Goal: Task Accomplishment & Management: Manage account settings

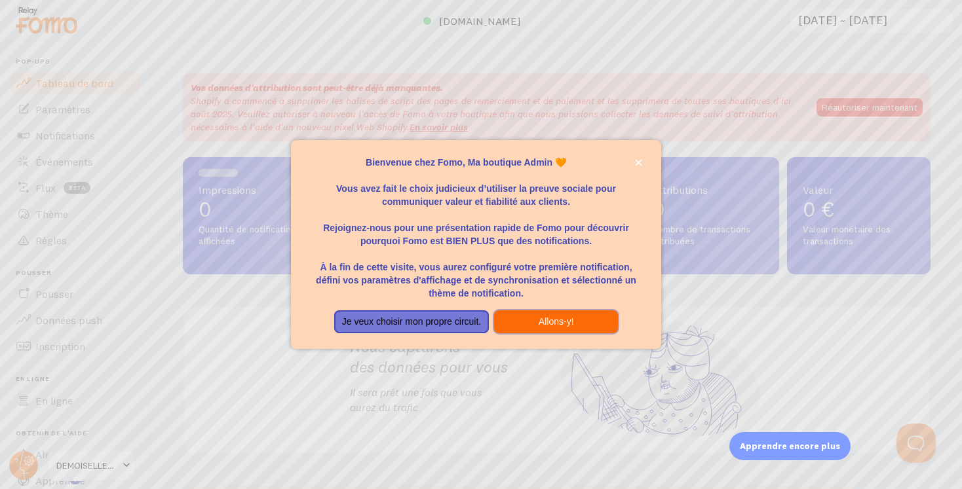
click at [560, 323] on font "Allons-y!" at bounding box center [556, 321] width 35 height 10
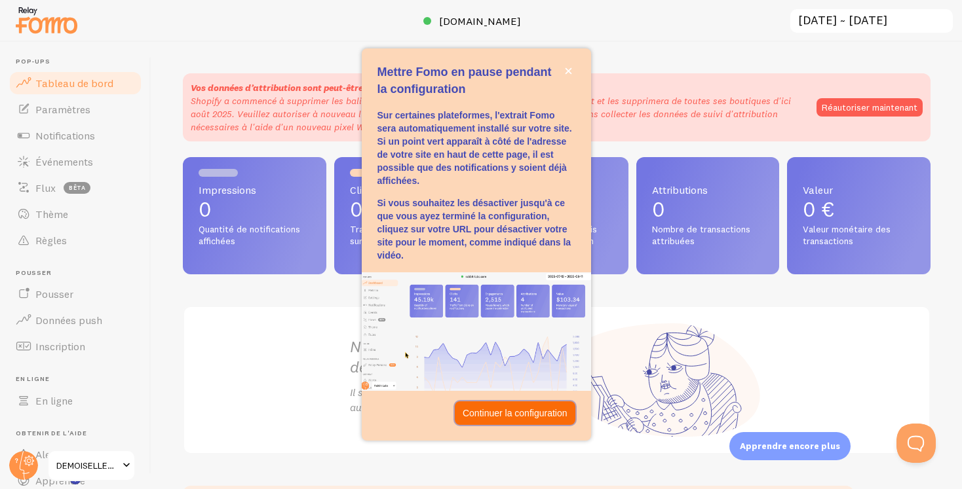
click at [512, 413] on font "Continuer la configuration" at bounding box center [515, 413] width 105 height 10
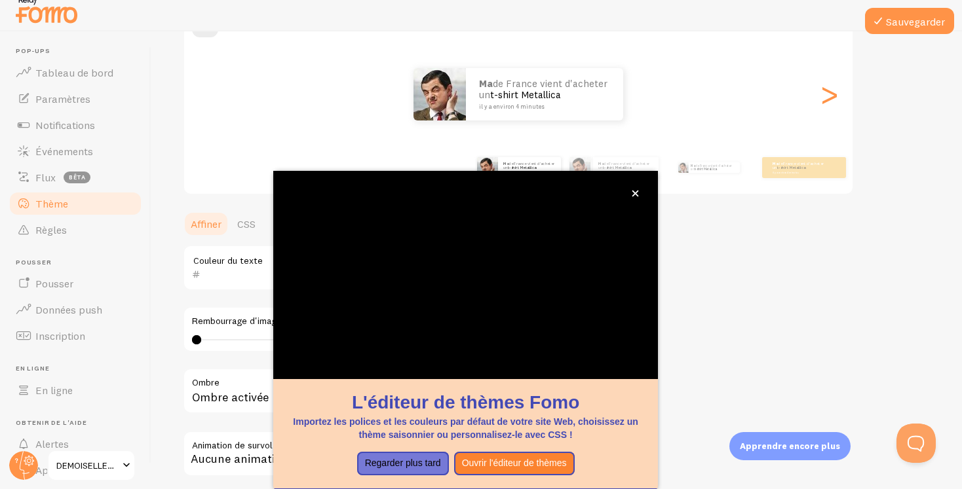
scroll to position [9, 0]
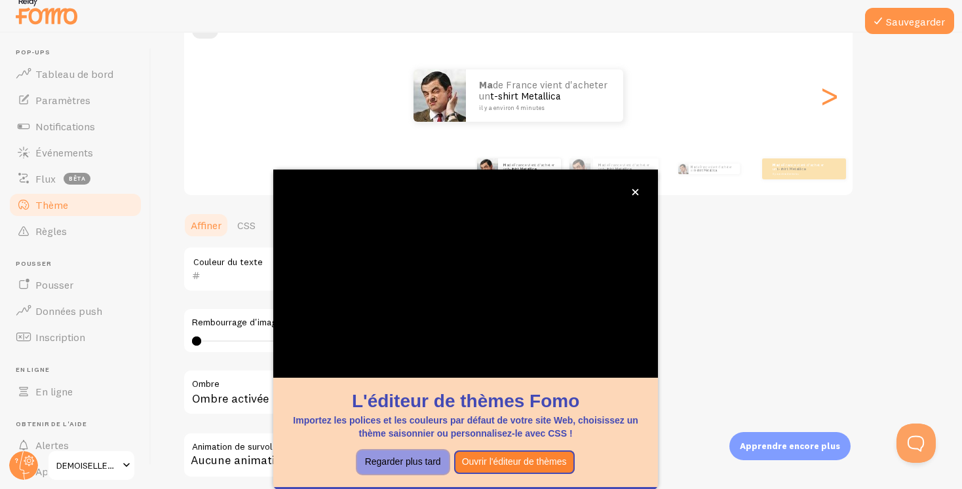
click at [425, 466] on font "Regarder plus tard" at bounding box center [403, 462] width 76 height 10
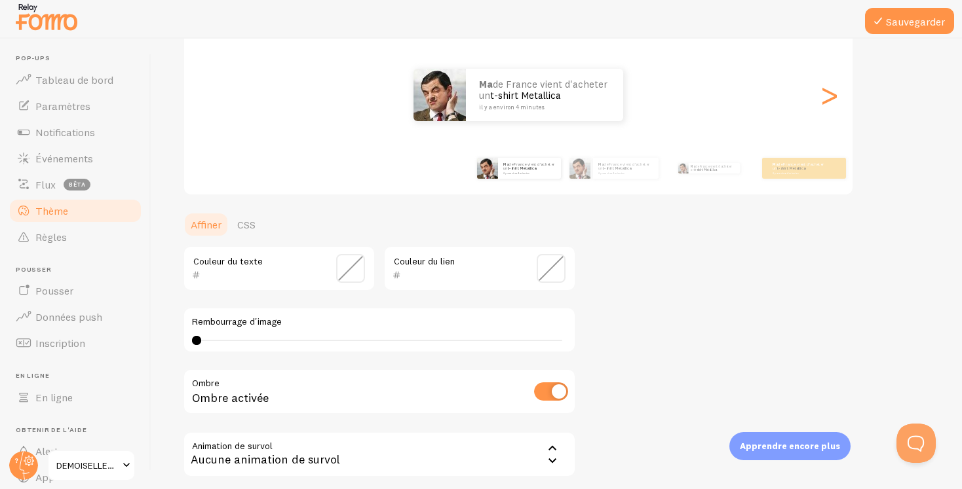
scroll to position [160, 0]
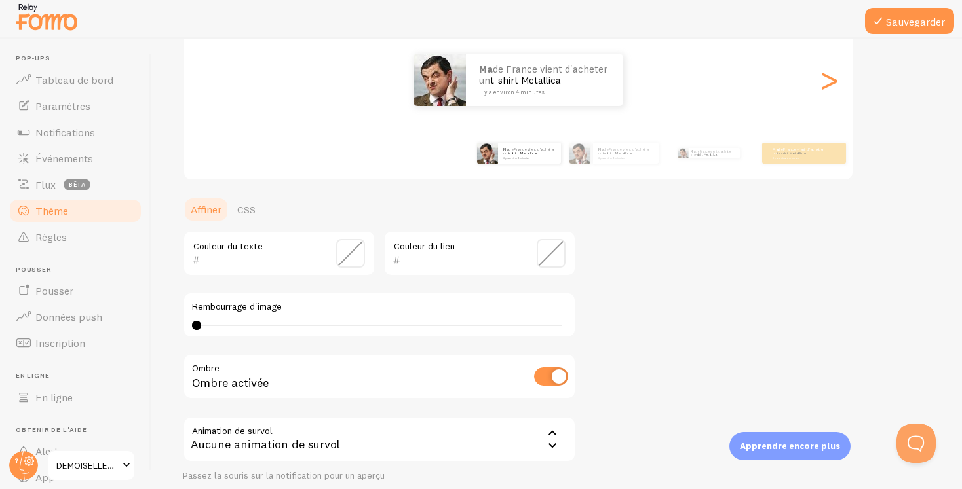
click at [354, 259] on span at bounding box center [350, 253] width 29 height 29
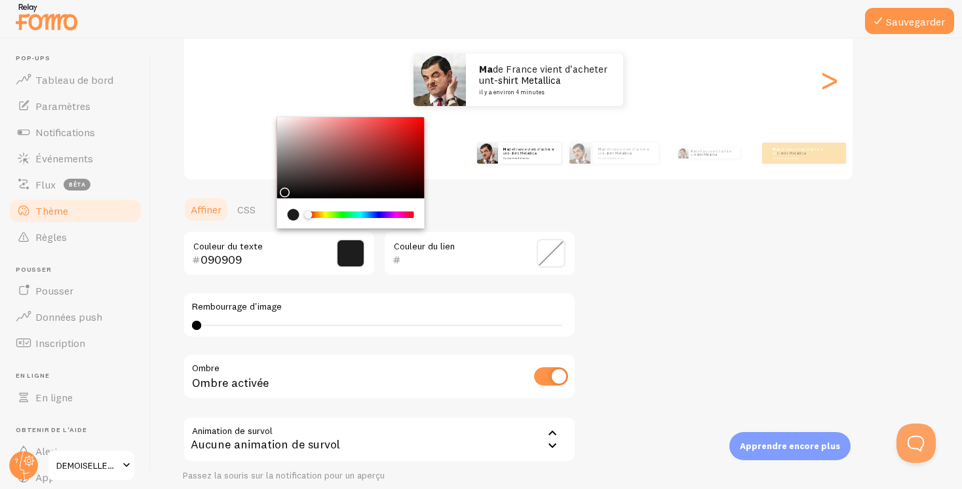
type input "000000"
drag, startPoint x: 280, startPoint y: 192, endPoint x: 276, endPoint y: 202, distance: 11.2
click at [276, 202] on section "Affiner CSS 000000 Couleur du texte Couleur du lien Rembourrage d'image 0 0 - i…" at bounding box center [379, 364] width 393 height 335
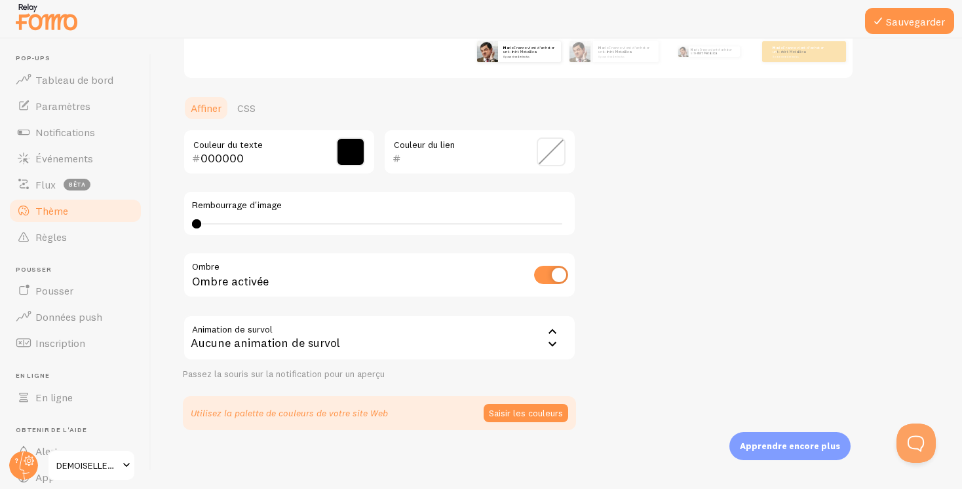
scroll to position [269, 0]
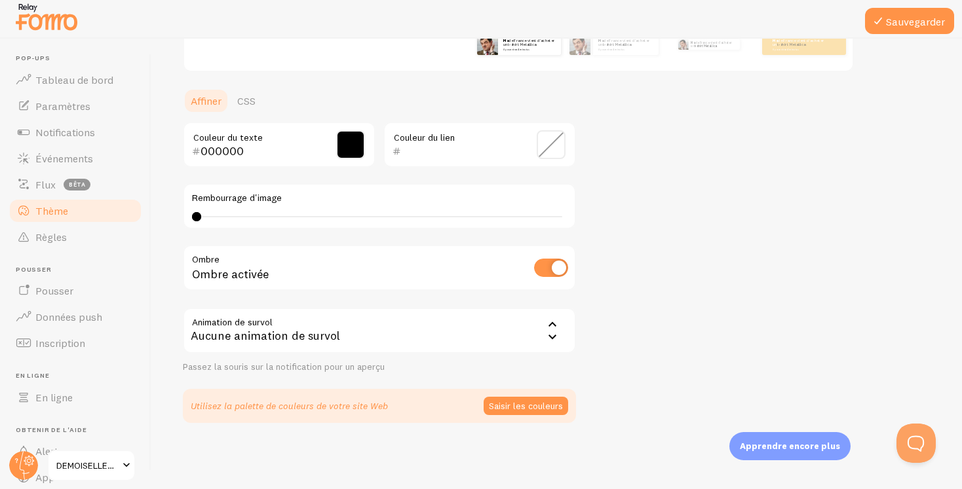
click at [508, 328] on div "Aucune animation de survol" at bounding box center [379, 331] width 393 height 46
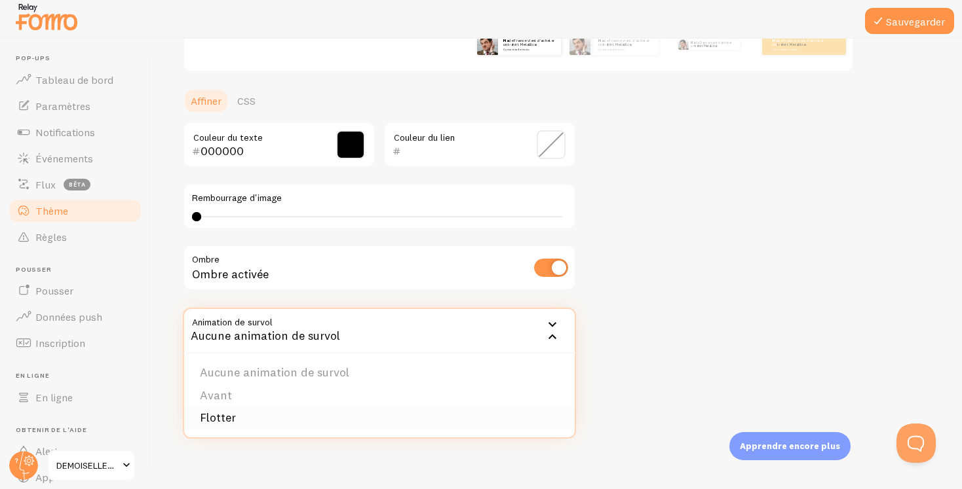
click at [397, 415] on li "Flotter" at bounding box center [379, 418] width 391 height 23
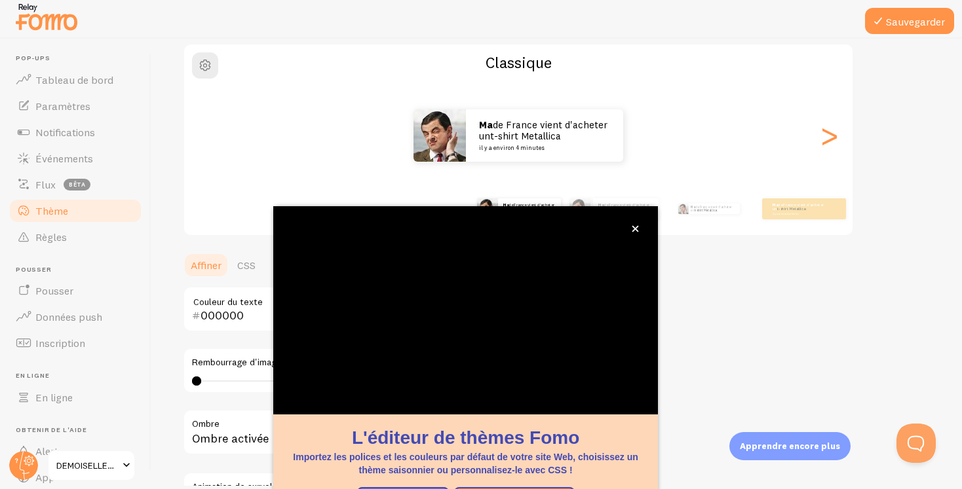
scroll to position [107, 0]
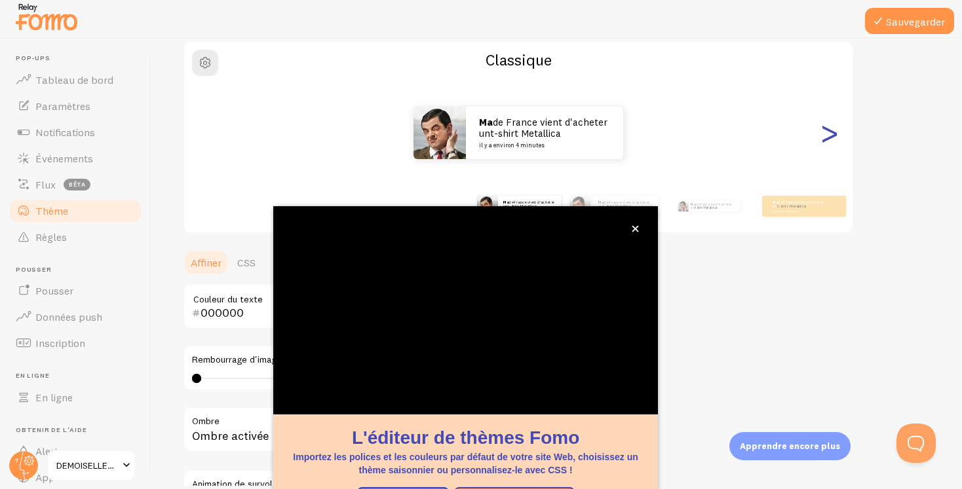
click at [834, 138] on font ">" at bounding box center [829, 133] width 22 height 44
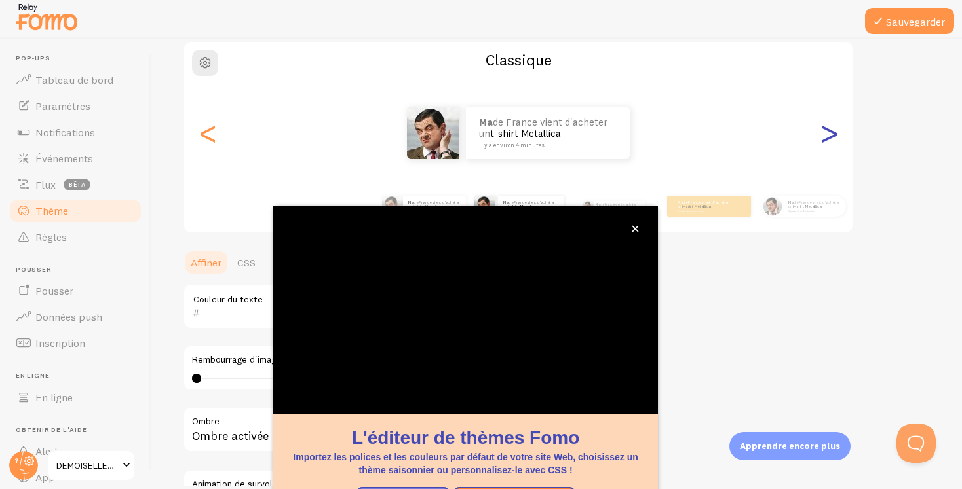
click at [834, 138] on font ">" at bounding box center [829, 133] width 22 height 44
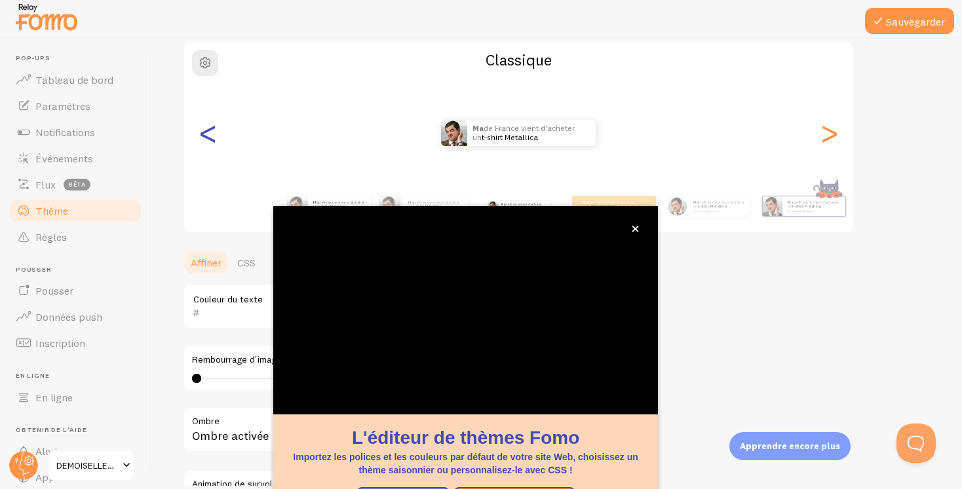
click at [203, 134] on font "<" at bounding box center [208, 133] width 22 height 44
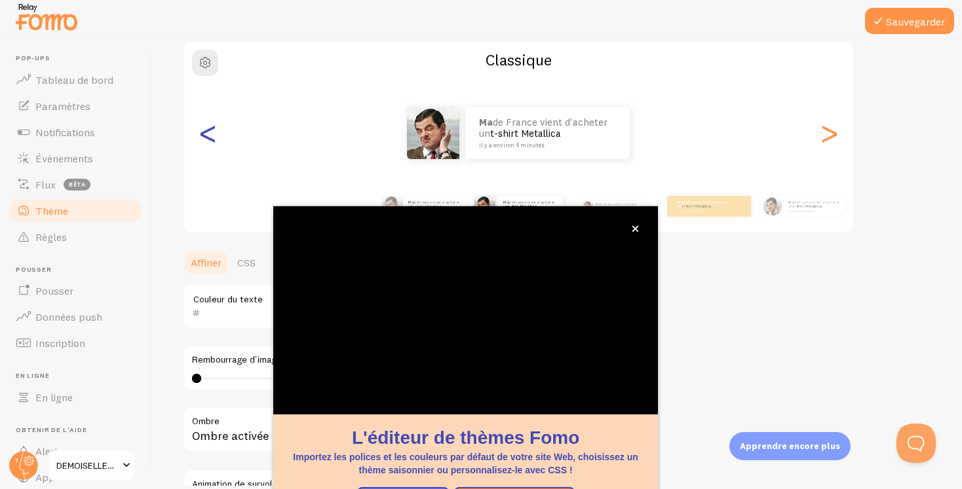
click at [203, 134] on font "<" at bounding box center [208, 133] width 22 height 44
type input "000000"
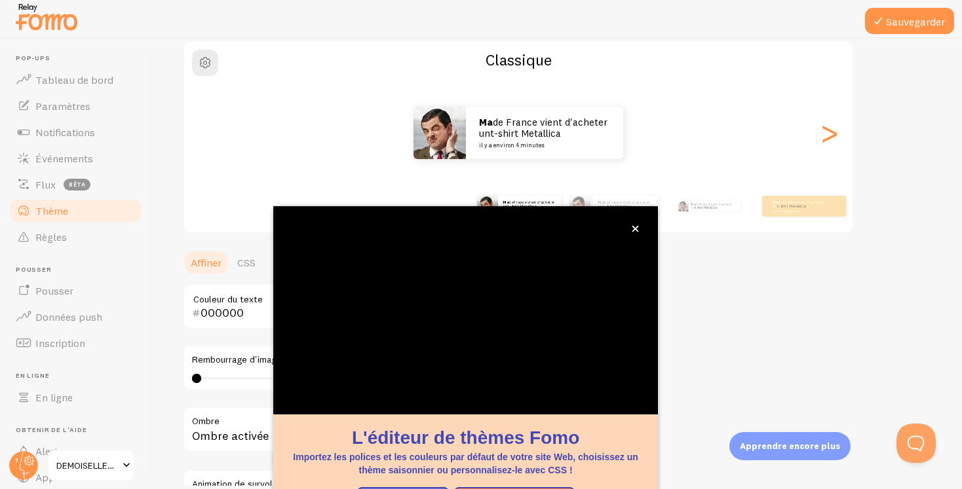
scroll to position [40, 0]
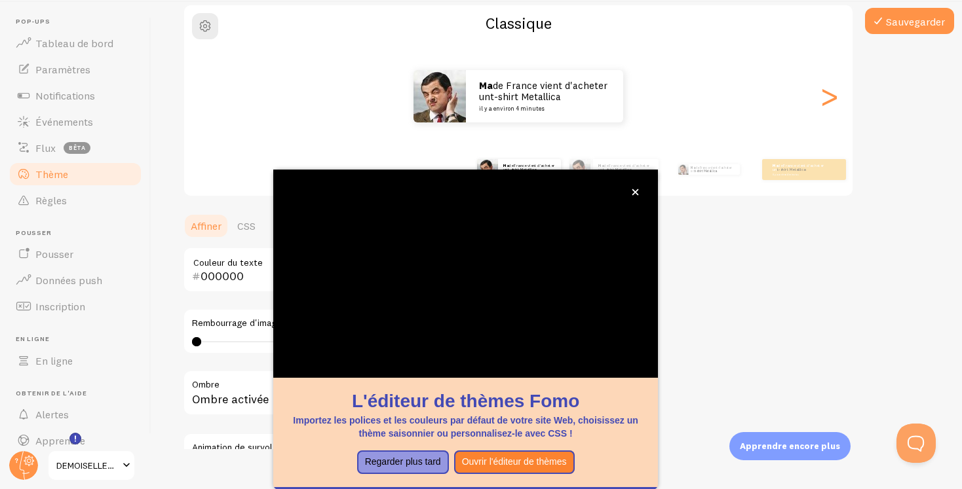
click at [422, 459] on font "Regarder plus tard" at bounding box center [403, 462] width 76 height 10
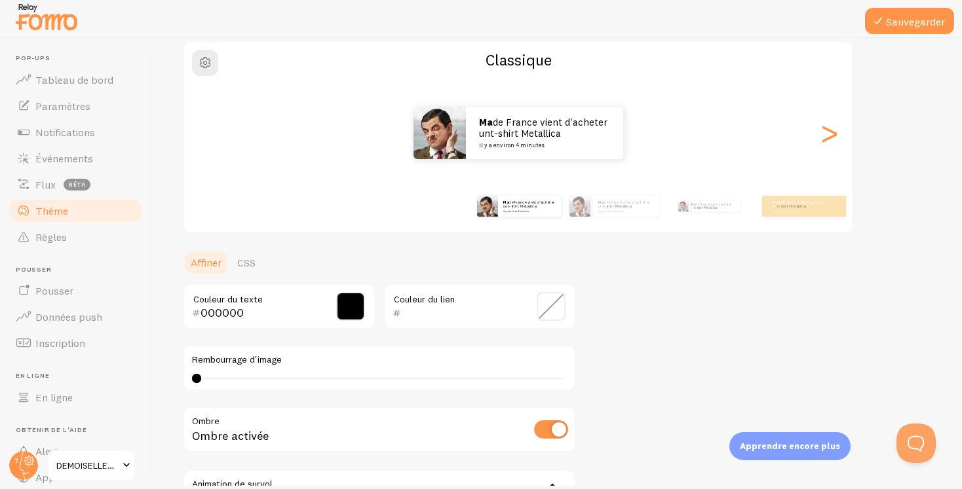
scroll to position [269, 0]
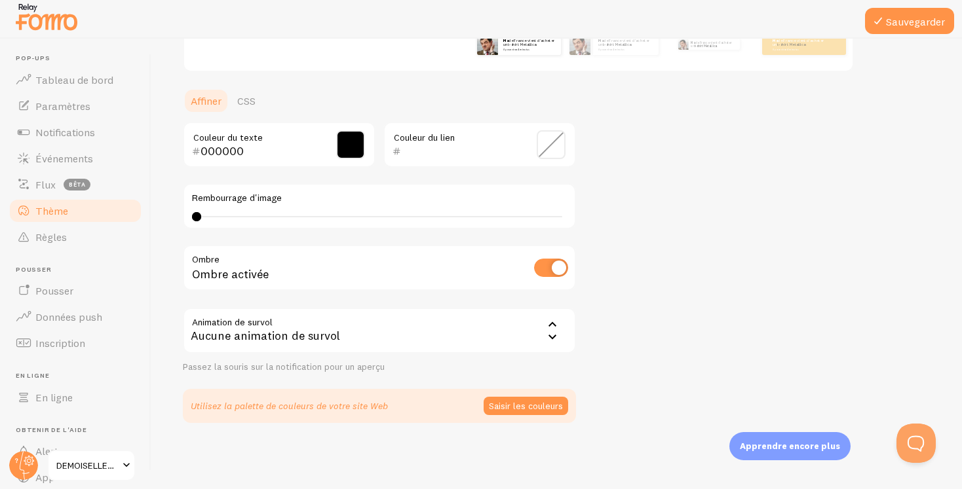
click at [429, 330] on div "Aucune animation de survol" at bounding box center [379, 331] width 393 height 46
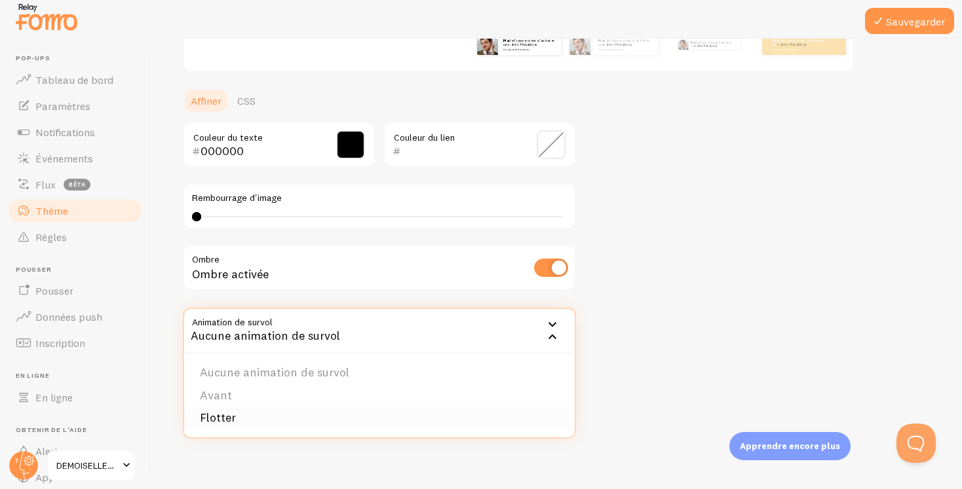
click at [370, 419] on li "Flotter" at bounding box center [379, 418] width 391 height 23
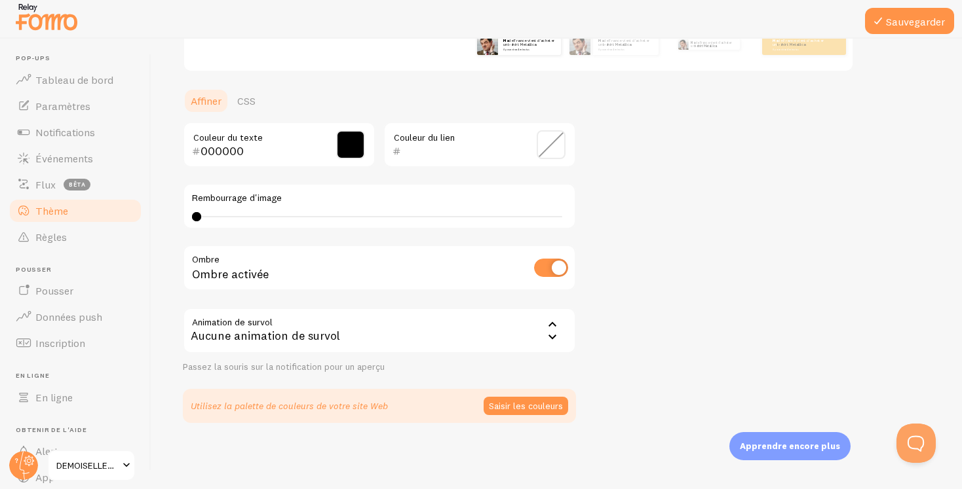
click at [411, 337] on div "Aucune animation de survol" at bounding box center [379, 331] width 393 height 46
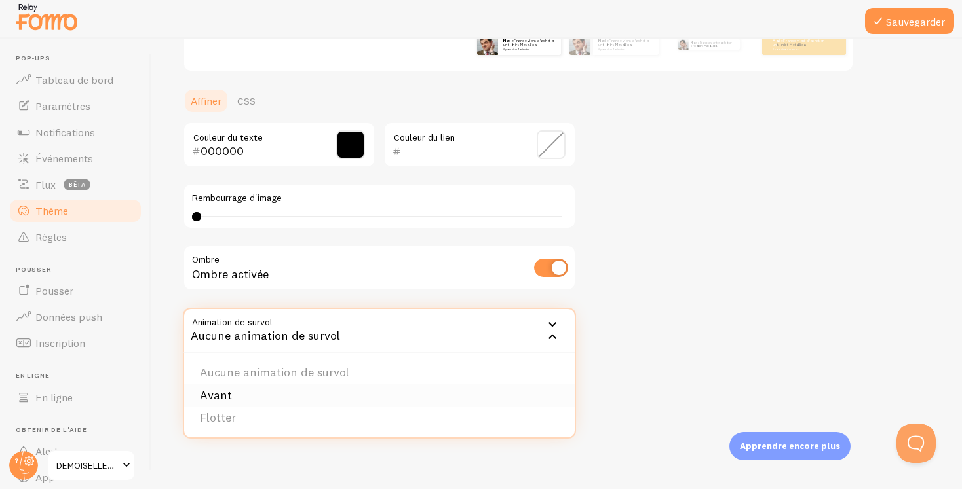
click at [359, 394] on li "Avant" at bounding box center [379, 396] width 391 height 23
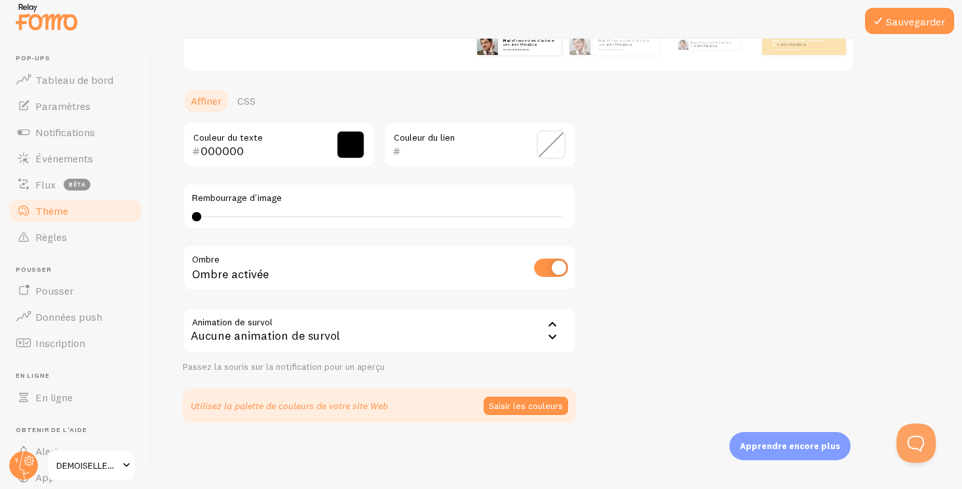
click at [550, 337] on icon at bounding box center [552, 337] width 8 height 5
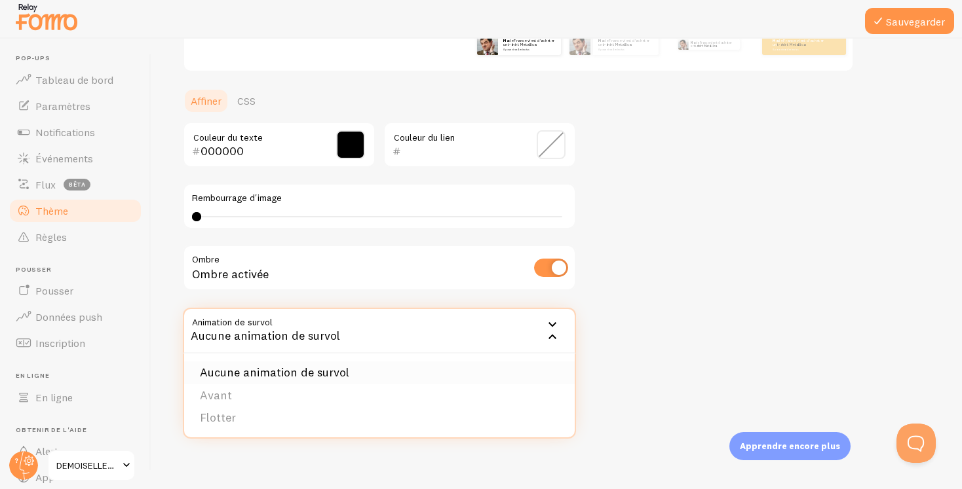
click at [505, 379] on li "Aucune animation de survol" at bounding box center [379, 373] width 391 height 23
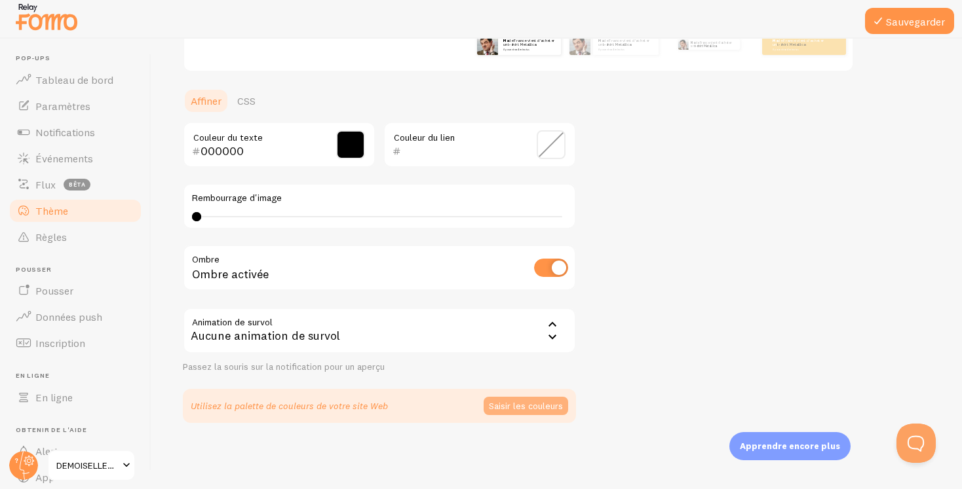
click at [539, 406] on font "Saisir les couleurs" at bounding box center [526, 406] width 74 height 12
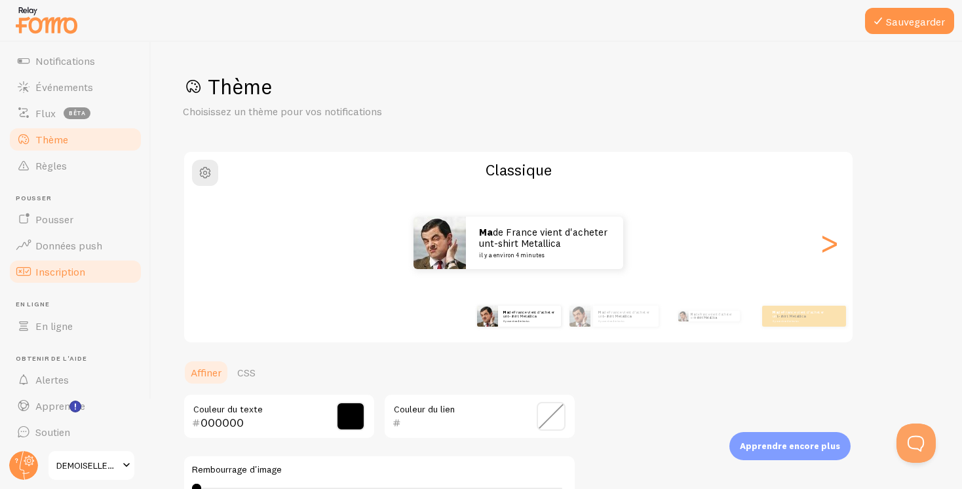
scroll to position [78, 0]
click at [793, 446] on font "Apprendre encore plus" at bounding box center [790, 446] width 100 height 10
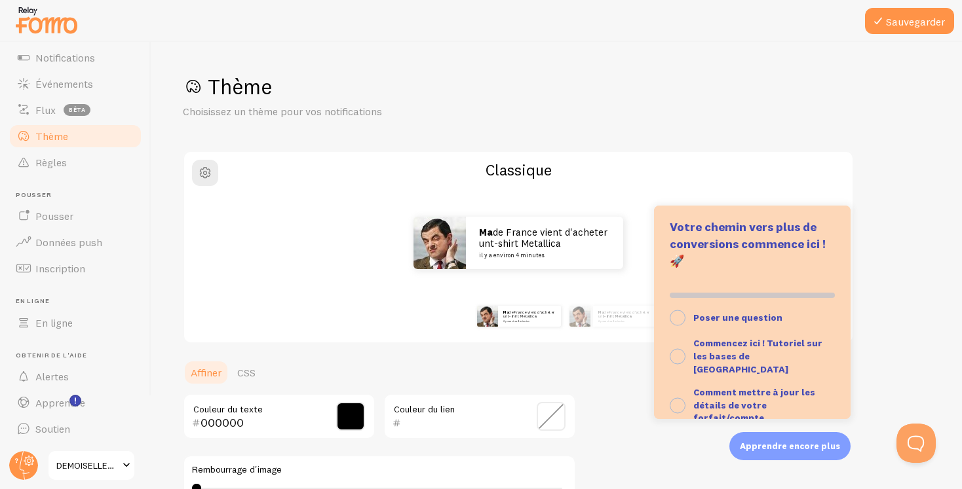
click at [793, 446] on font "Apprendre encore plus" at bounding box center [790, 446] width 100 height 10
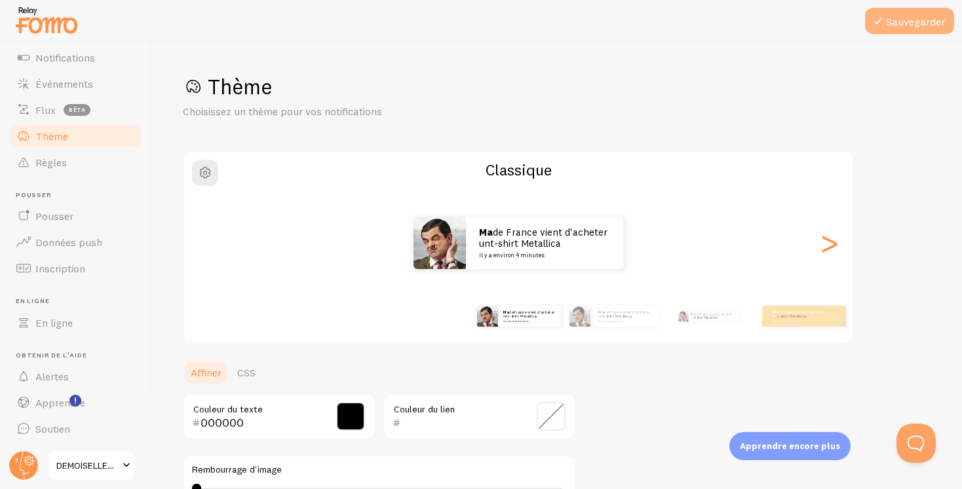
click at [894, 24] on font "Sauvegarder" at bounding box center [915, 21] width 59 height 13
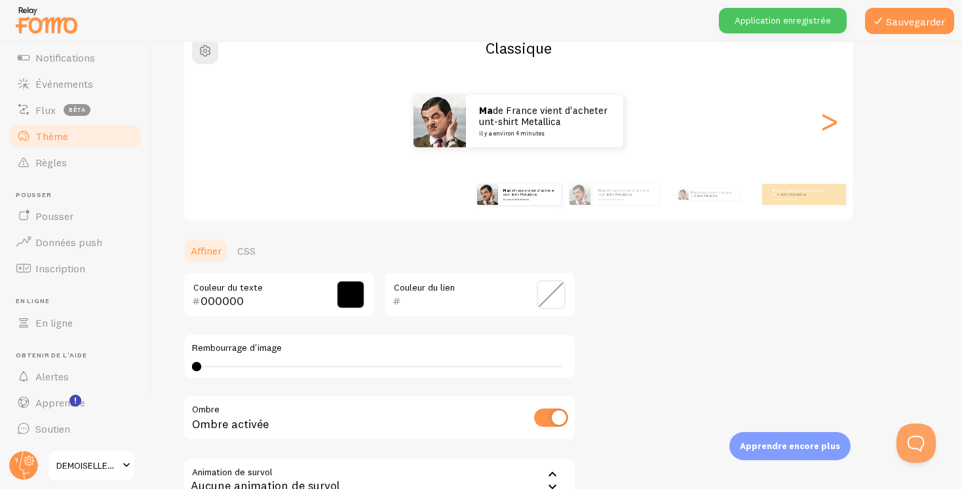
scroll to position [277, 0]
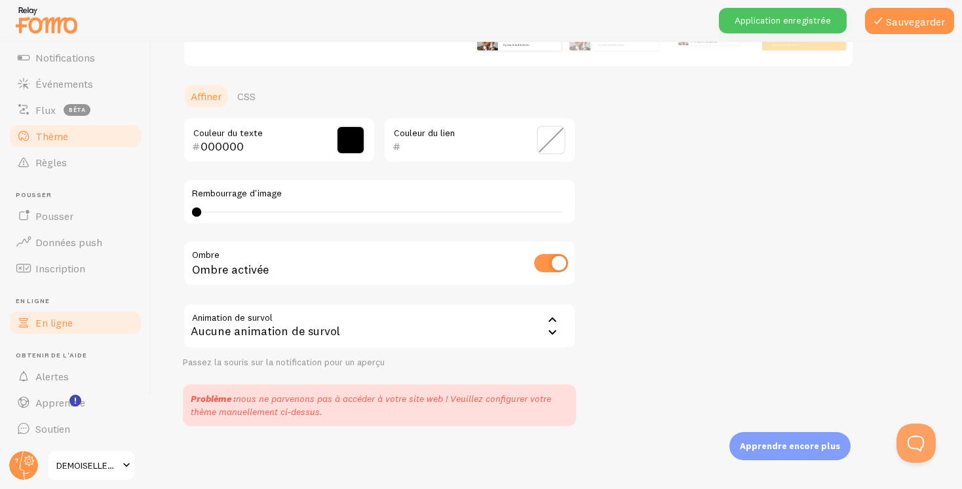
click at [49, 332] on link "En ligne" at bounding box center [75, 323] width 135 height 26
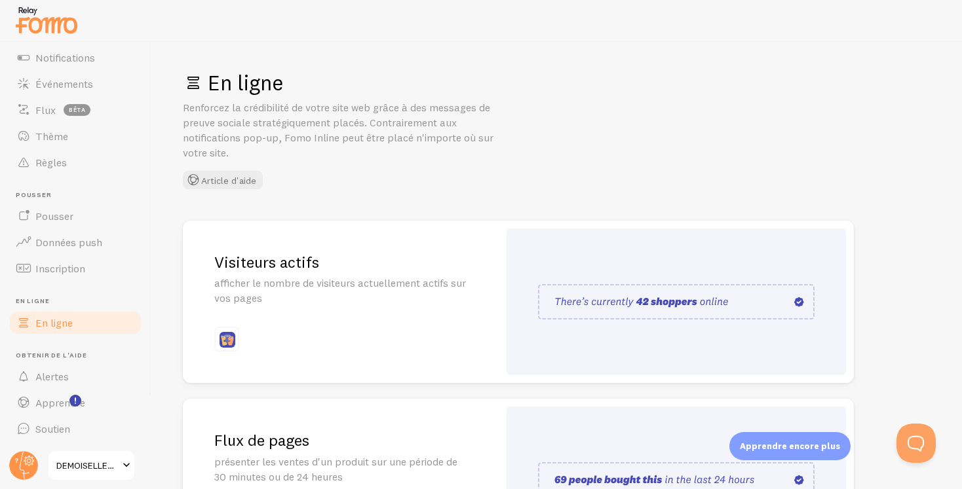
scroll to position [5, 0]
click at [591, 238] on div at bounding box center [675, 301] width 339 height 147
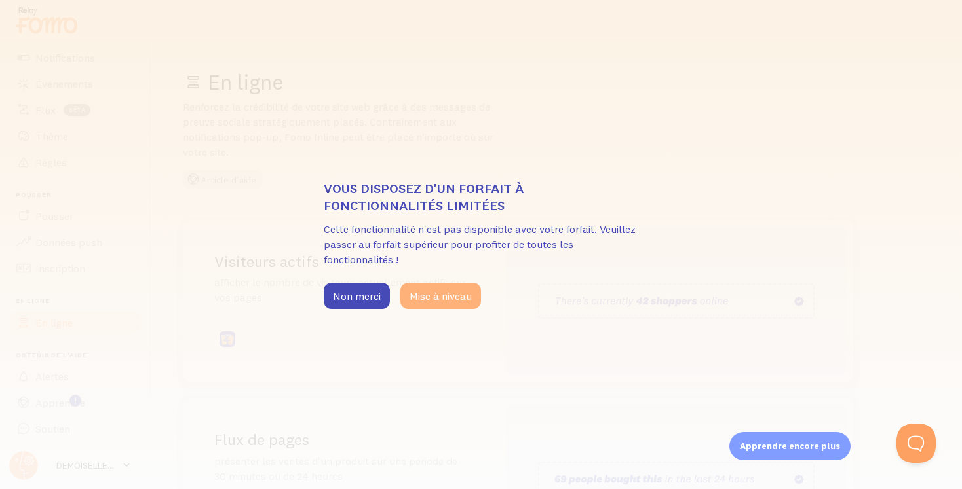
click at [446, 303] on button "Mise à niveau" at bounding box center [440, 296] width 81 height 26
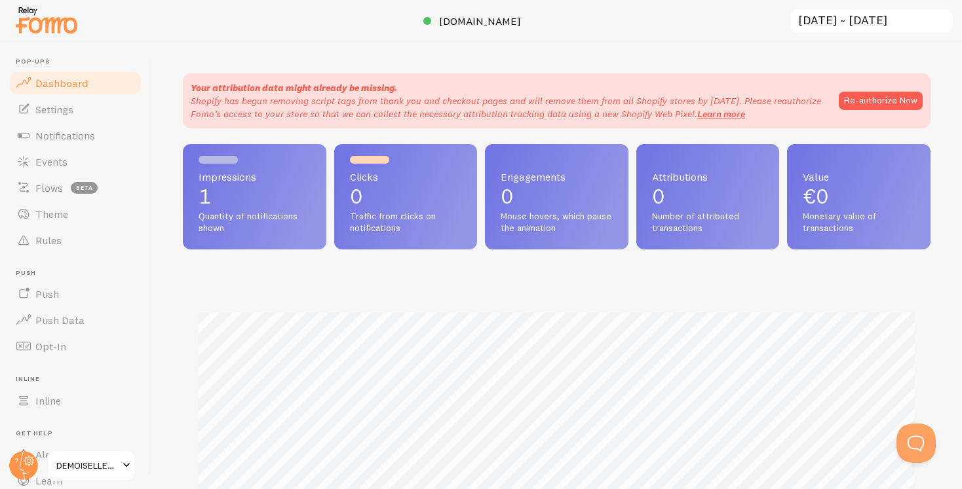
scroll to position [344, 748]
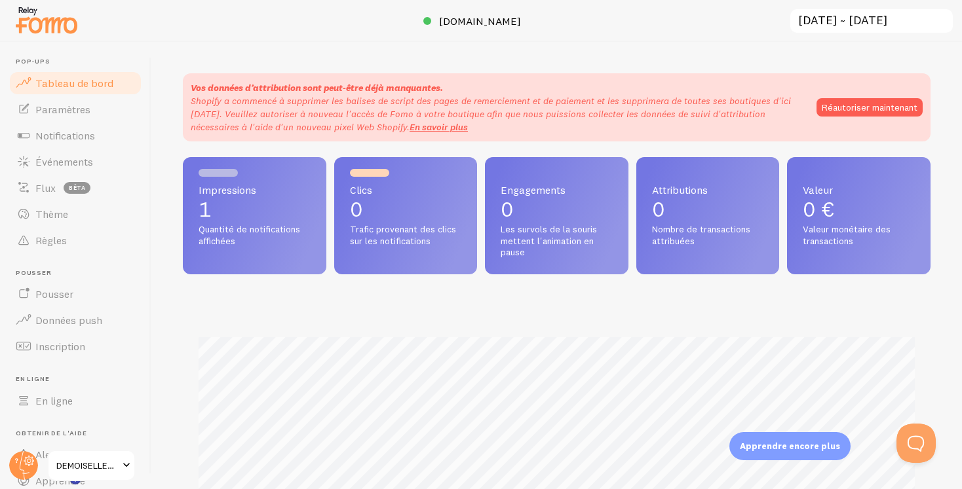
click at [742, 54] on div "Vos données d’attribution sont peut-être déjà manquantes. Shopify a commencé à …" at bounding box center [556, 266] width 811 height 448
click at [887, 115] on button "Réautoriser maintenant" at bounding box center [869, 107] width 106 height 18
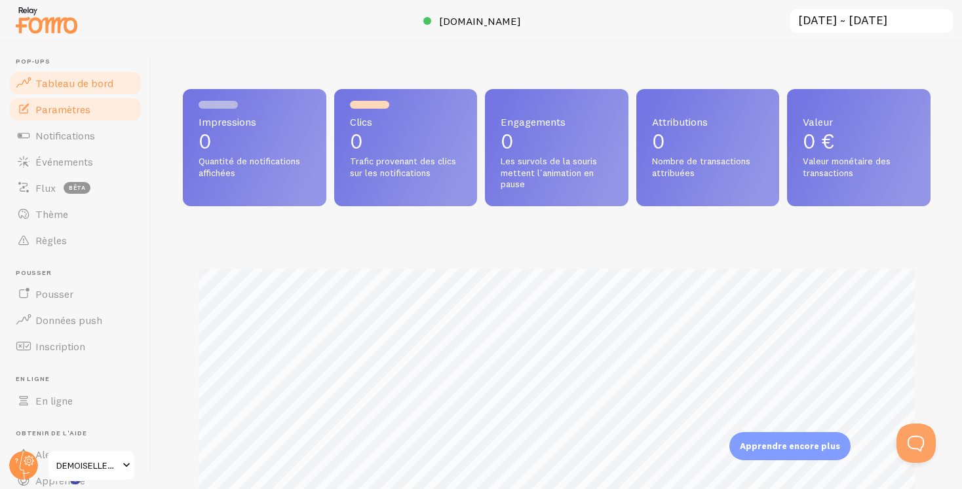
click at [75, 109] on font "Paramètres" at bounding box center [62, 109] width 55 height 13
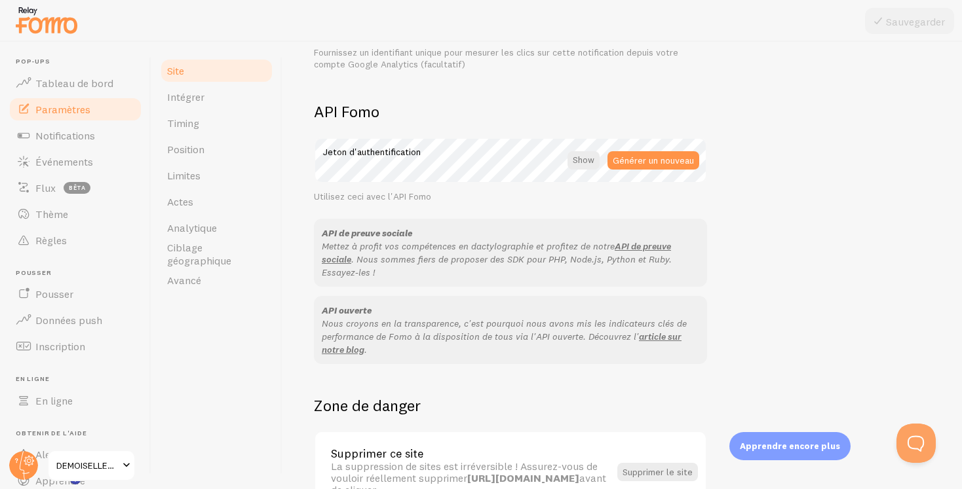
scroll to position [799, 0]
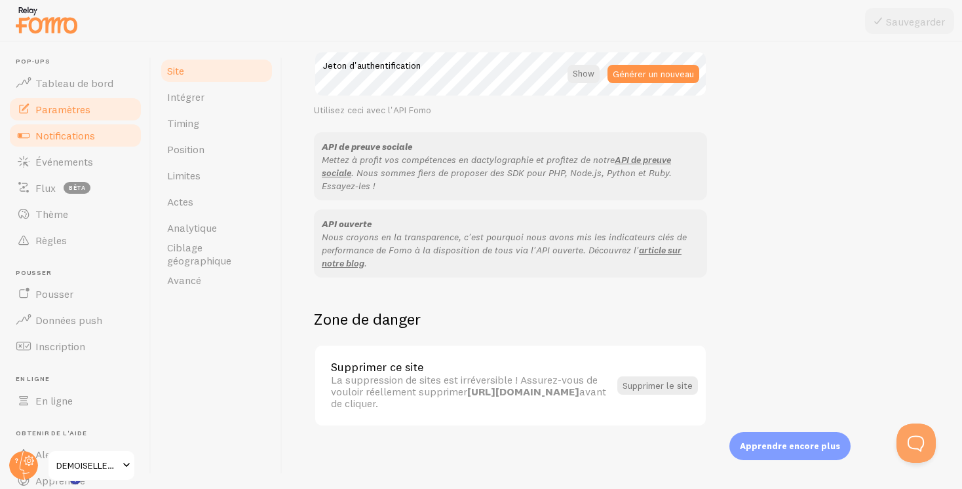
click at [66, 132] on font "Notifications" at bounding box center [65, 135] width 60 height 13
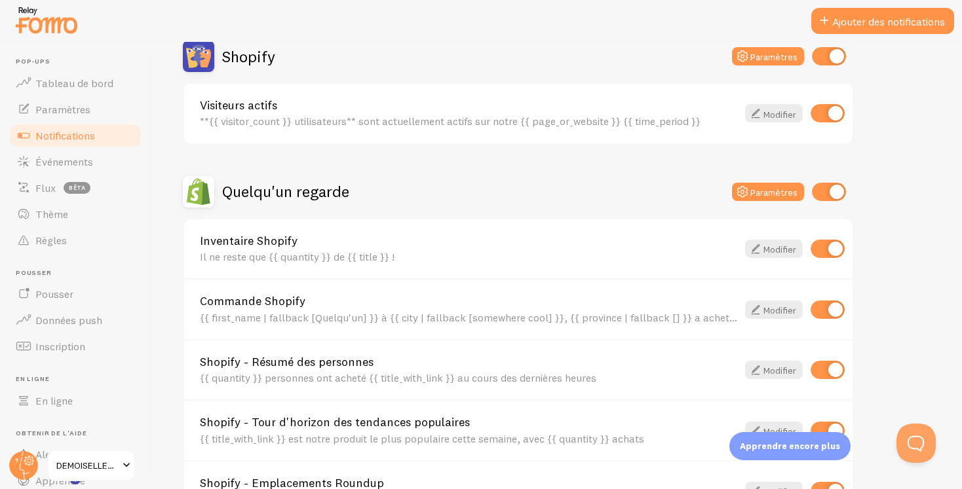
scroll to position [391, 0]
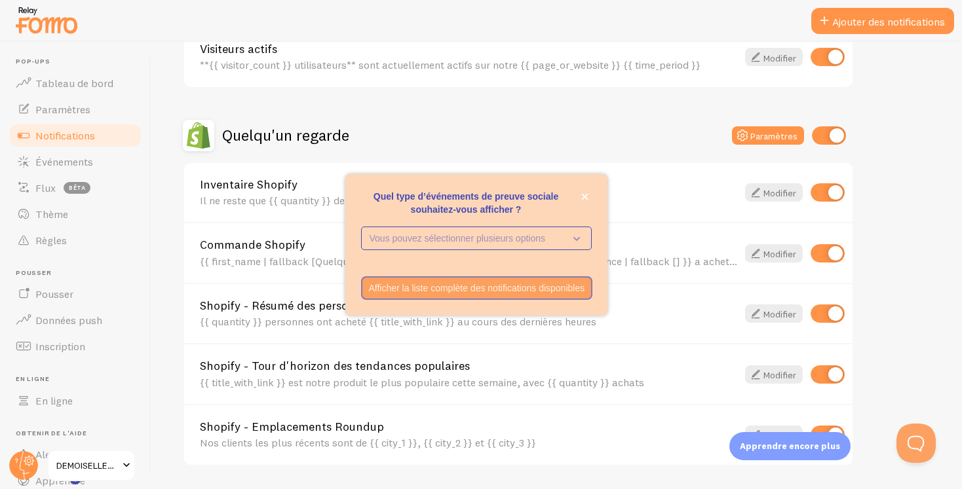
click at [582, 188] on div "Quel type d’événements de preuve sociale souhaitez-vous afficher ?" at bounding box center [476, 182] width 262 height 16
click at [587, 195] on icon "fermer," at bounding box center [584, 196] width 7 height 7
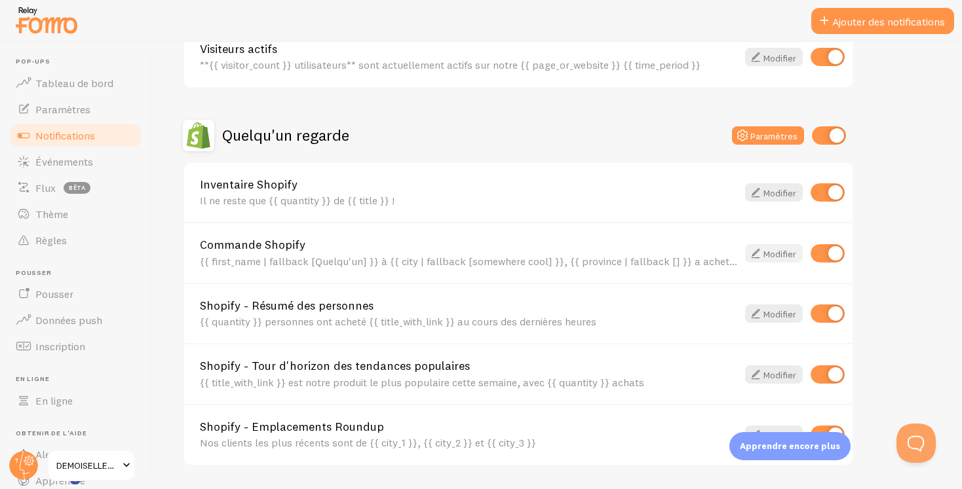
click at [773, 251] on font "Modifier" at bounding box center [779, 254] width 33 height 12
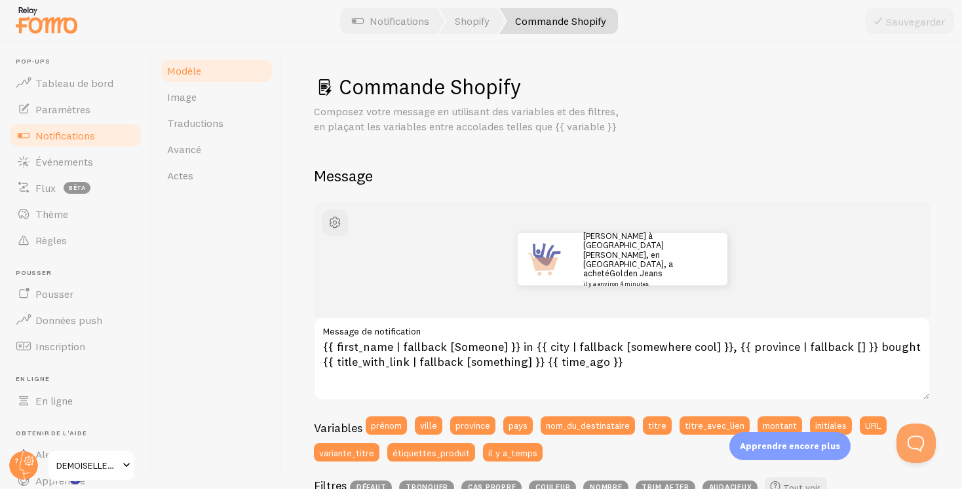
scroll to position [81, 0]
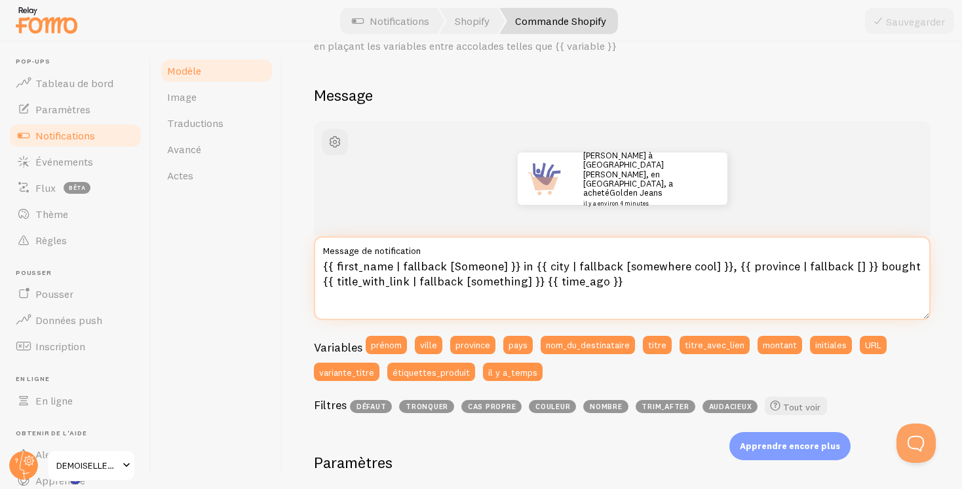
click at [628, 277] on textarea "{{ first_name | fallback [Someone] }} in {{ city | fallback [somewhere cool] }}…" at bounding box center [622, 279] width 617 height 84
paste textarea "["Quelqu’un"] }} à {{ city | fallback["quelque part en France"] }} vient d’ache…"
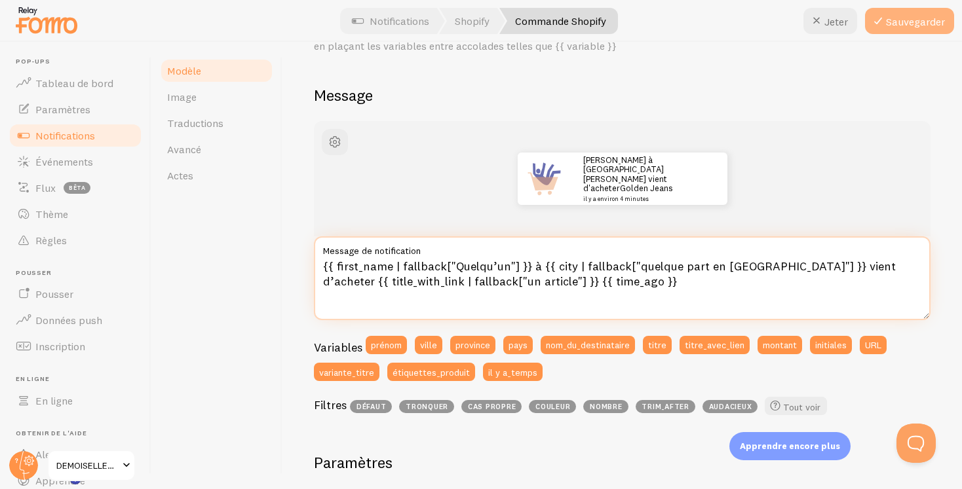
type textarea "{{ first_name | fallback["Quelqu’un"] }} à {{ city | fallback["quelque part en …"
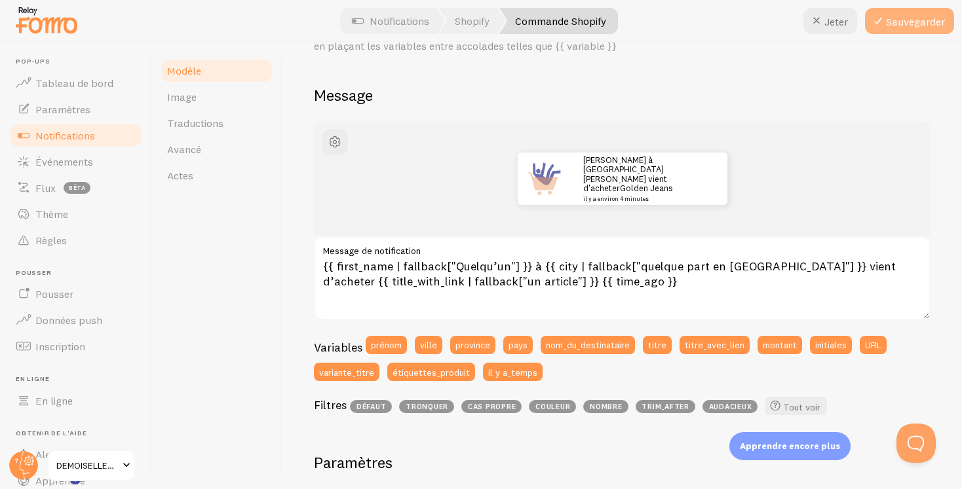
click at [900, 25] on font "Sauvegarder" at bounding box center [915, 21] width 59 height 13
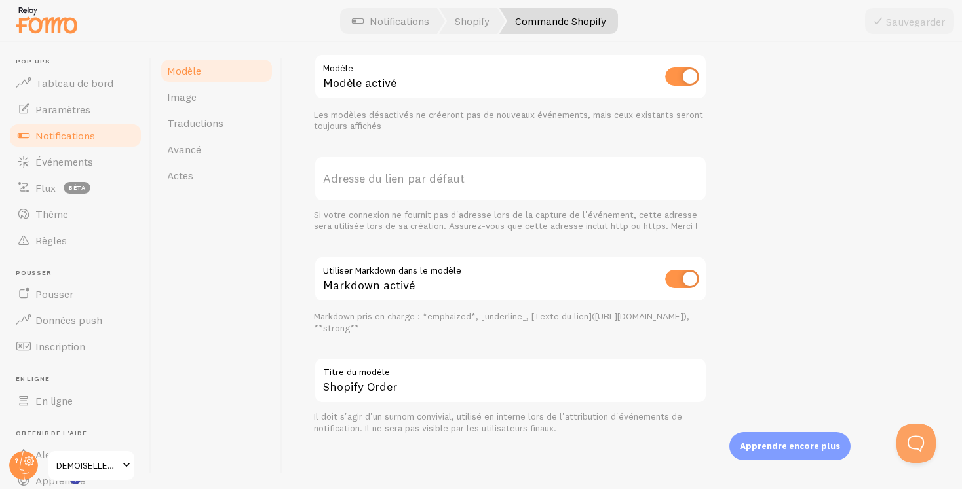
scroll to position [0, 0]
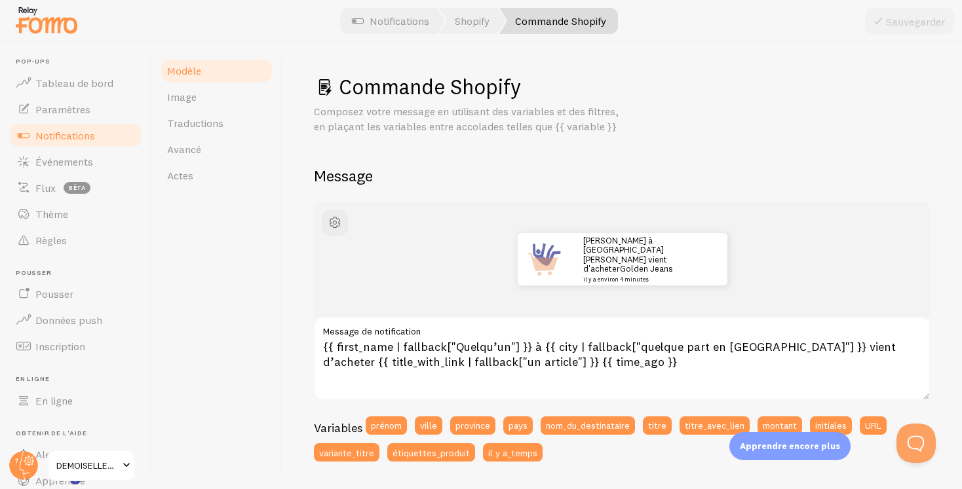
click at [91, 138] on font "Notifications" at bounding box center [65, 135] width 60 height 13
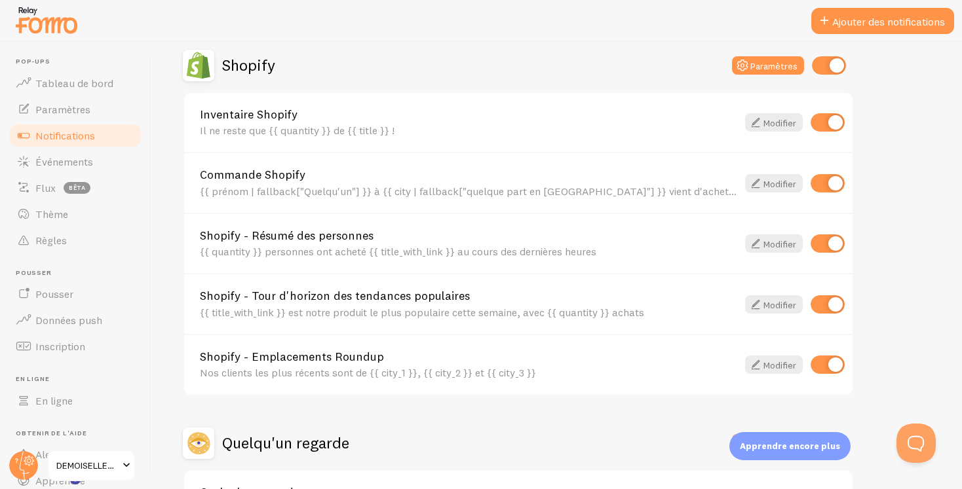
scroll to position [457, 0]
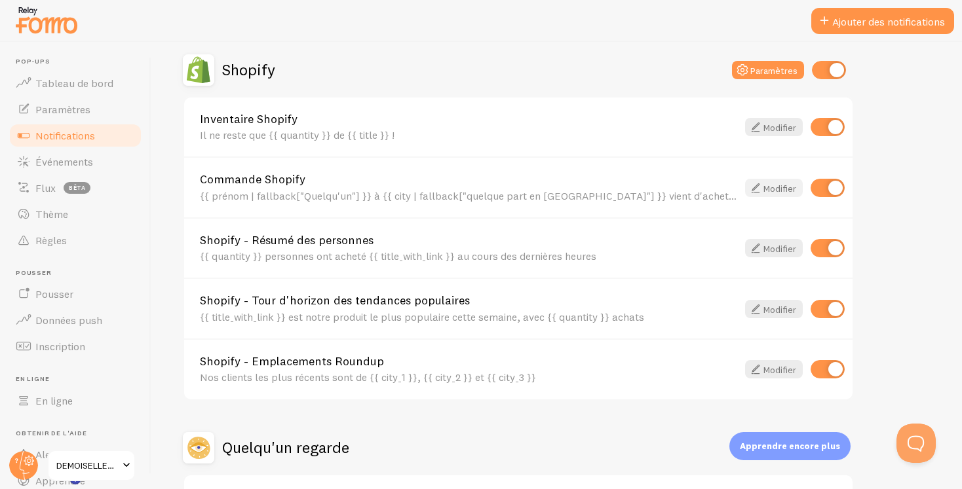
click at [776, 188] on font "Modifier" at bounding box center [779, 188] width 33 height 12
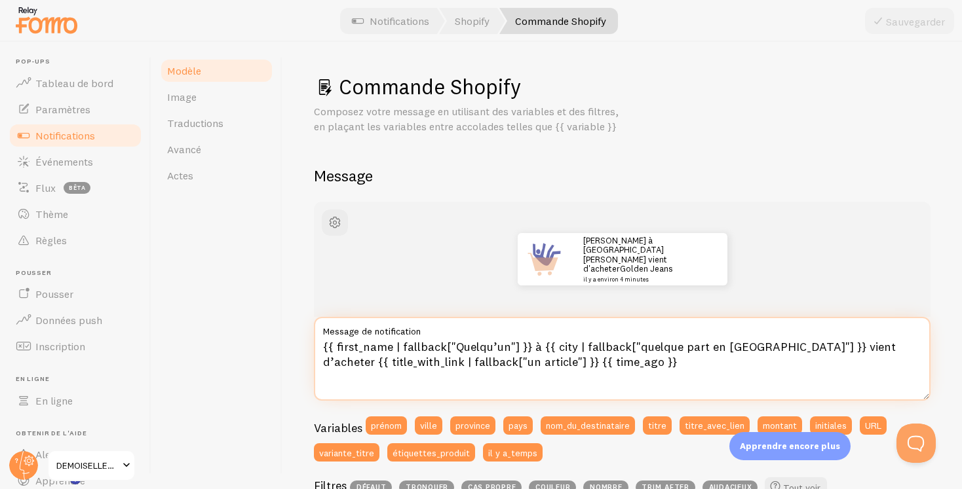
click at [614, 362] on textarea "{{ first_name | fallback["Quelqu’un"] }} à {{ city | fallback["quelque part en …" at bounding box center [622, 359] width 617 height 84
paste textarea "🔥 {{ first_name | fallback["Quelqu’un"] }} à {{ city | fallback["quelque part e…"
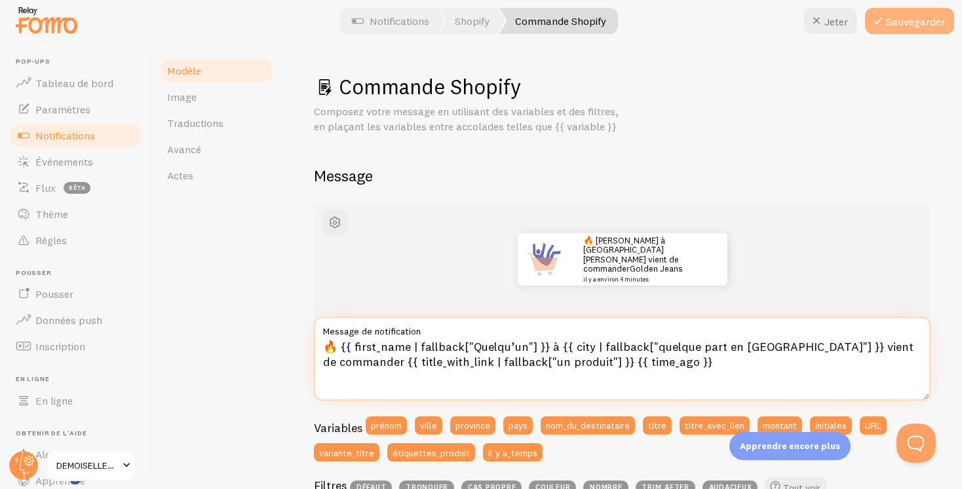
type textarea "🔥 {{ first_name | fallback["Quelqu’un"] }} à {{ city | fallback["quelque part e…"
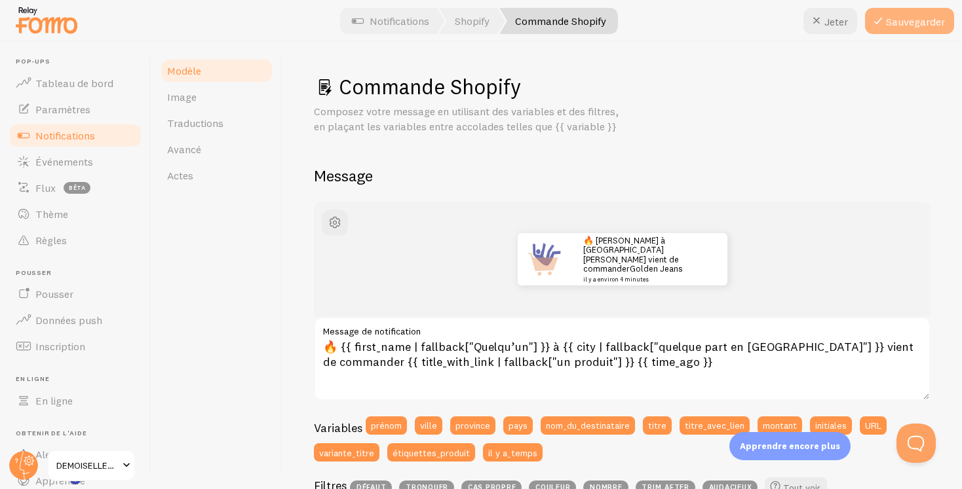
click at [904, 24] on font "Sauvegarder" at bounding box center [915, 21] width 59 height 13
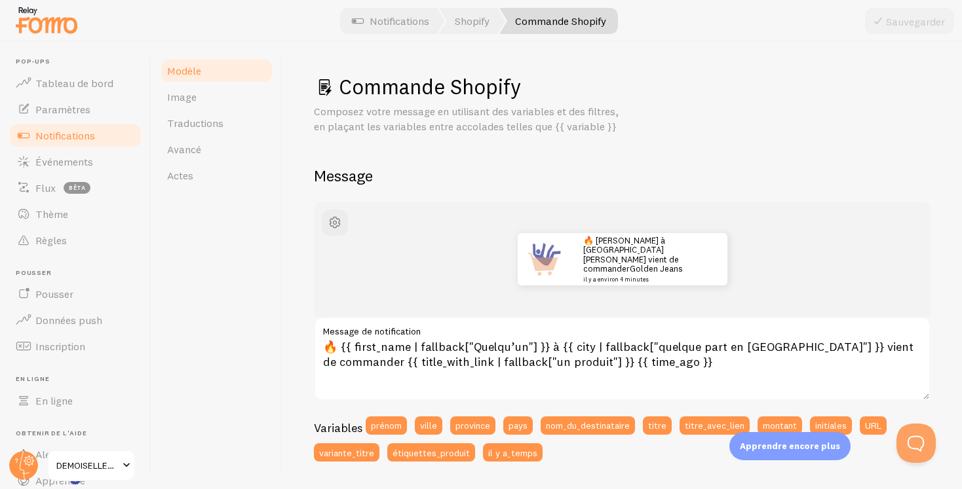
click at [62, 131] on font "Notifications" at bounding box center [65, 135] width 60 height 13
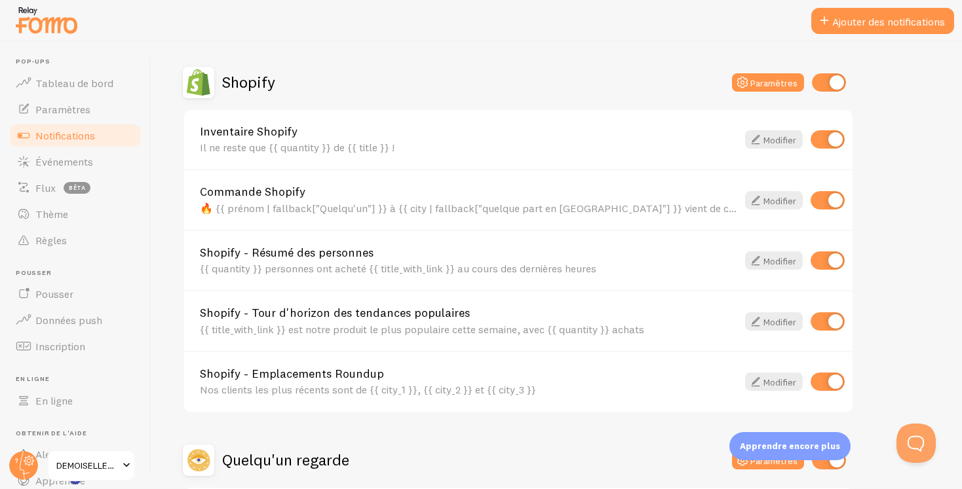
scroll to position [445, 0]
click at [622, 251] on link "Shopify - Résumé des personnes" at bounding box center [468, 252] width 537 height 12
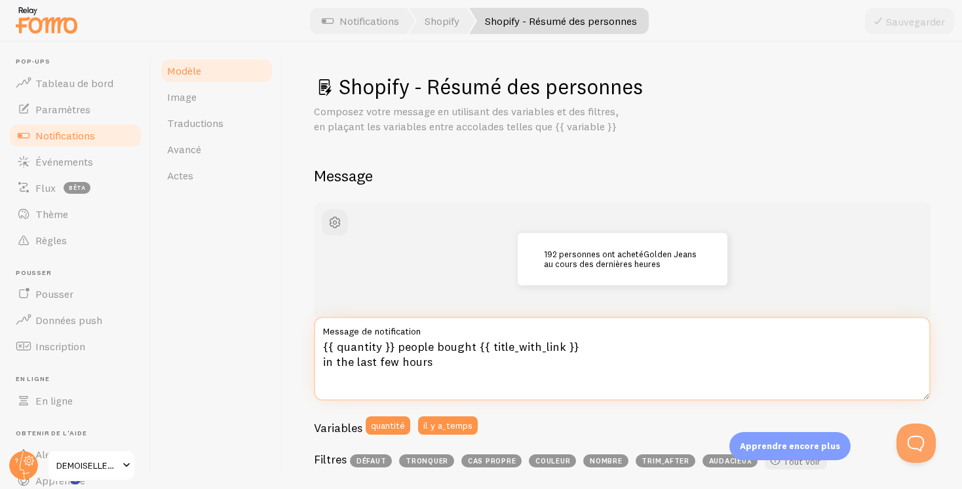
click at [524, 363] on textarea "{{ quantity }} people bought {{ title_with_link }} in the last few hours" at bounding box center [622, 359] width 617 height 84
paste textarea "{{ quantity }} personnes ont acheté {{ title_with_link }} {{ time_ago }}"
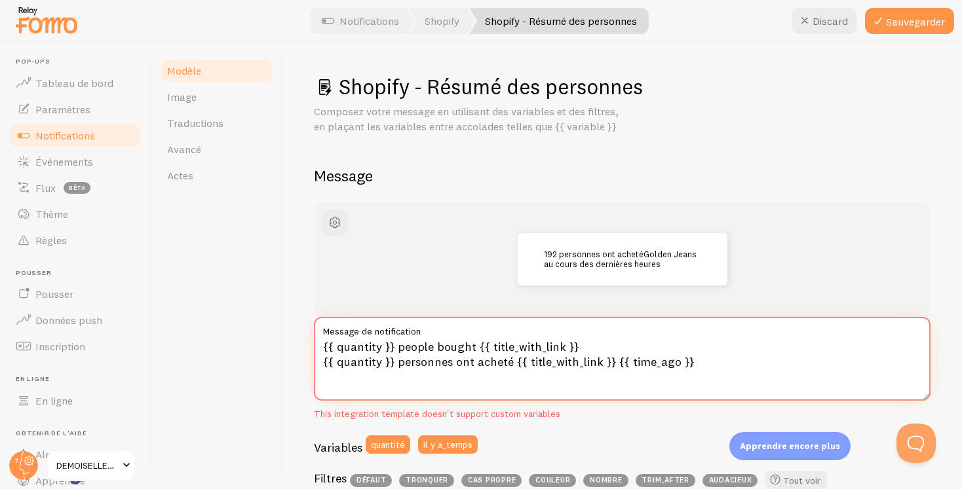
click at [518, 361] on textarea "{{ quantity }} people bought {{ title_with_link }} {{ quantity }} personnes ont…" at bounding box center [622, 359] width 617 height 84
click at [708, 366] on textarea "{{ quantity }} people bought {{ title_with_link }} {{ quantity }} personnes ont…" at bounding box center [622, 359] width 617 height 84
drag, startPoint x: 708, startPoint y: 366, endPoint x: 323, endPoint y: 343, distance: 385.3
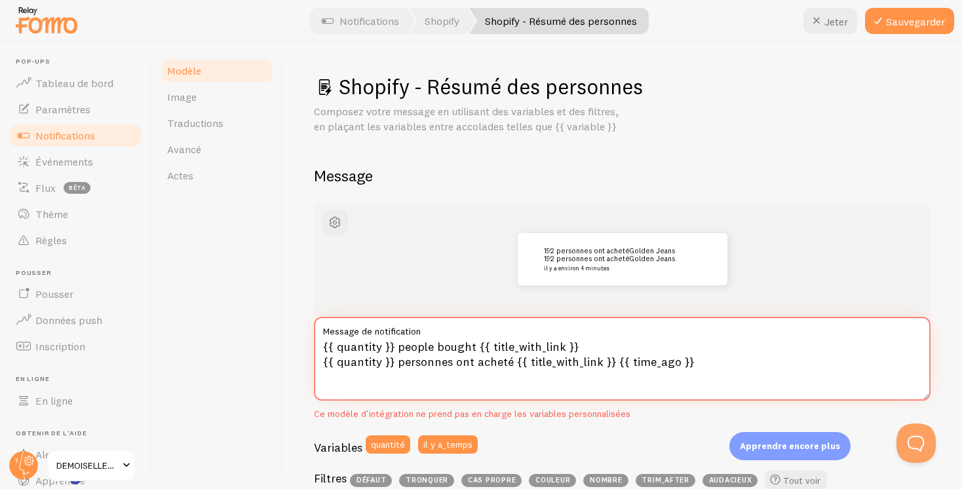
click at [323, 343] on textarea "{{ quantity }} people bought {{ title_with_link }} {{ quantity }} personnes ont…" at bounding box center [622, 359] width 617 height 84
paste textarea
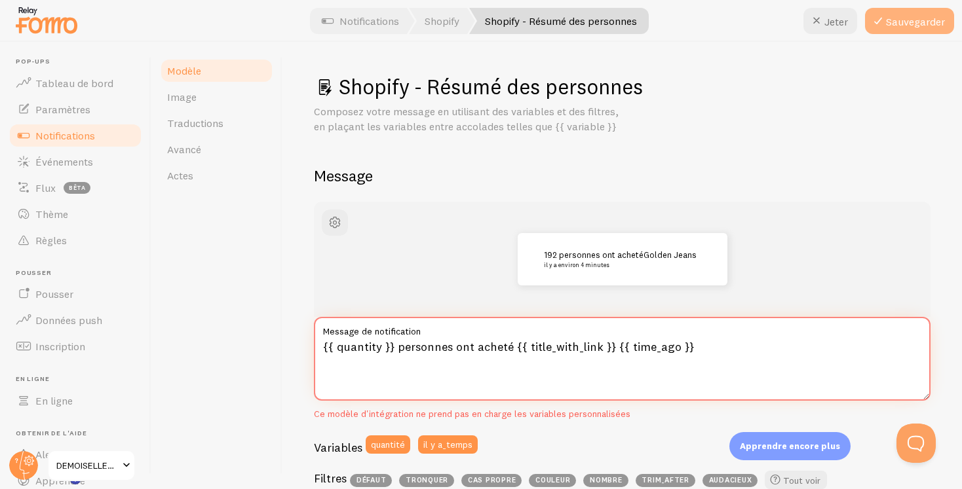
type textarea "{{ quantity }} personnes ont acheté {{ title_with_link }} {{ time_ago }}"
click at [905, 21] on font "Sauvegarder" at bounding box center [915, 21] width 59 height 13
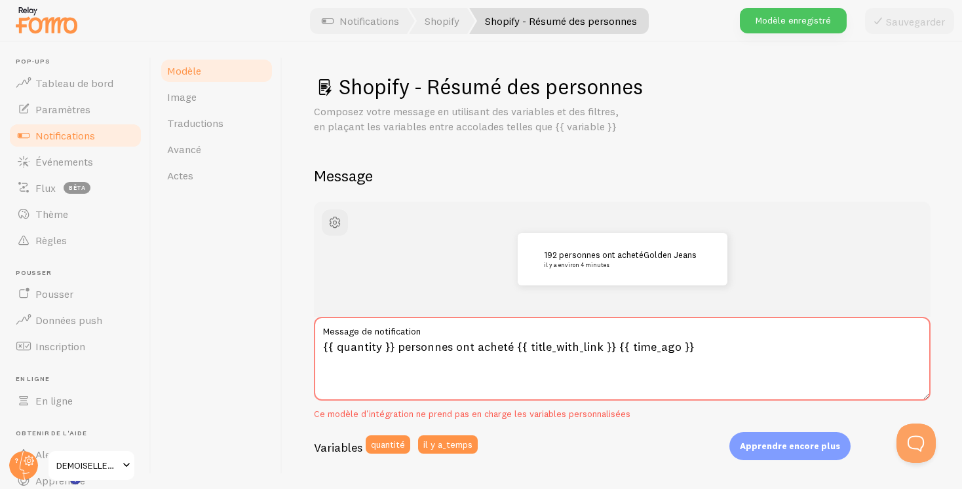
click at [69, 135] on font "Notifications" at bounding box center [65, 135] width 60 height 13
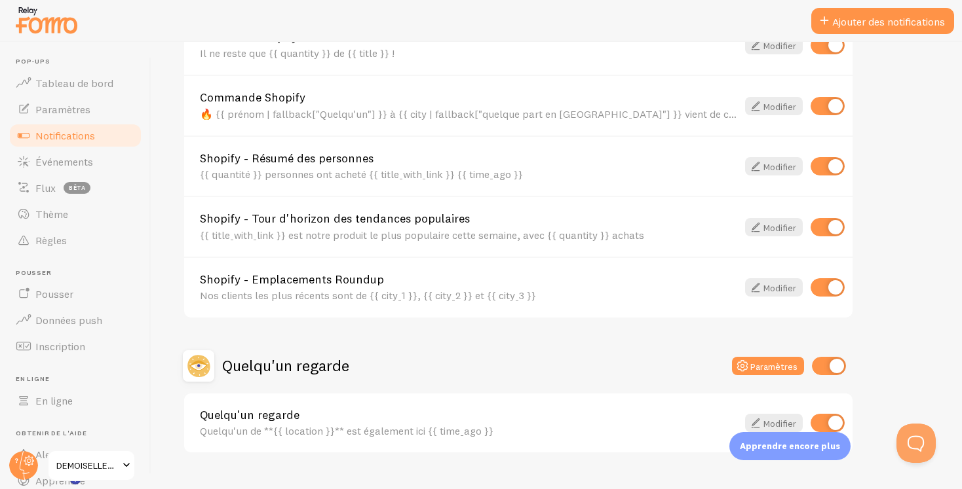
scroll to position [566, 0]
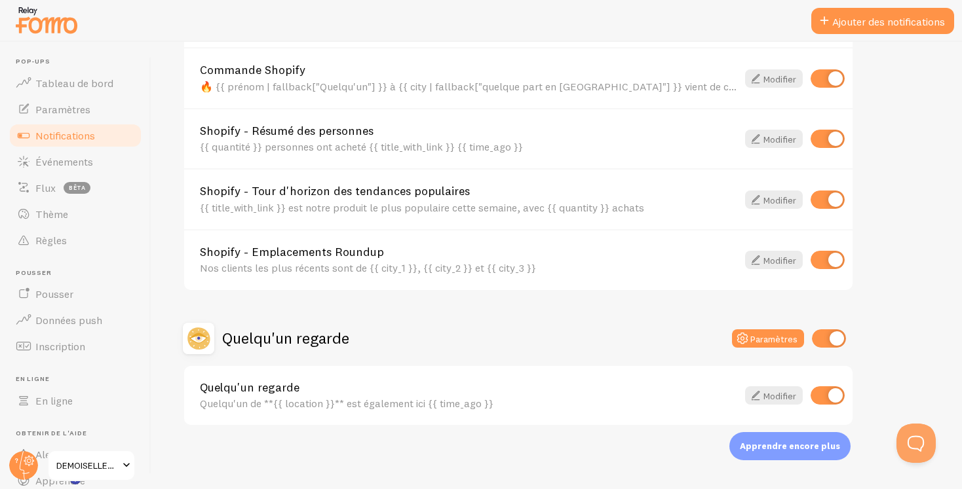
click at [283, 391] on font "Quelqu'un regarde" at bounding box center [250, 387] width 100 height 15
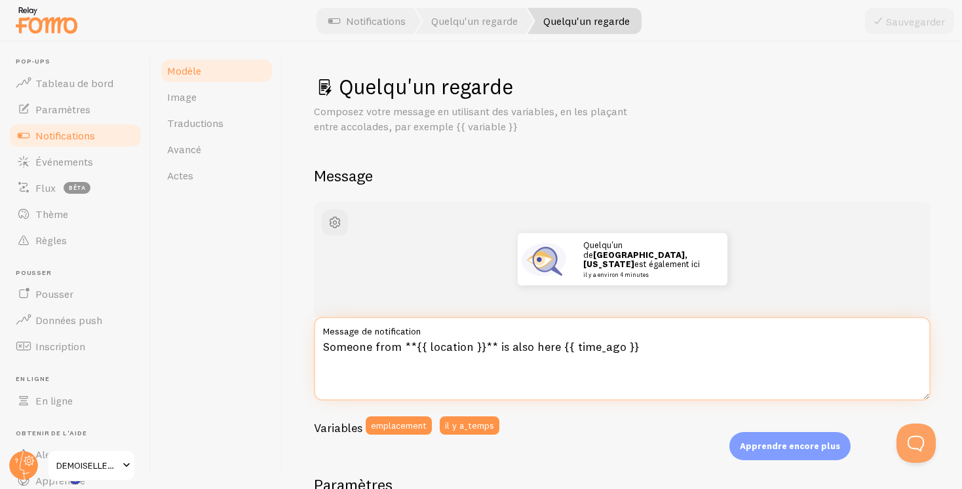
click at [666, 353] on textarea "Someone from **{{ location }}** is also here {{ time_ago }}" at bounding box center [622, 359] width 617 height 84
paste textarea "🔥 Quelqu’un de {{ location | fallback["France"] }} regarde ce produit en ce mom…"
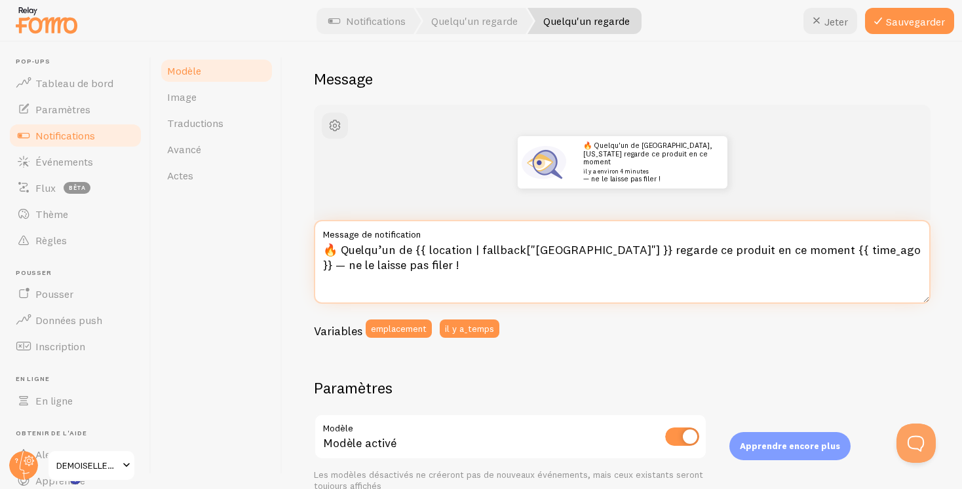
scroll to position [100, 0]
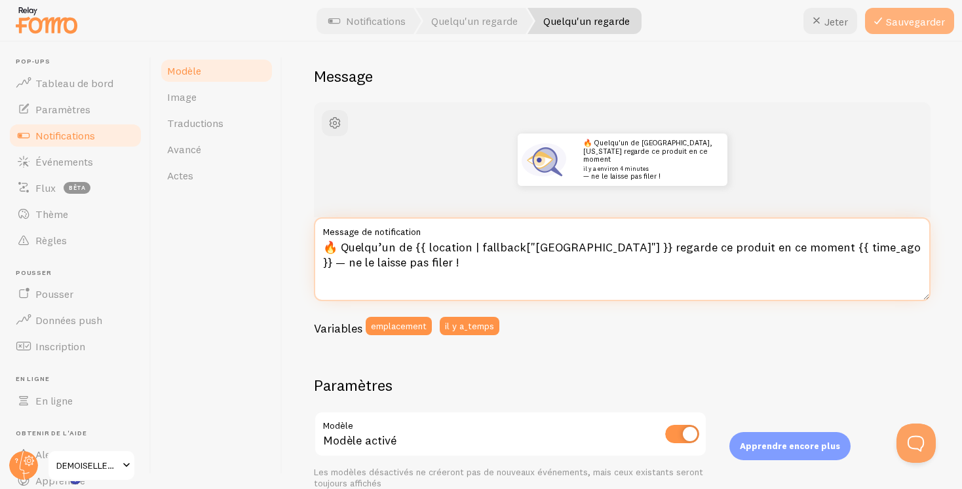
type textarea "🔥 Quelqu’un de {{ location | fallback["France"] }} regarde ce produit en ce mom…"
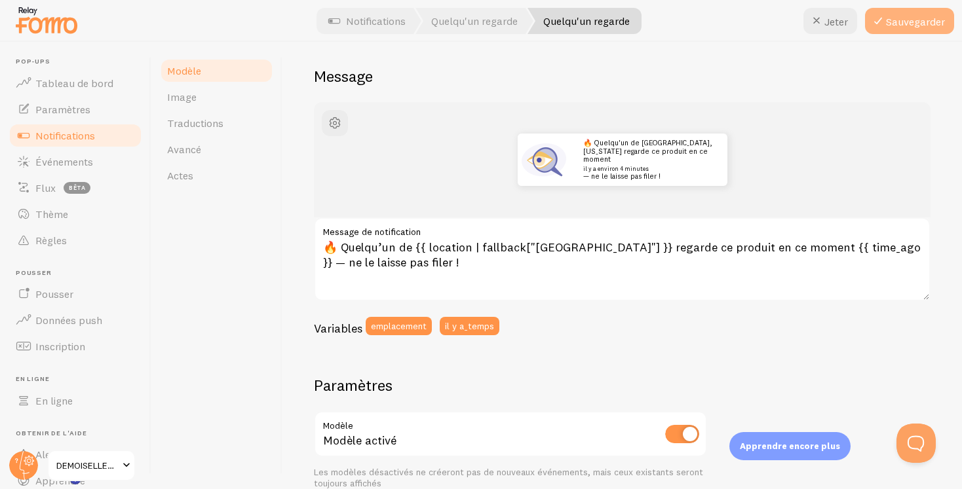
click at [915, 24] on font "Sauvegarder" at bounding box center [915, 21] width 59 height 13
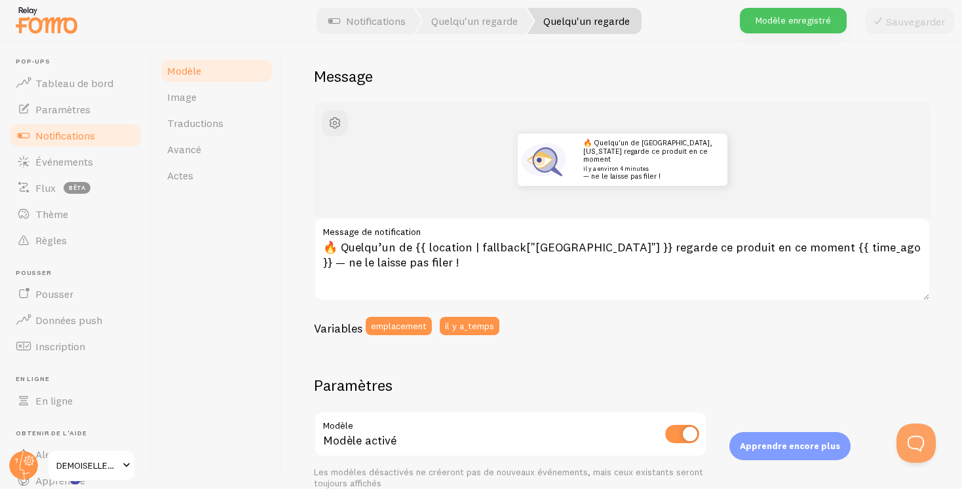
click at [189, 68] on font "Modèle" at bounding box center [184, 70] width 34 height 13
click at [71, 139] on font "Notifications" at bounding box center [65, 135] width 60 height 13
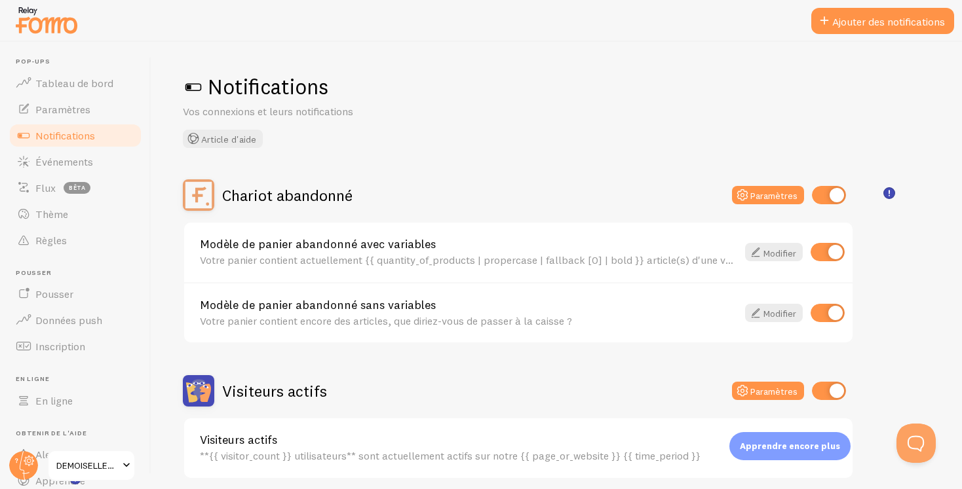
scroll to position [566, 0]
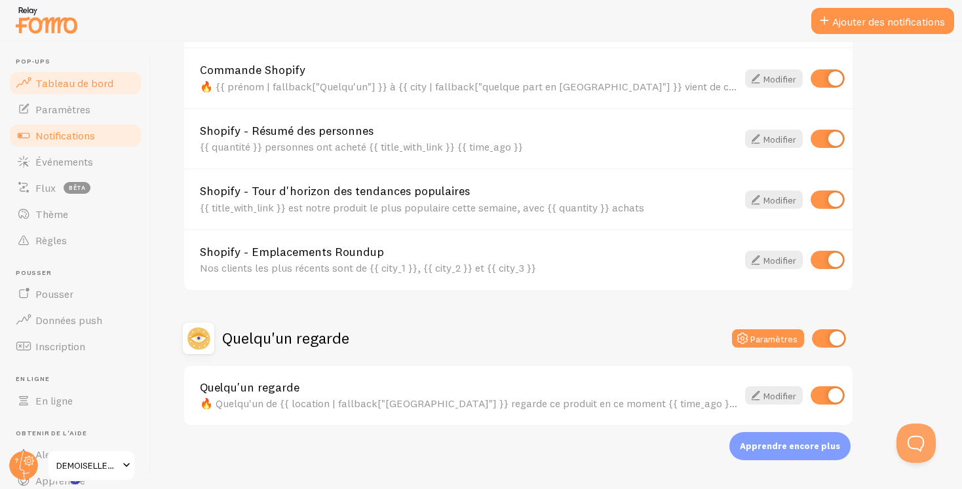
click at [75, 82] on font "Tableau de bord" at bounding box center [74, 83] width 78 height 13
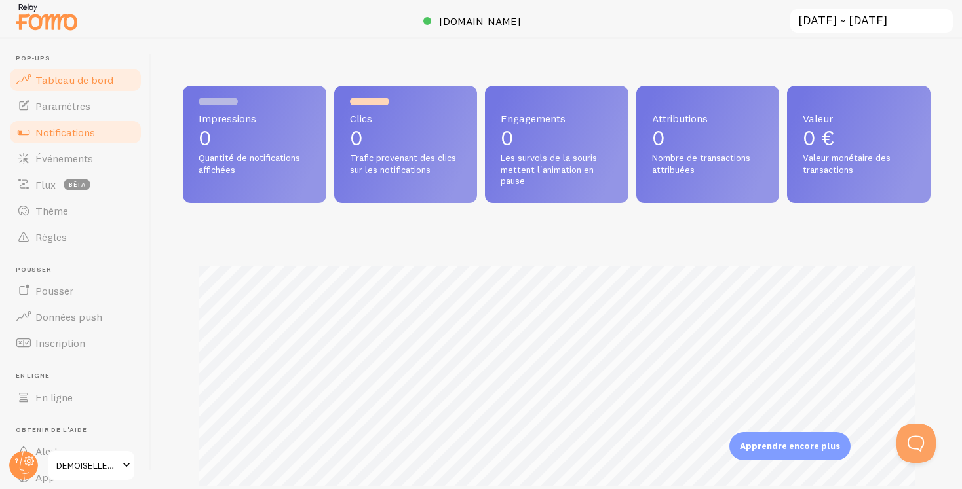
click at [88, 128] on font "Notifications" at bounding box center [65, 132] width 60 height 13
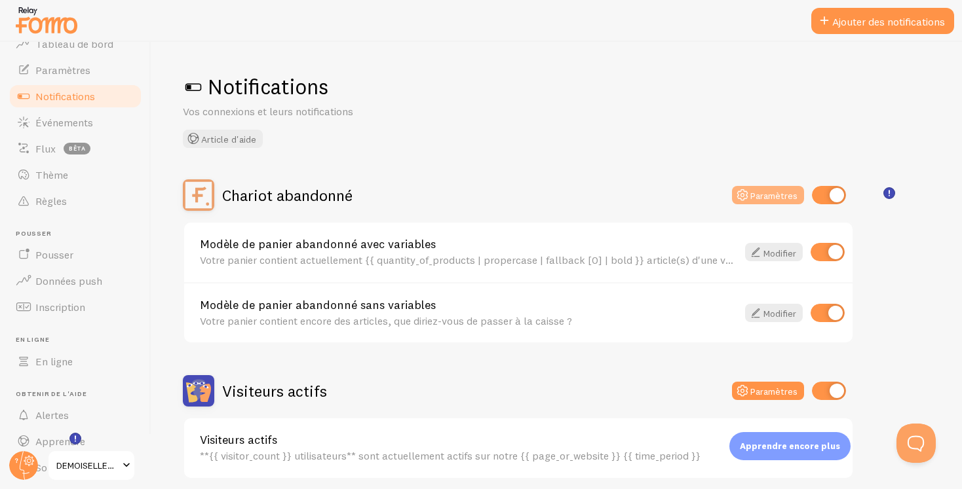
click at [763, 198] on font "Paramètres" at bounding box center [773, 196] width 47 height 12
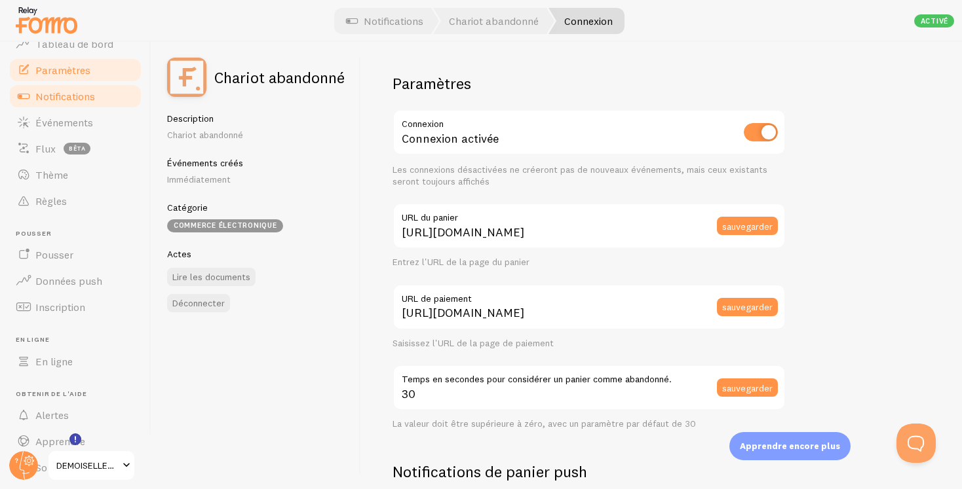
click at [73, 68] on font "Paramètres" at bounding box center [62, 70] width 55 height 13
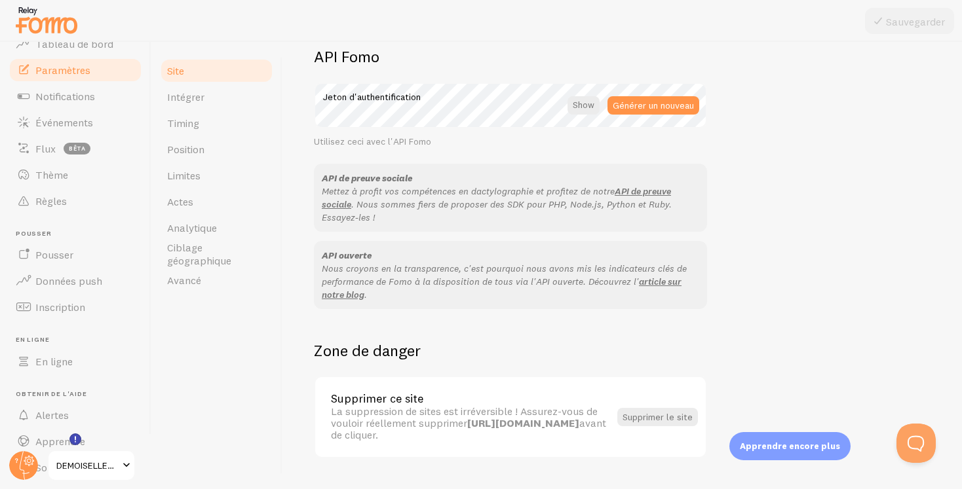
scroll to position [799, 0]
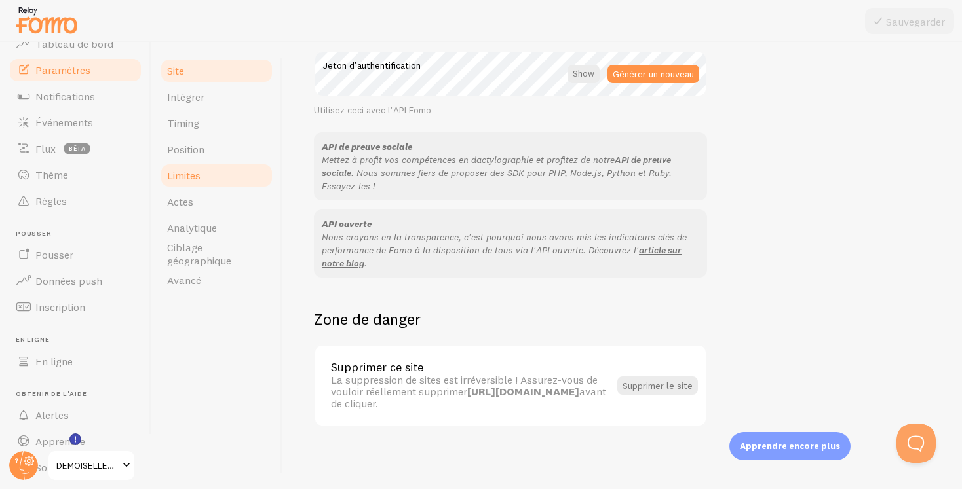
click at [207, 176] on link "Limites" at bounding box center [216, 175] width 115 height 26
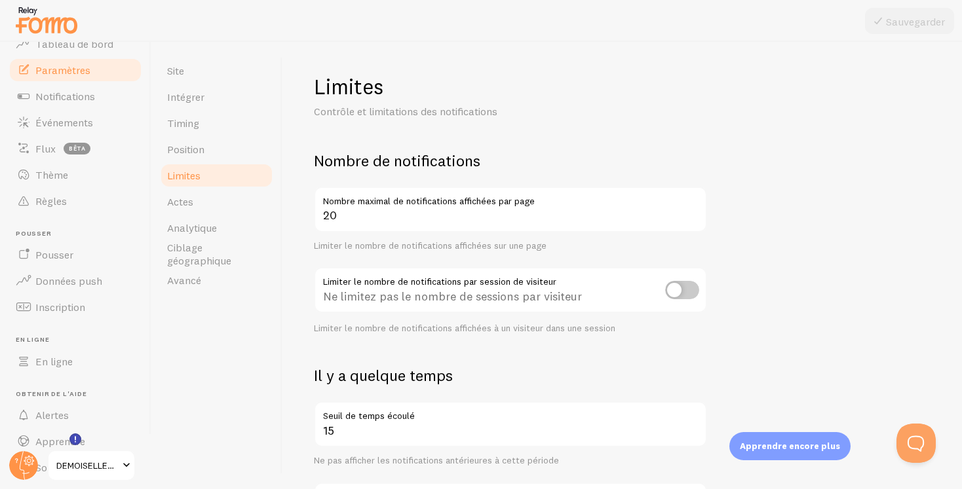
scroll to position [360, 0]
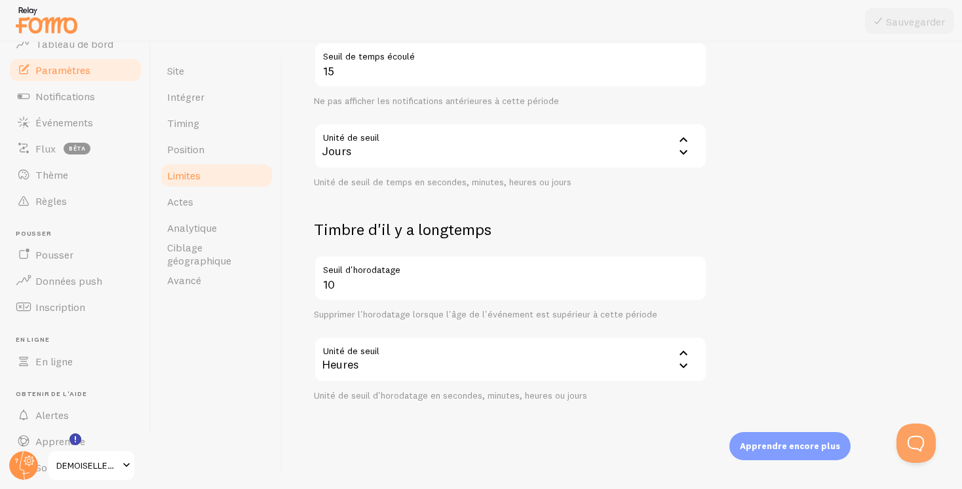
click at [411, 152] on div "Jours" at bounding box center [510, 146] width 393 height 46
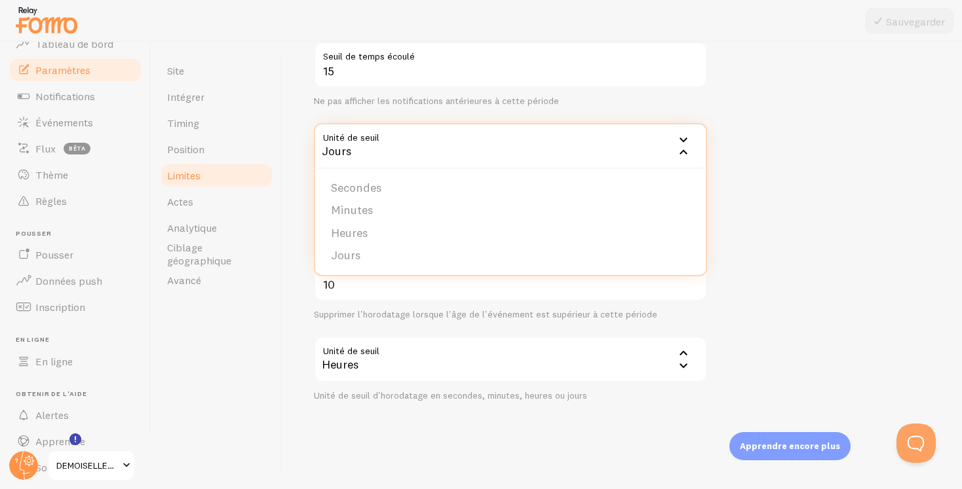
click at [774, 154] on form "Nombre de notifications 20 Nombre maximal de notifications affichées par page L…" at bounding box center [622, 96] width 617 height 611
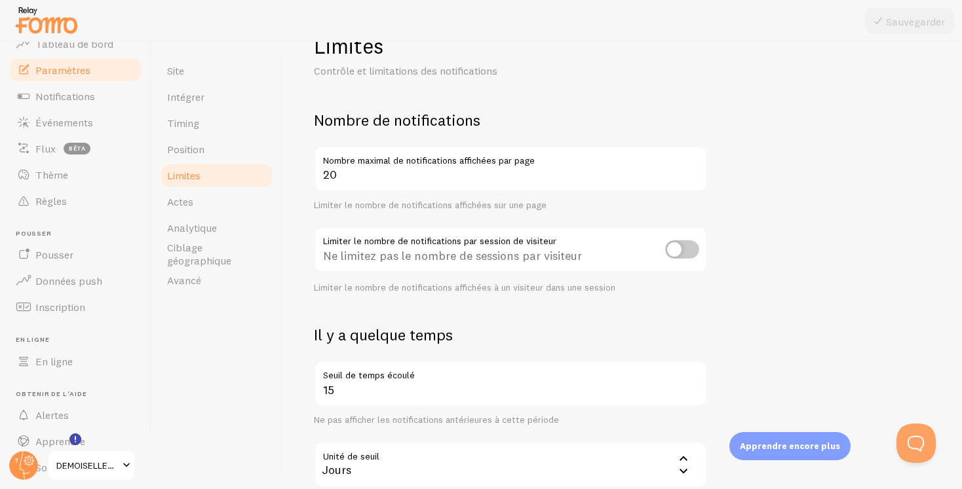
scroll to position [0, 0]
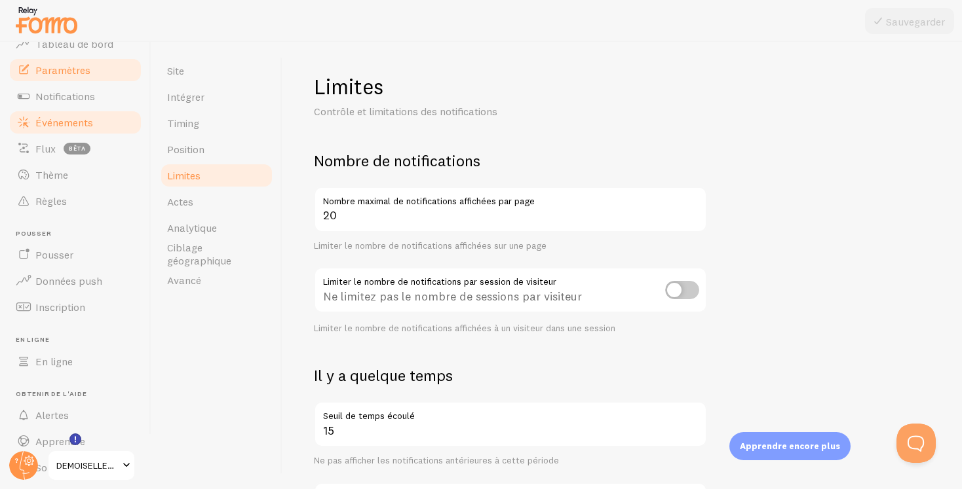
click at [77, 124] on font "Événements" at bounding box center [64, 122] width 58 height 13
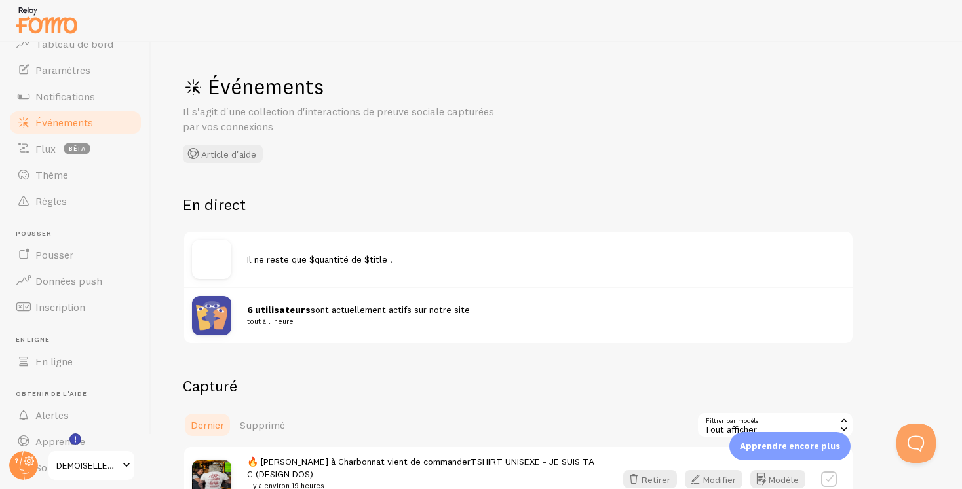
scroll to position [417, 0]
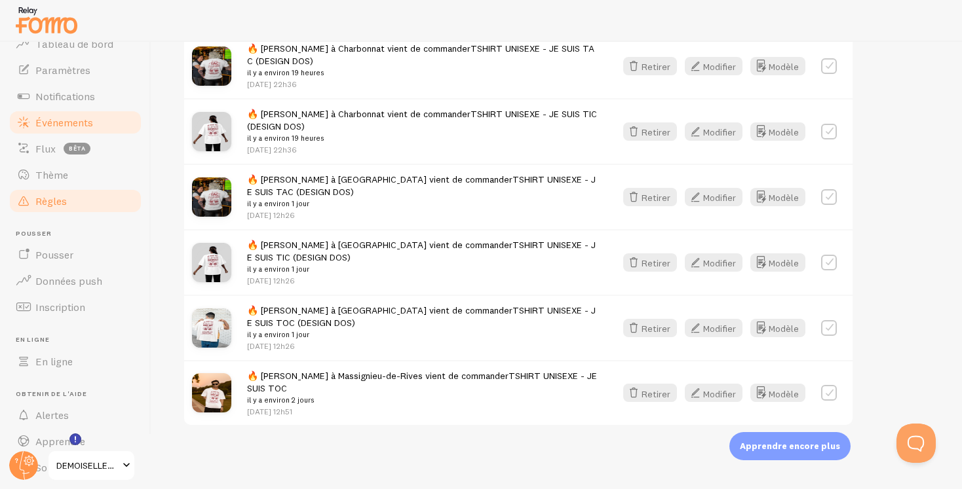
click at [80, 197] on link "Règles" at bounding box center [75, 201] width 135 height 26
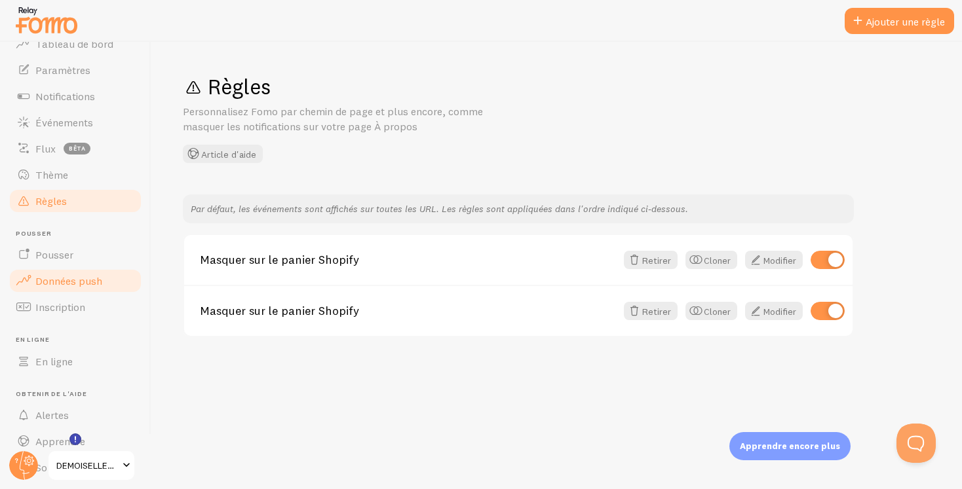
click at [62, 286] on font "Données push" at bounding box center [68, 281] width 67 height 13
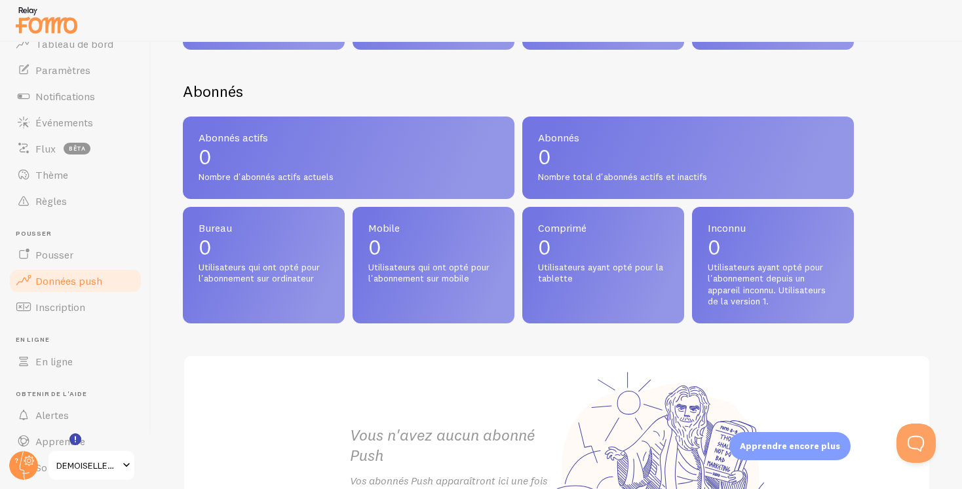
scroll to position [664, 0]
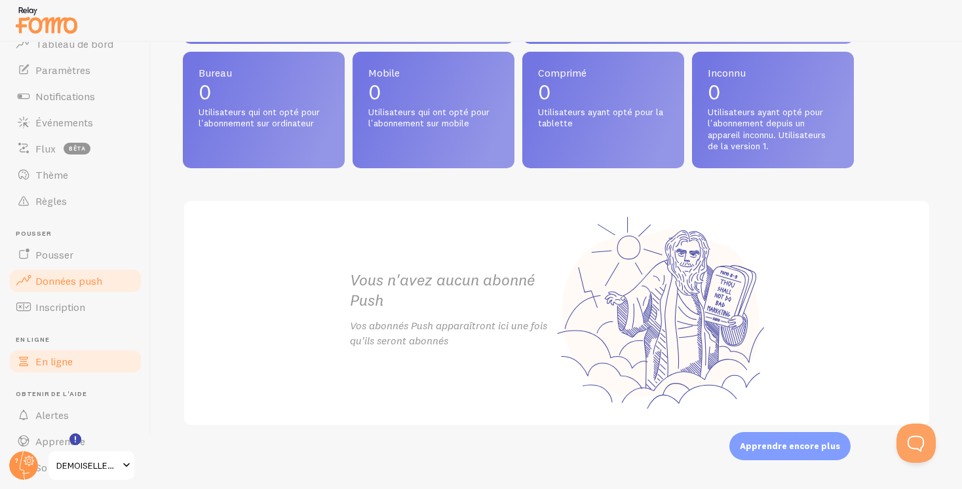
click at [75, 366] on link "En ligne" at bounding box center [75, 362] width 135 height 26
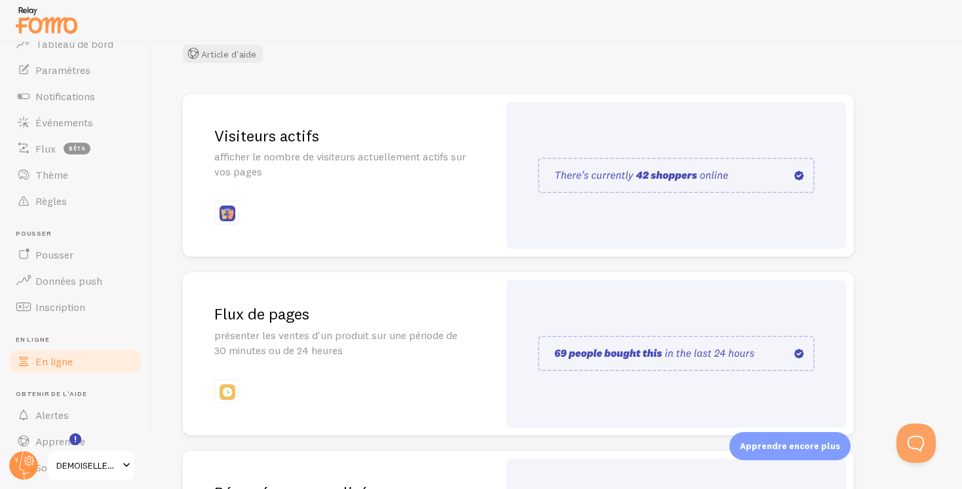
scroll to position [134, 0]
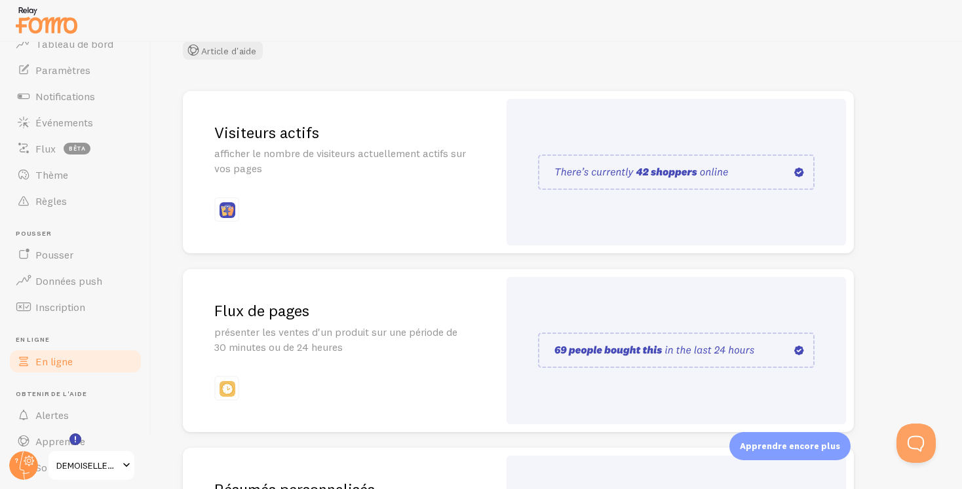
click at [312, 128] on font "Visiteurs actifs" at bounding box center [266, 133] width 105 height 20
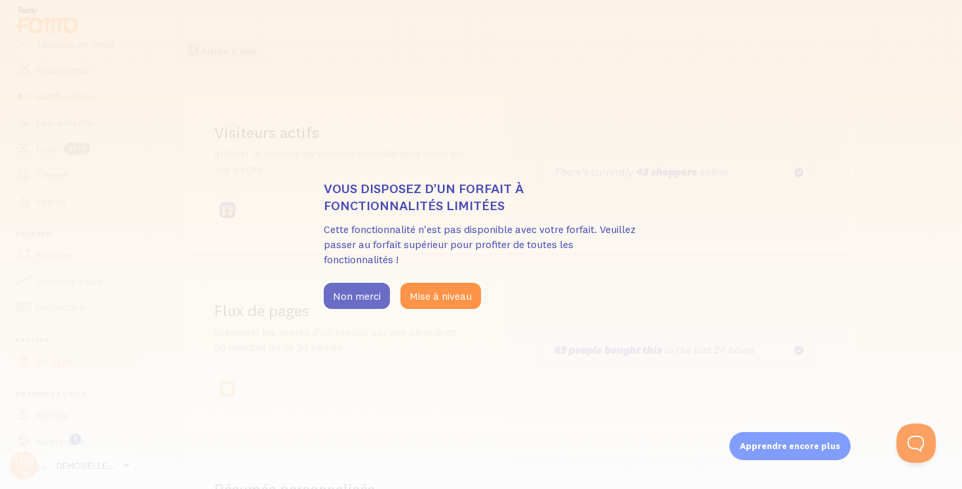
click at [356, 291] on font "Non merci" at bounding box center [357, 296] width 48 height 13
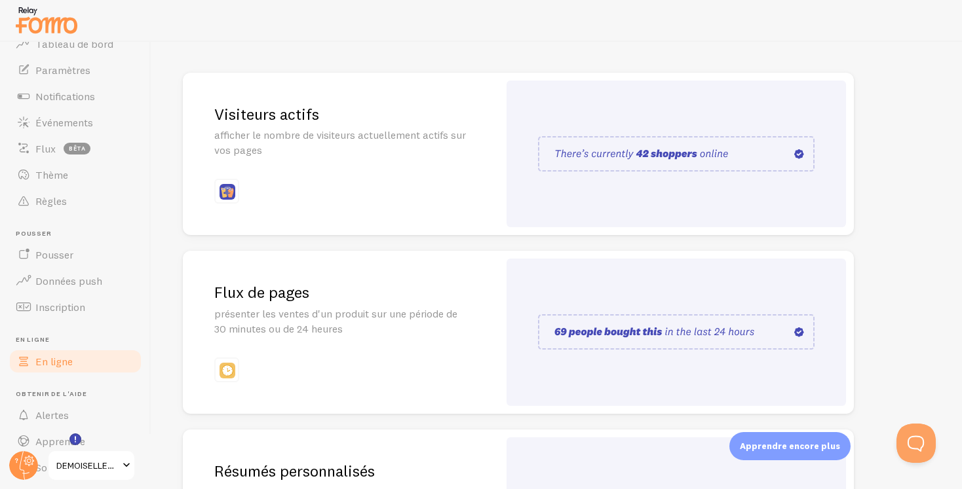
scroll to position [153, 0]
click at [40, 99] on font "Notifications" at bounding box center [65, 96] width 60 height 13
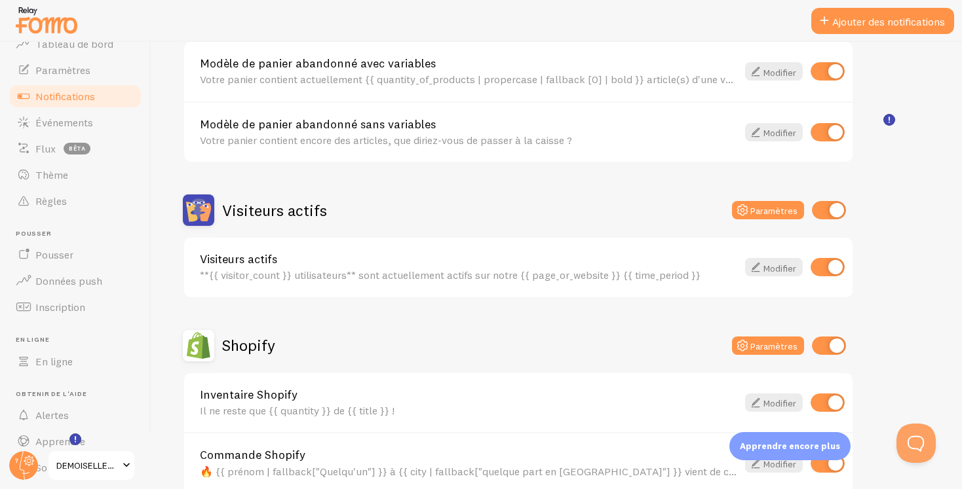
scroll to position [271, 0]
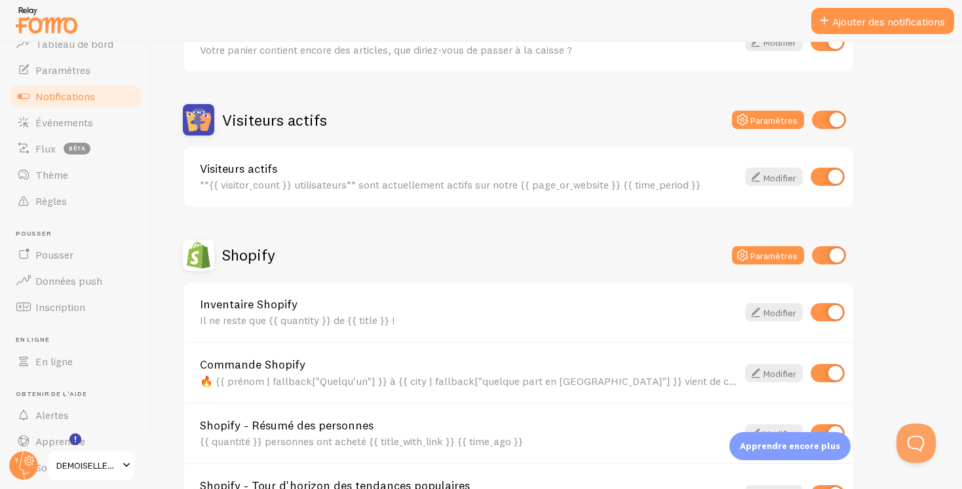
click at [494, 176] on div "Visiteurs actifs **{{ visitor_count }} utilisateurs** sont actuellement actifs …" at bounding box center [468, 177] width 537 height 28
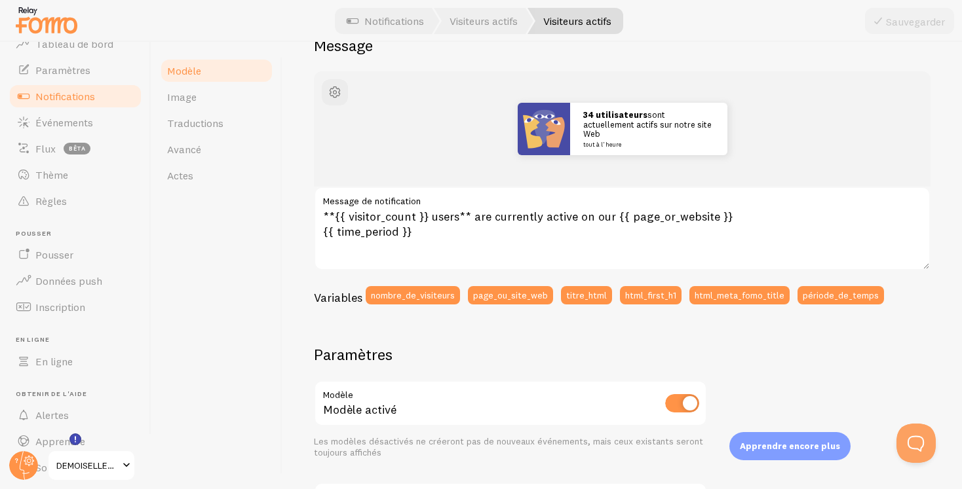
scroll to position [133, 0]
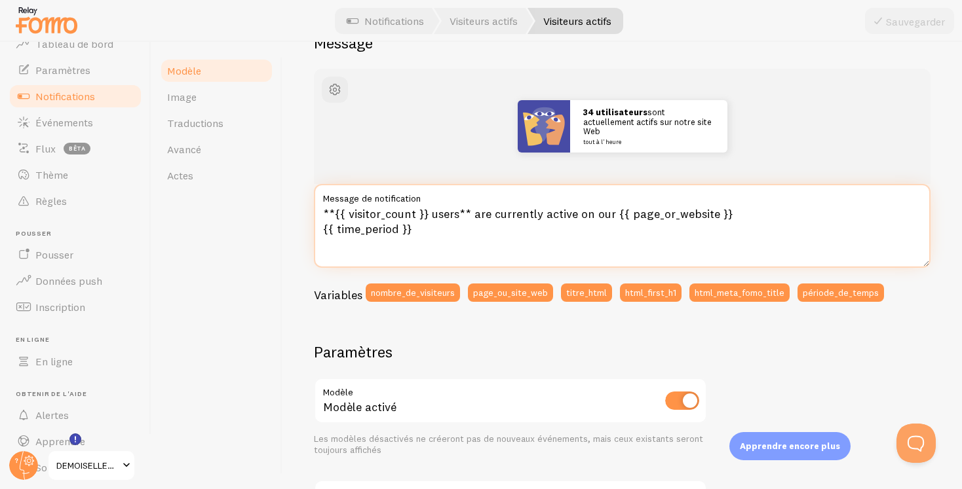
click at [453, 227] on textarea "**{{ visitor_count }} users** are currently active on our {{ page_or_website }}…" at bounding box center [622, 226] width 617 height 84
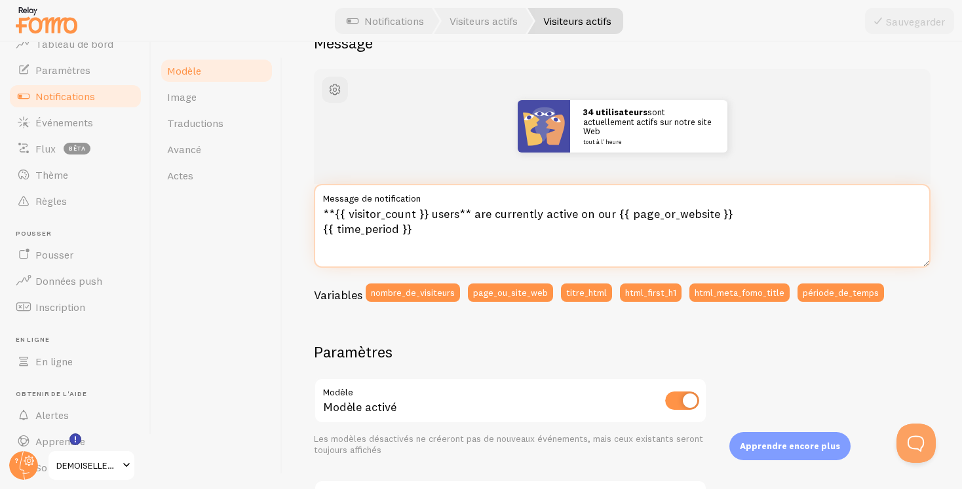
click at [453, 227] on textarea "**{{ visitor_count }} users** are currently active on our {{ page_or_website }}…" at bounding box center [622, 226] width 617 height 84
click at [436, 229] on textarea "**{{ visitor_count }} users** are currently active on our {{ page_or_website }}…" at bounding box center [622, 226] width 617 height 84
drag, startPoint x: 429, startPoint y: 229, endPoint x: 320, endPoint y: 209, distance: 110.5
click at [320, 209] on textarea "**{{ visitor_count }} users** are currently active on our {{ page_or_website }}…" at bounding box center [622, 226] width 617 height 84
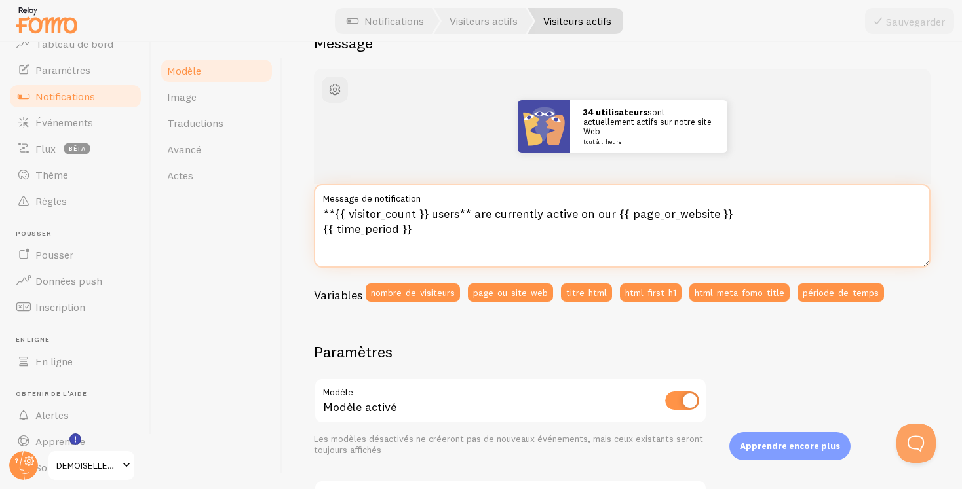
paste textarea "{{ visitor_count }} personnes sont actuellement actives sur {{ page_or_website"
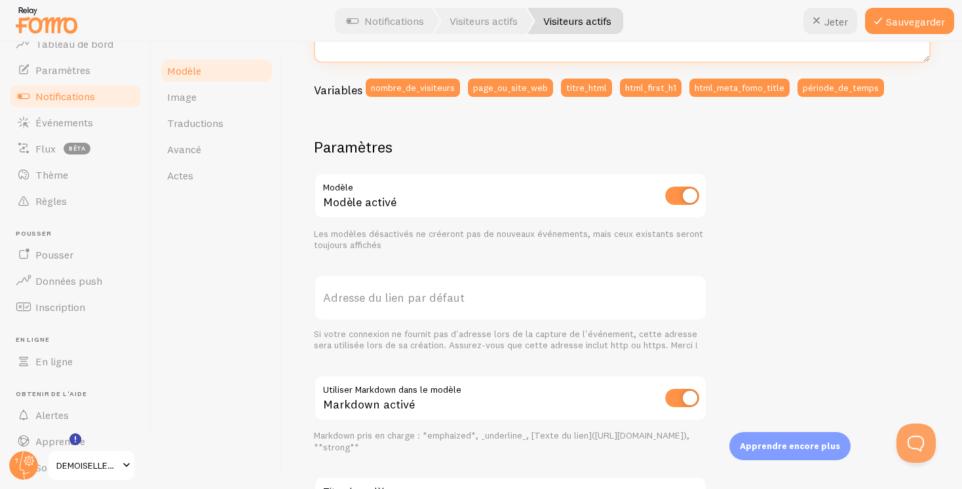
scroll to position [457, 0]
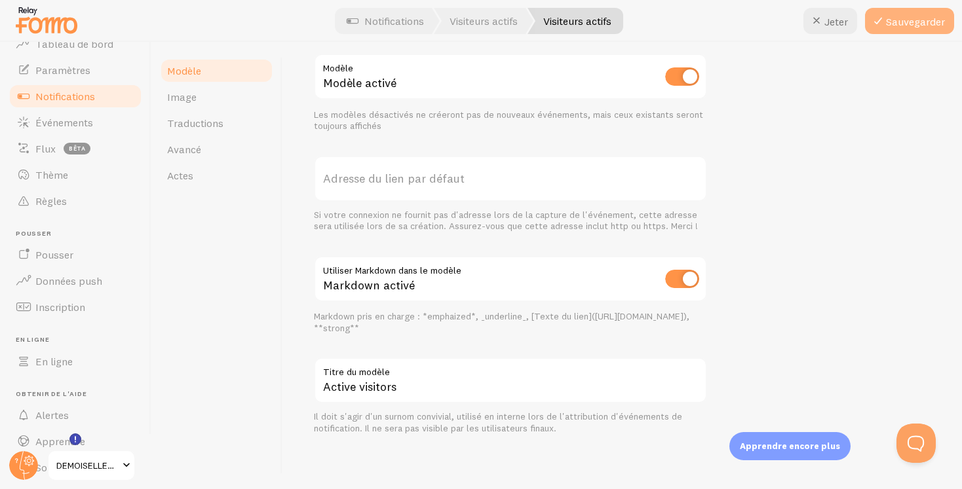
type textarea "{{ visitor_count }} personnes sont actuellement actives sur {{ page_or_website …"
click at [897, 22] on font "Sauvegarder" at bounding box center [915, 21] width 59 height 13
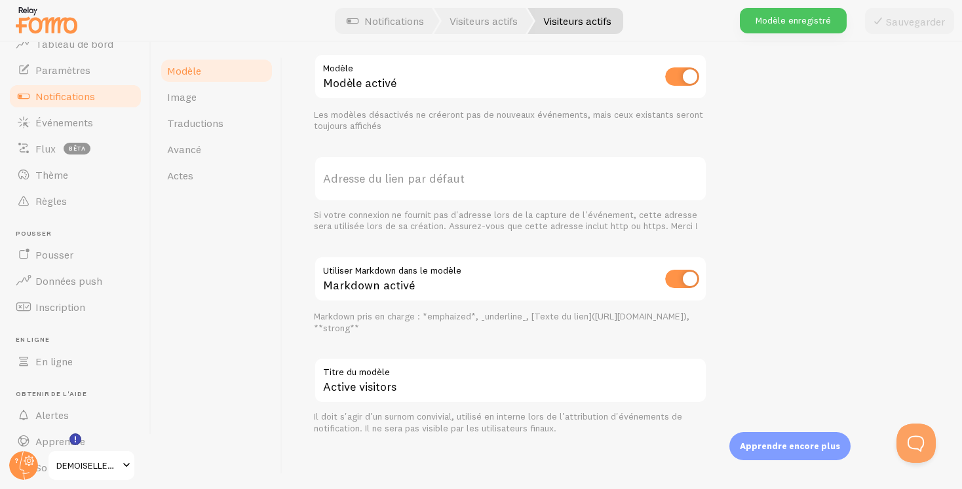
click at [60, 90] on font "Notifications" at bounding box center [65, 96] width 60 height 13
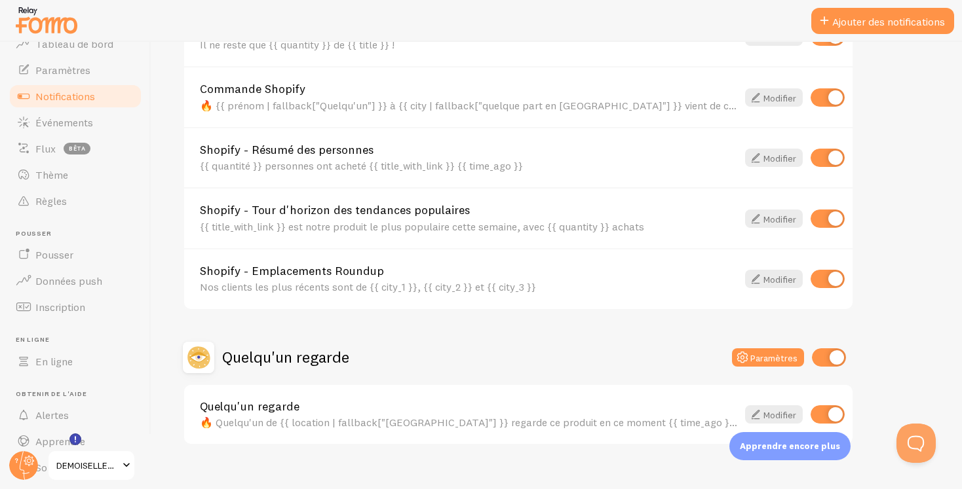
scroll to position [566, 0]
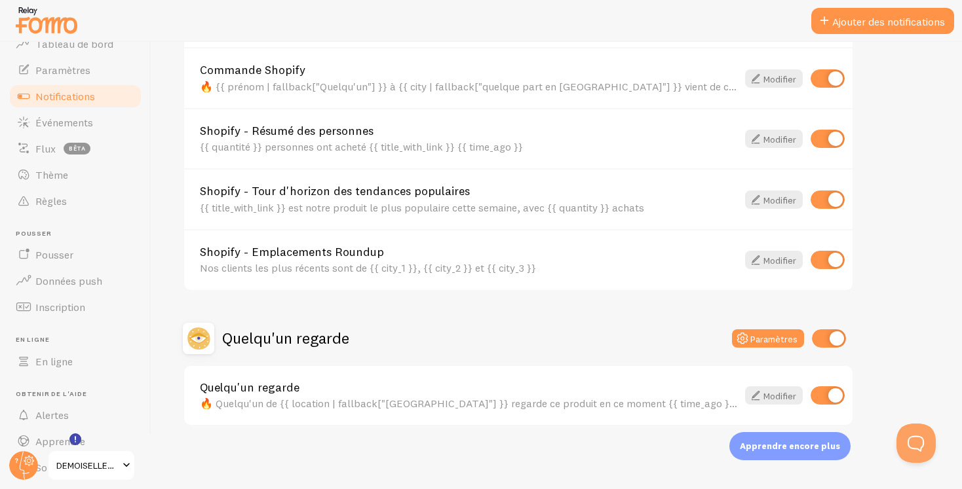
click at [448, 378] on div "Quelqu'un regarde 🔥 Quelqu'un de {{ location | fallback["France"] }} regarde ce…" at bounding box center [518, 396] width 668 height 60
click at [448, 392] on link "Quelqu'un regarde" at bounding box center [468, 388] width 537 height 12
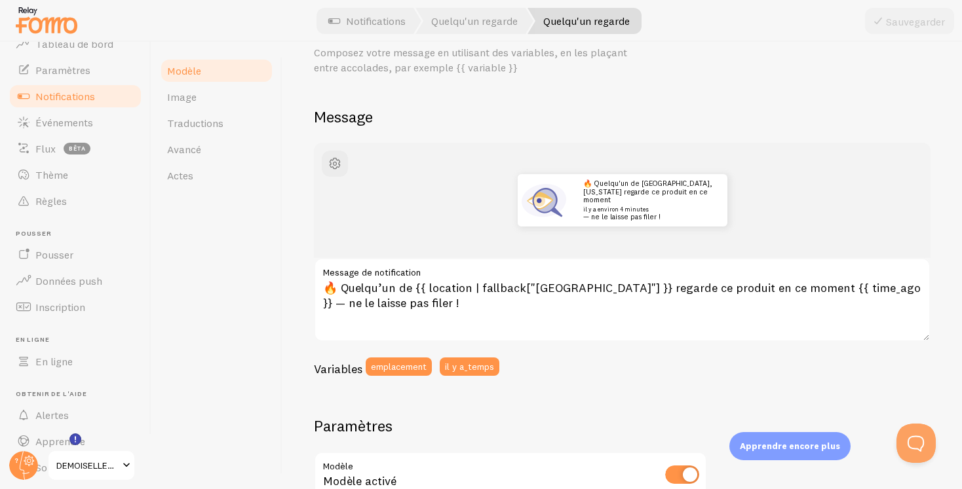
scroll to position [63, 0]
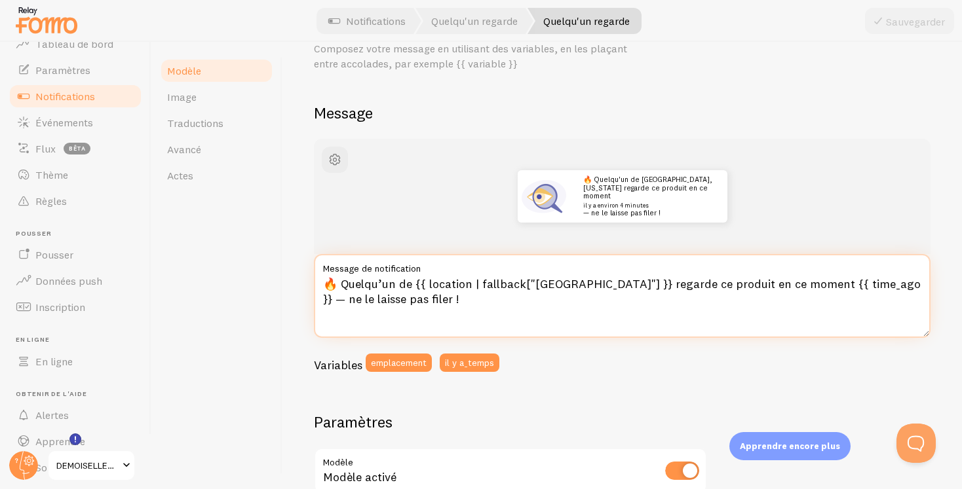
click at [465, 297] on textarea "🔥 Quelqu’un de {{ location | fallback["France"] }} regarde ce produit en ce mom…" at bounding box center [622, 296] width 617 height 84
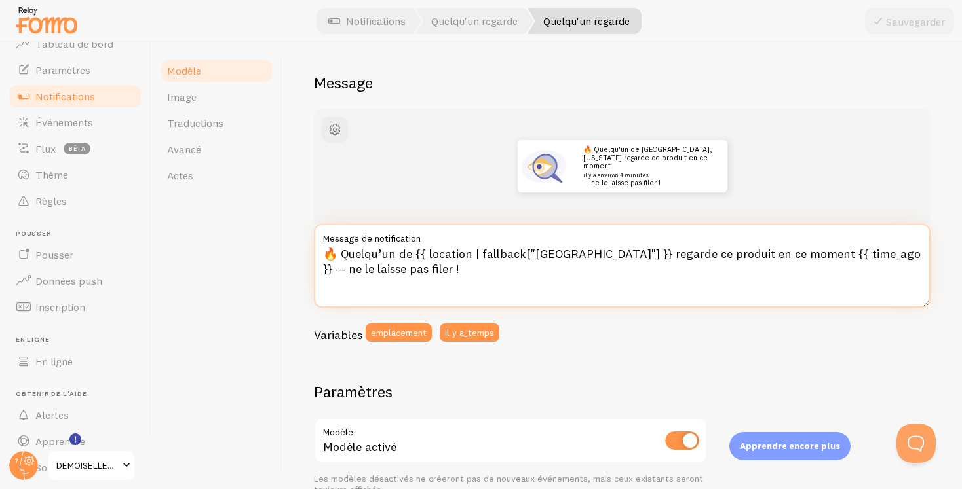
scroll to position [83, 0]
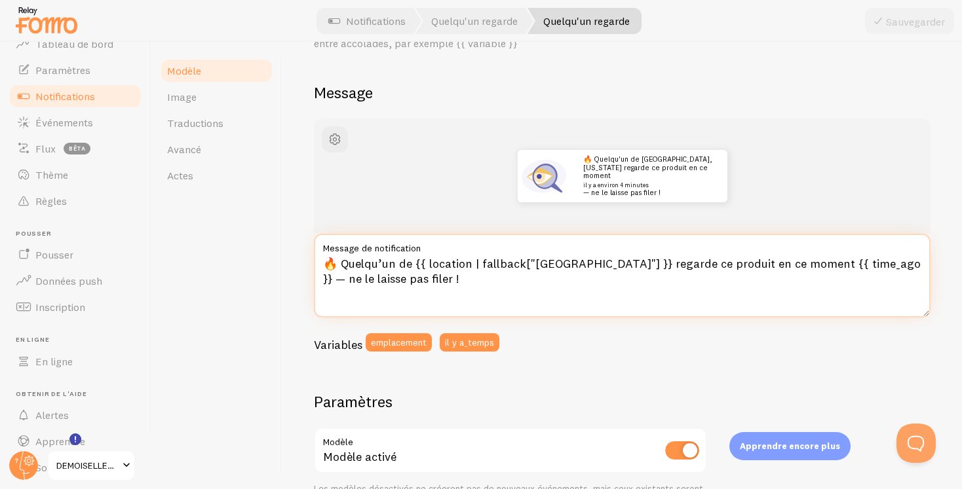
click at [566, 277] on textarea "🔥 Quelqu’un de {{ location | fallback["France"] }} regarde ce produit en ce mom…" at bounding box center [622, 276] width 617 height 84
paste textarea "{{ location | fallback['France'] }} : quelqu’un regarde ce produit"
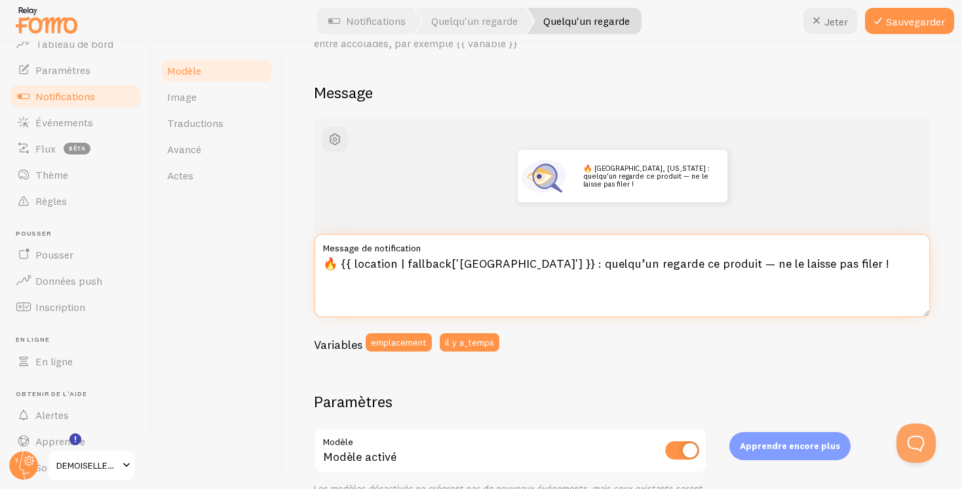
type textarea "🔥 {{ location | fallback['[GEOGRAPHIC_DATA]'] }} : quelqu’un regarde ce produit…"
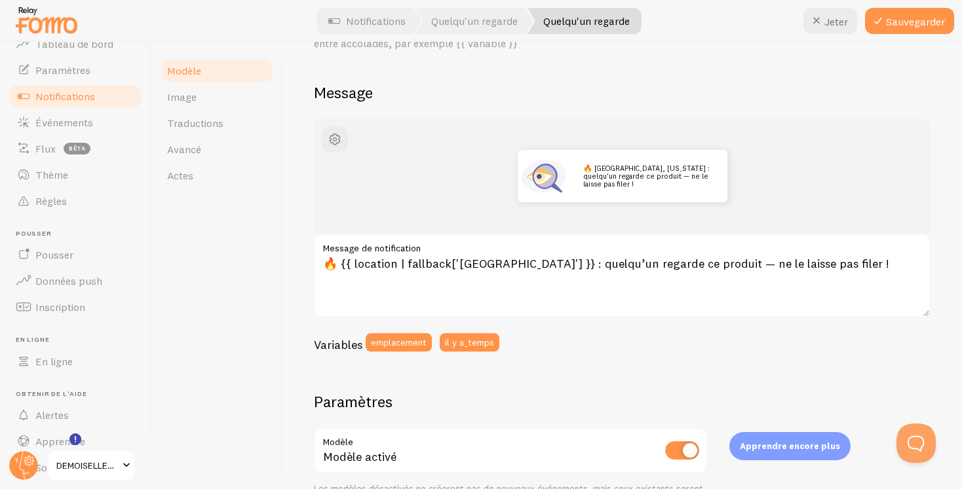
click at [748, 178] on div "🔥 Manhattan, New York : quelqu'un regarde ce produit — ne le laisse pas filer !" at bounding box center [622, 176] width 554 height 52
click at [926, 16] on font "Sauvegarder" at bounding box center [915, 21] width 59 height 13
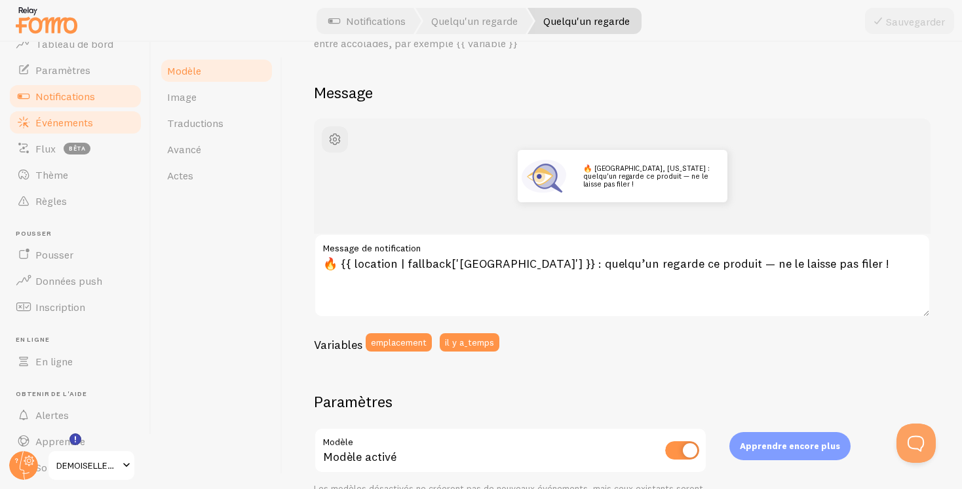
click at [56, 126] on font "Événements" at bounding box center [64, 122] width 58 height 13
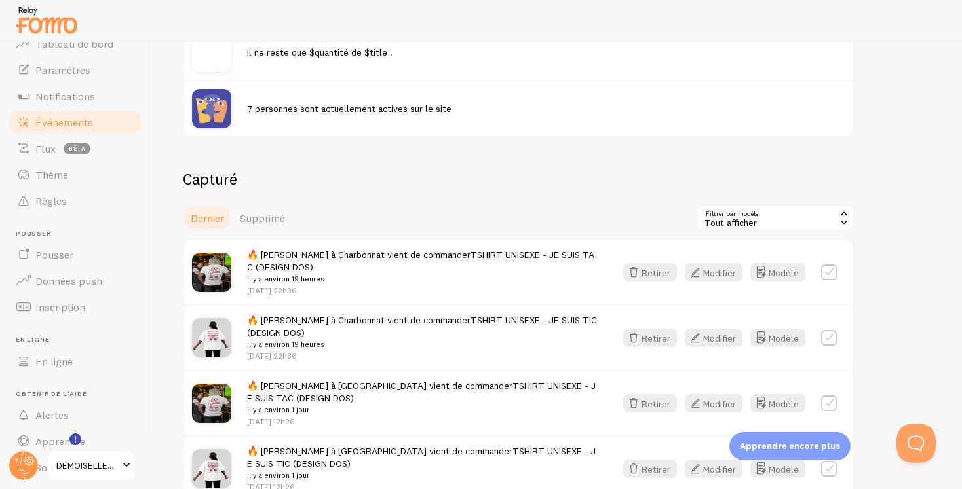
scroll to position [201, 0]
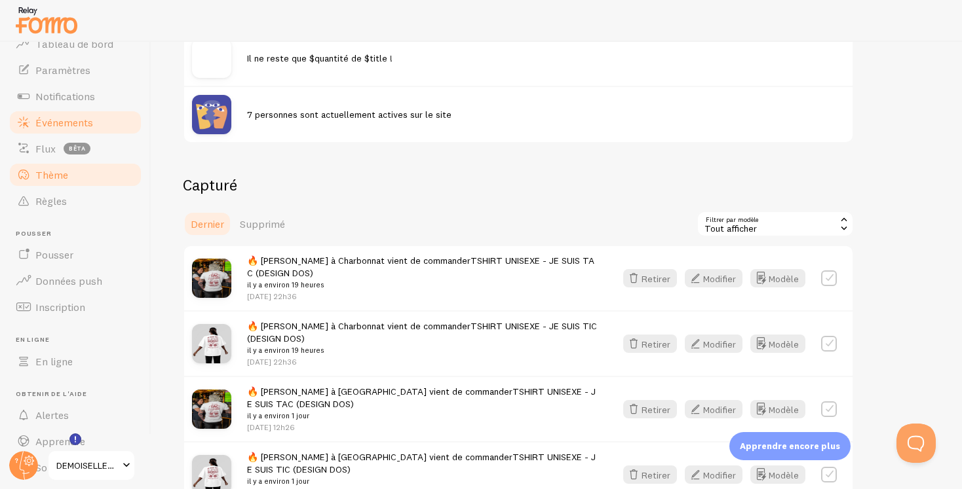
click at [90, 181] on link "Thème" at bounding box center [75, 175] width 135 height 26
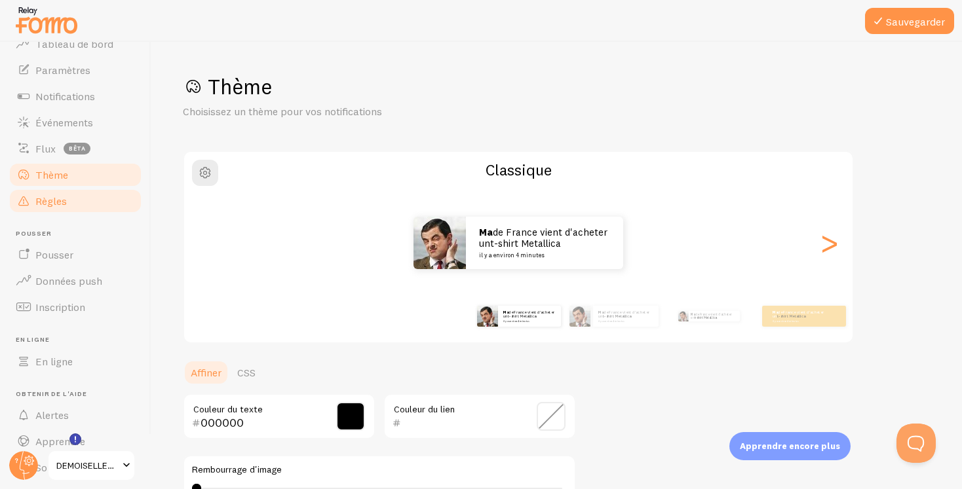
click at [81, 211] on link "Règles" at bounding box center [75, 201] width 135 height 26
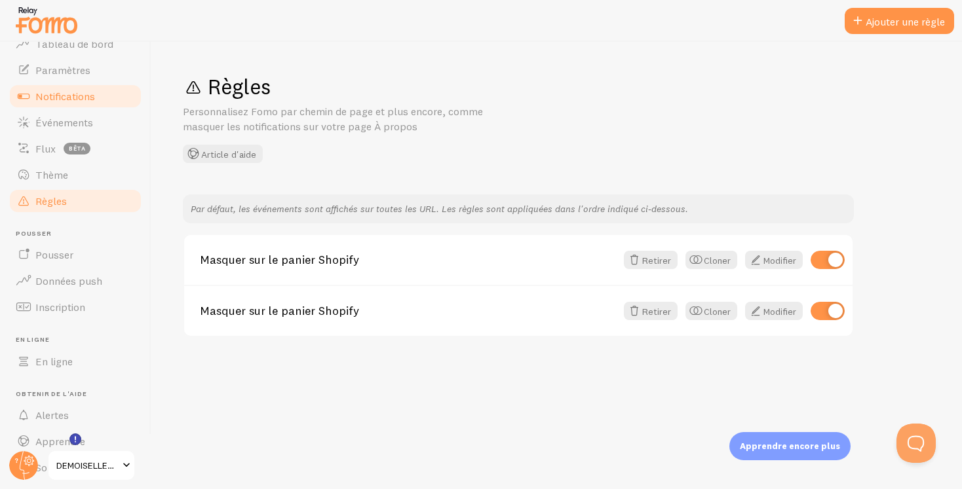
click at [62, 88] on link "Notifications" at bounding box center [75, 96] width 135 height 26
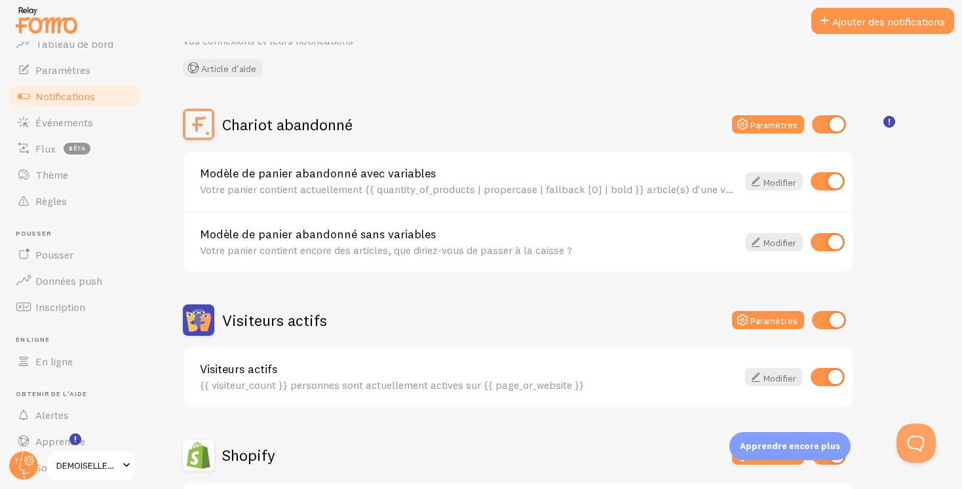
scroll to position [79, 0]
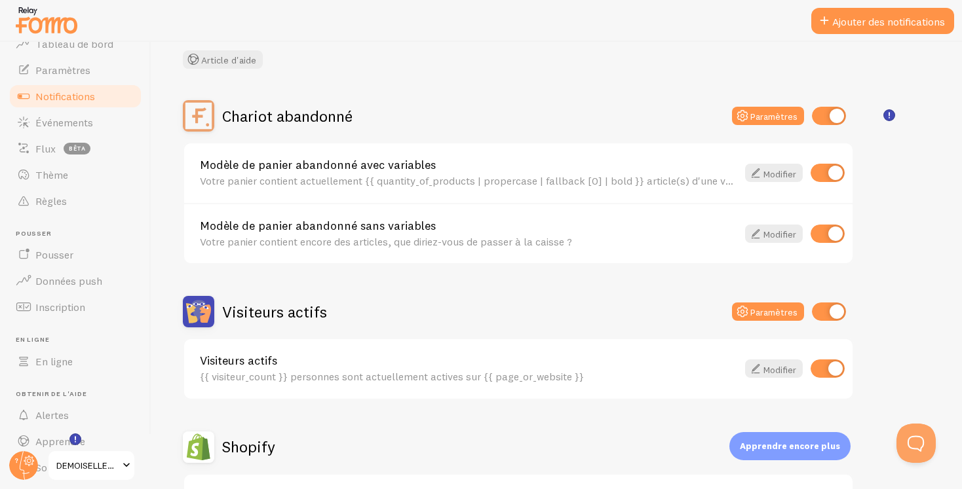
click at [437, 381] on font "{{ visiteur_count }} personnes sont actuellement actives sur {{ page_or_website…" at bounding box center [392, 376] width 384 height 13
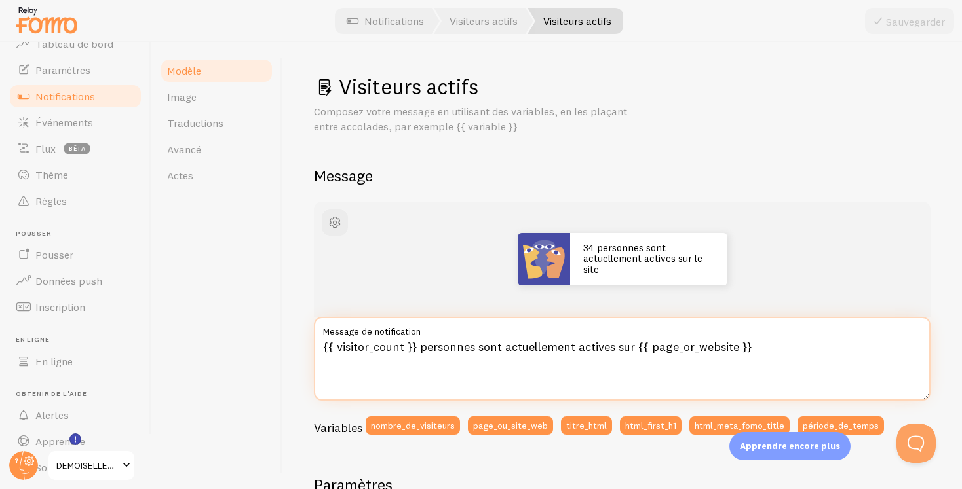
click at [483, 345] on textarea "{{ visitor_count }} personnes sont actuellement actives sur {{ page_or_website …" at bounding box center [622, 359] width 617 height 84
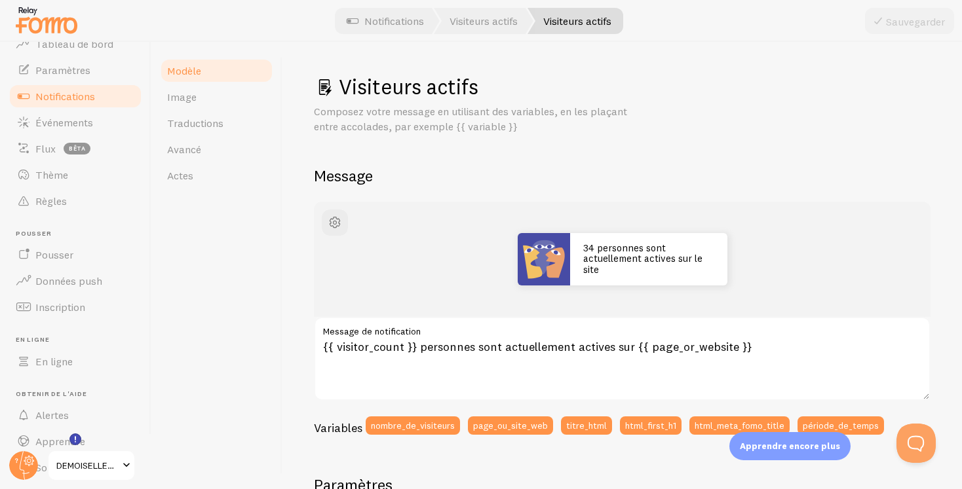
click at [832, 254] on div "34 personnes sont actuellement actives sur le site" at bounding box center [622, 259] width 554 height 52
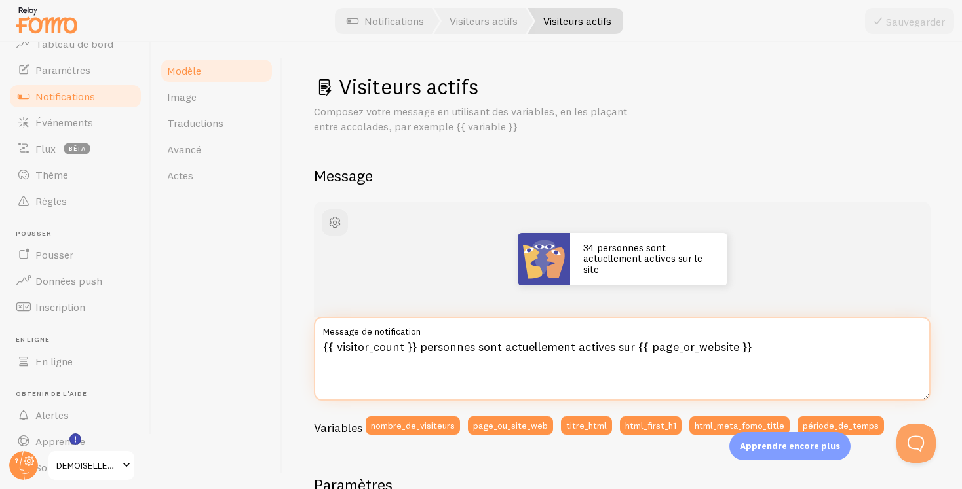
click at [801, 349] on textarea "{{ visitor_count }} personnes sont actuellement actives sur {{ page_or_website …" at bounding box center [622, 359] width 617 height 84
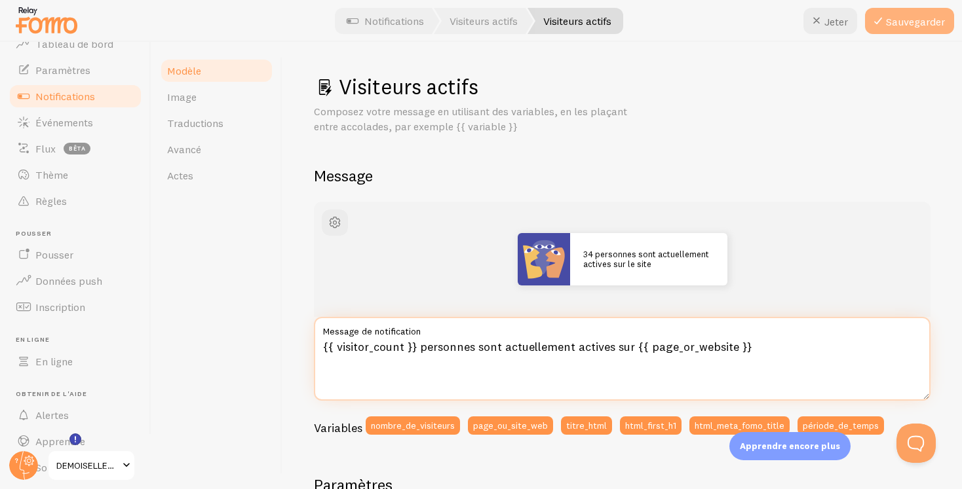
type textarea "{{ visitor_count }} personnes sont actuellement actives sur {{ page_or_website …"
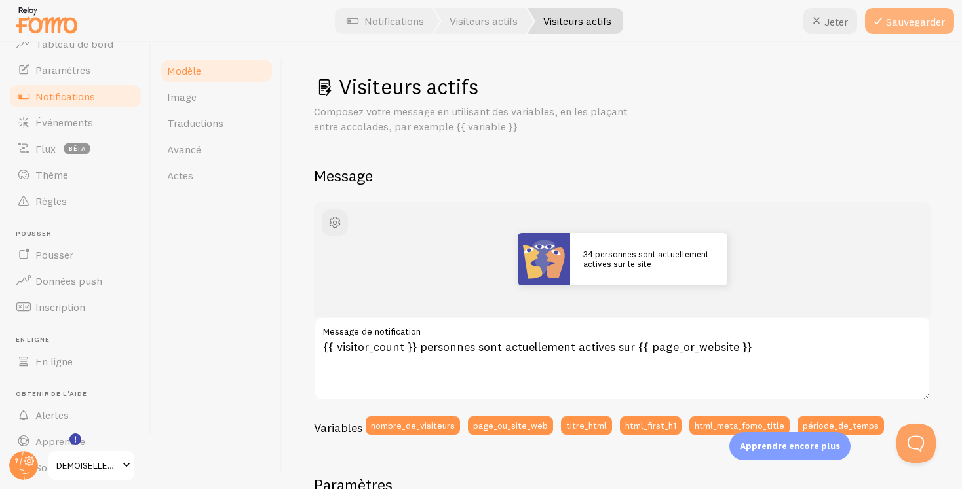
click at [919, 22] on font "Sauvegarder" at bounding box center [915, 21] width 59 height 13
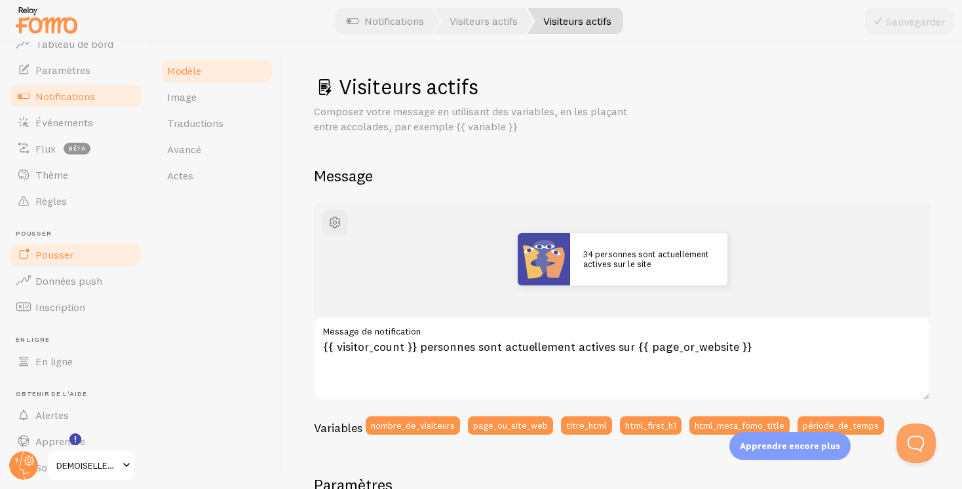
click at [68, 260] on font "Pousser" at bounding box center [54, 254] width 38 height 13
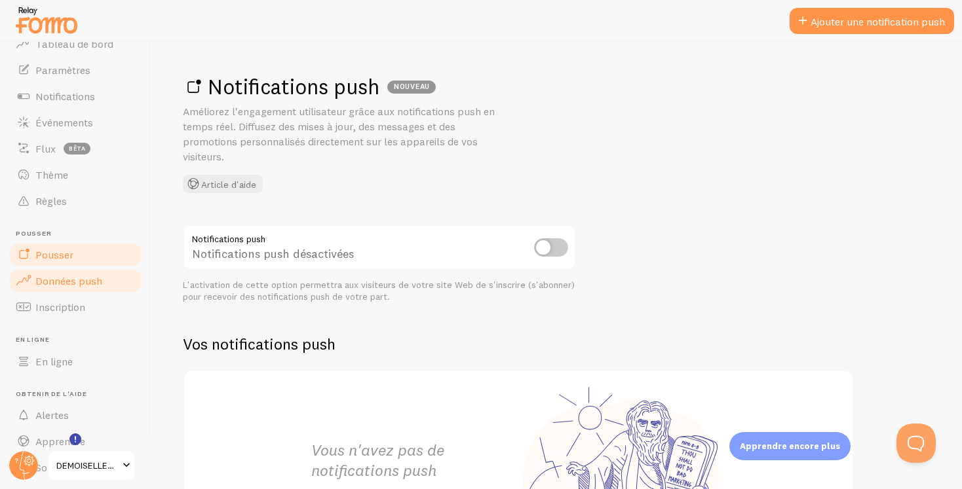
click at [91, 286] on font "Données push" at bounding box center [68, 281] width 67 height 13
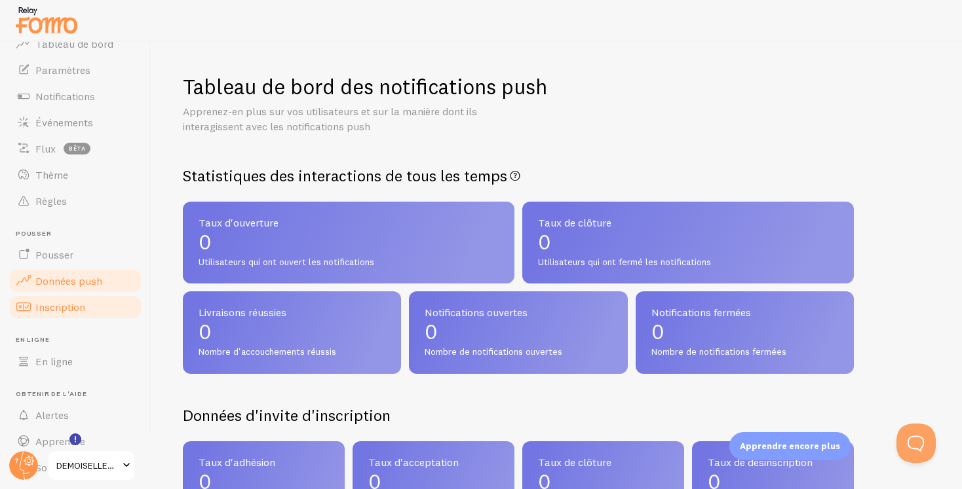
click at [90, 313] on link "Inscription" at bounding box center [75, 307] width 135 height 26
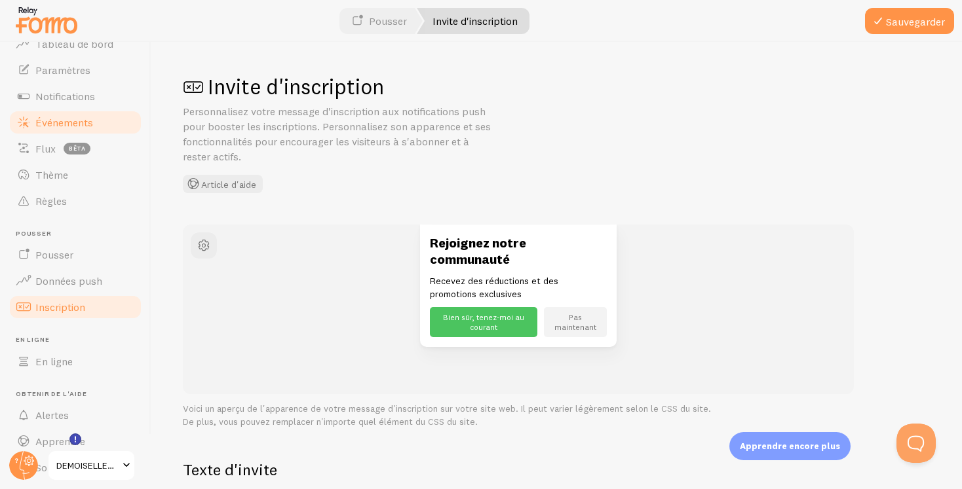
click at [92, 116] on link "Événements" at bounding box center [75, 122] width 135 height 26
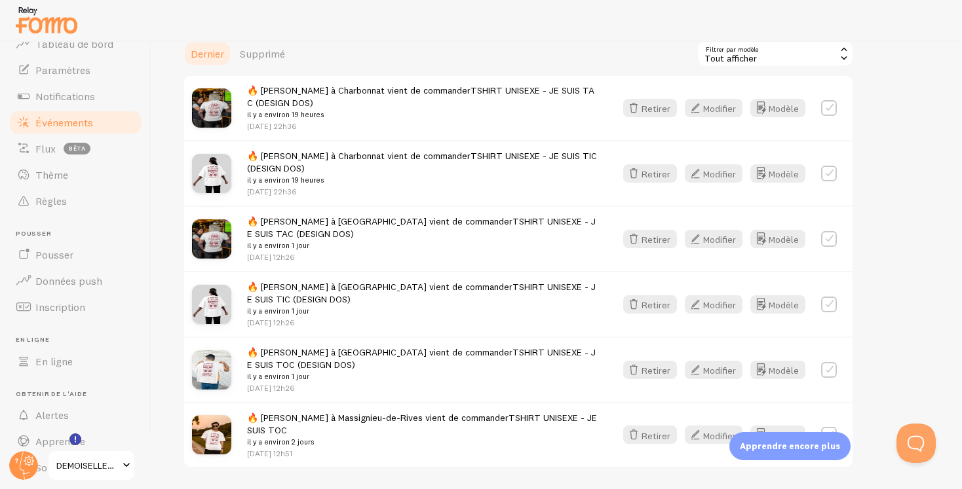
scroll to position [417, 0]
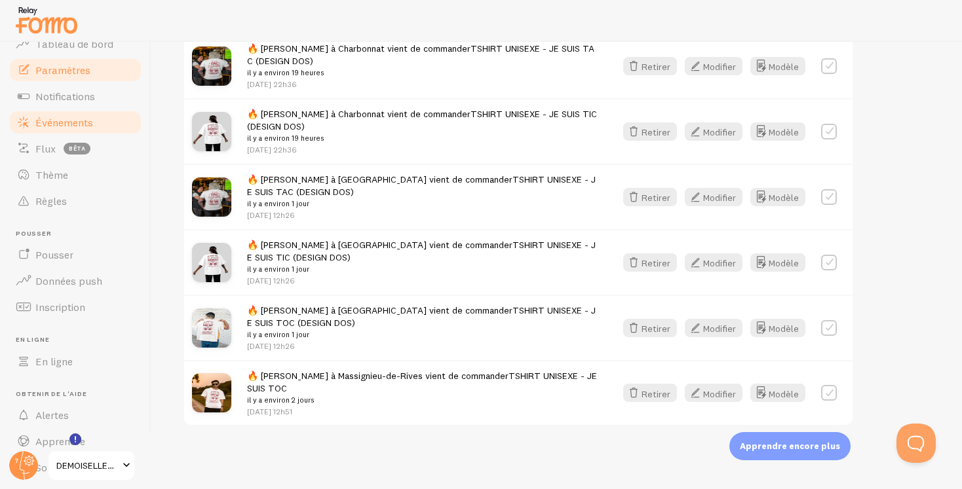
click at [81, 74] on font "Paramètres" at bounding box center [62, 70] width 55 height 13
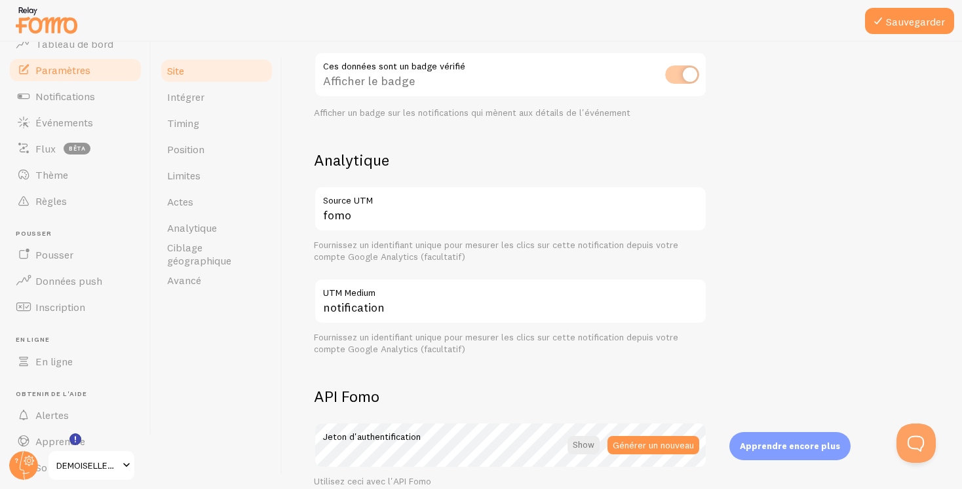
scroll to position [431, 0]
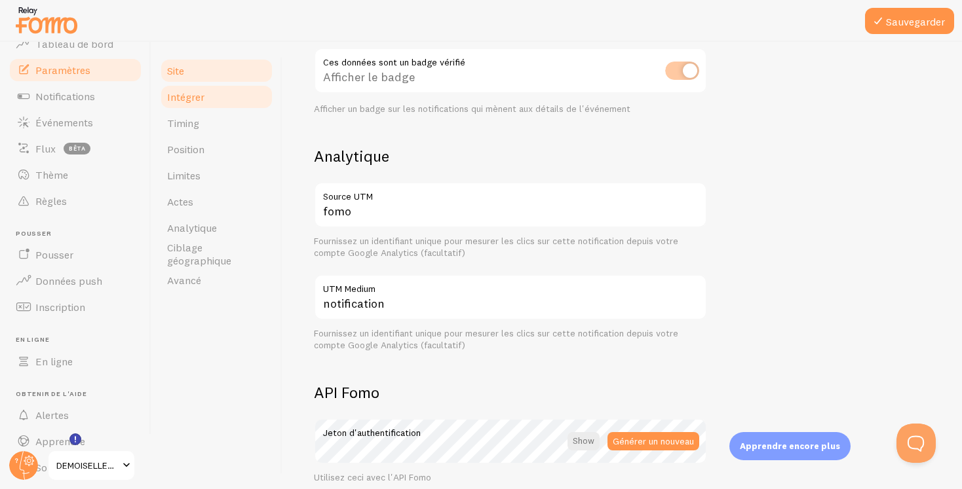
click at [183, 96] on font "Intégrer" at bounding box center [185, 96] width 37 height 13
click at [204, 124] on link "Timing" at bounding box center [216, 123] width 115 height 26
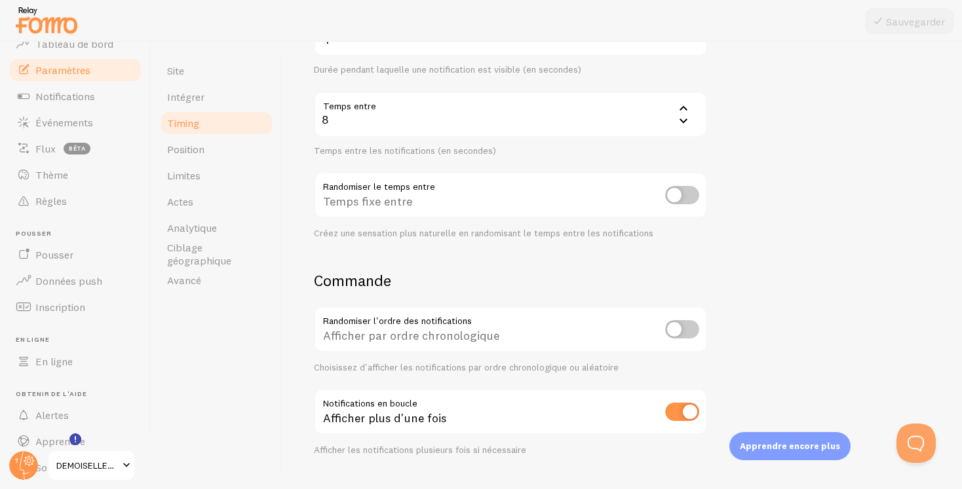
scroll to position [263, 0]
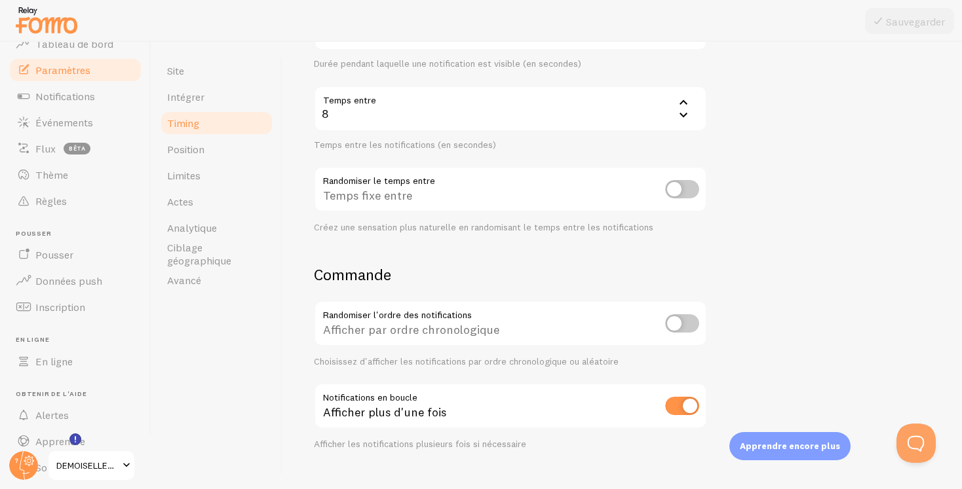
click at [497, 113] on div "8" at bounding box center [510, 109] width 393 height 46
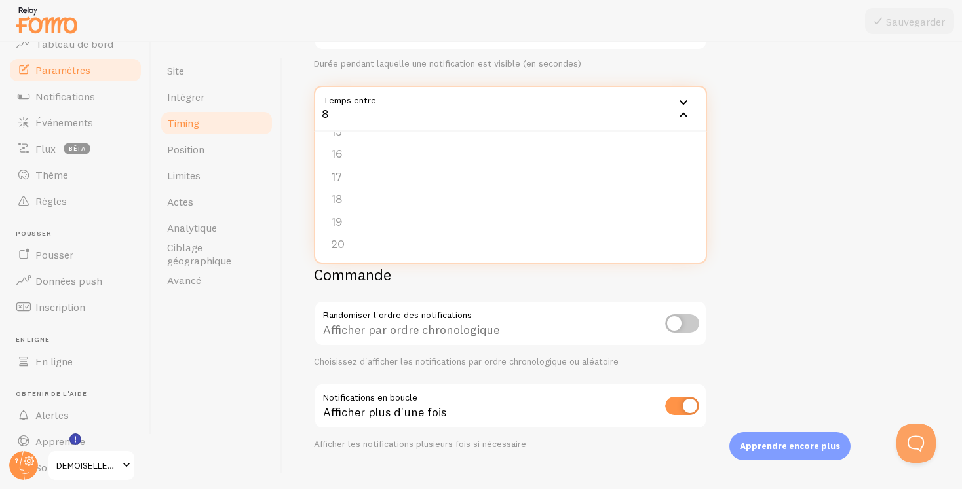
scroll to position [337, 0]
click at [436, 241] on li "20" at bounding box center [510, 243] width 391 height 23
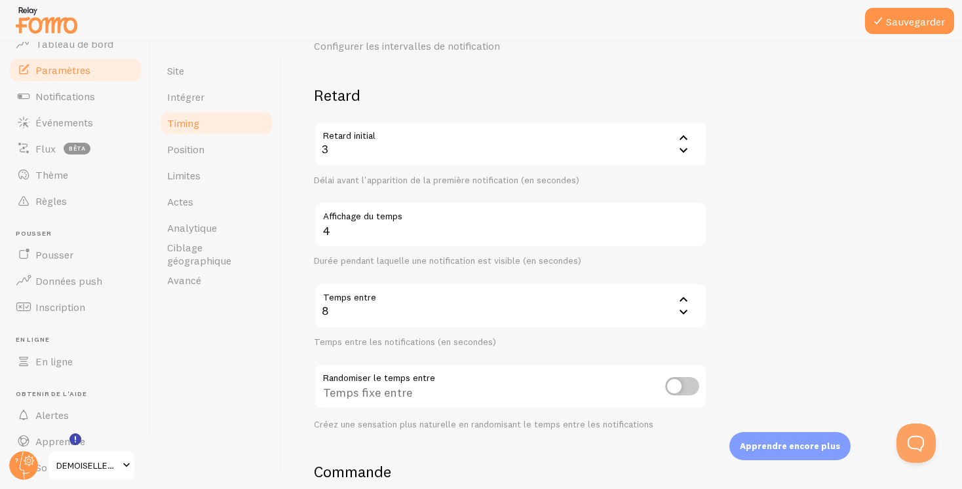
scroll to position [69, 0]
click at [407, 312] on div "8" at bounding box center [510, 303] width 393 height 46
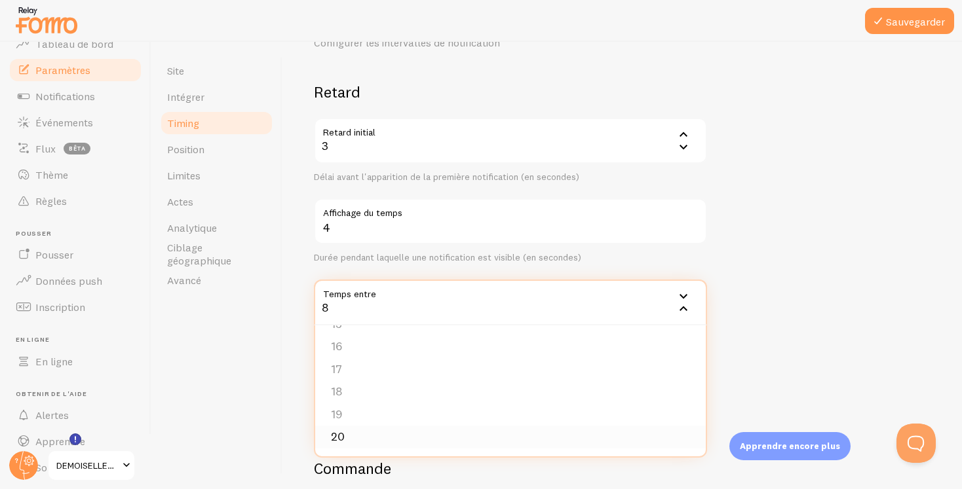
click at [337, 439] on font "20" at bounding box center [338, 436] width 14 height 15
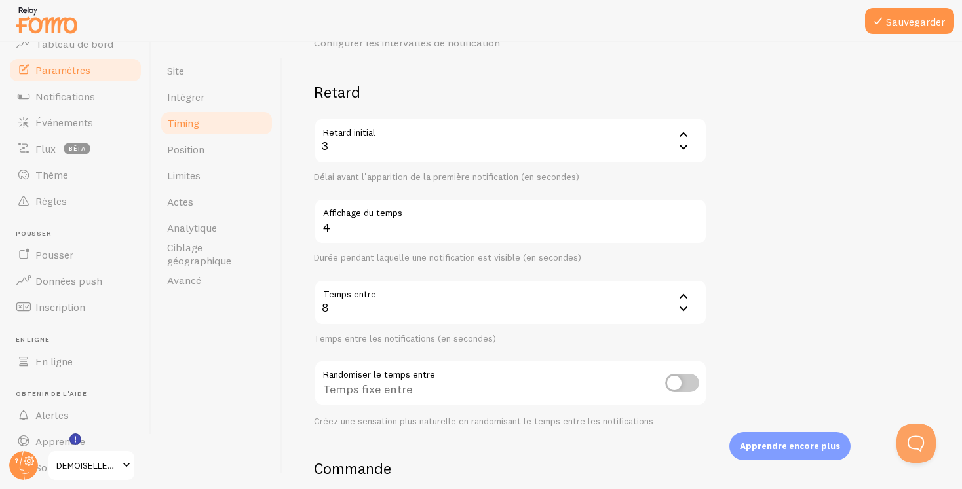
click at [685, 294] on icon at bounding box center [684, 296] width 16 height 16
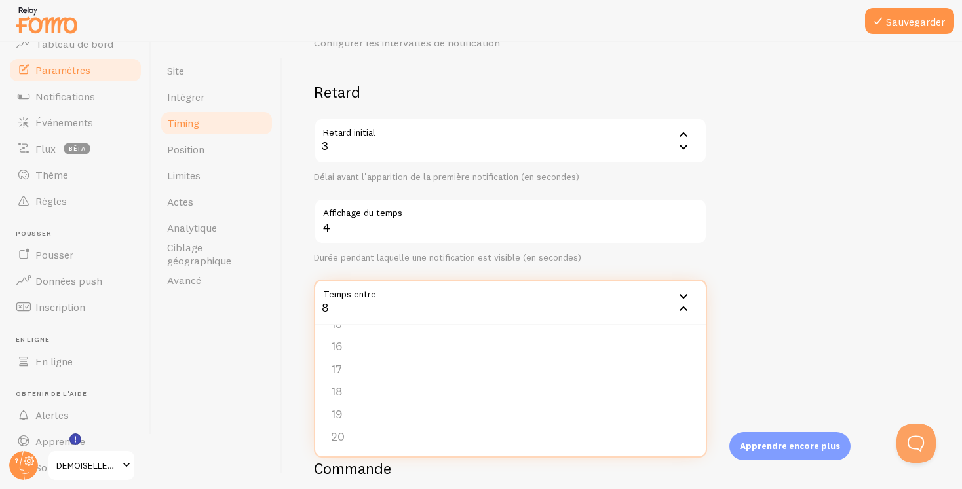
click at [501, 293] on div "8" at bounding box center [510, 303] width 393 height 46
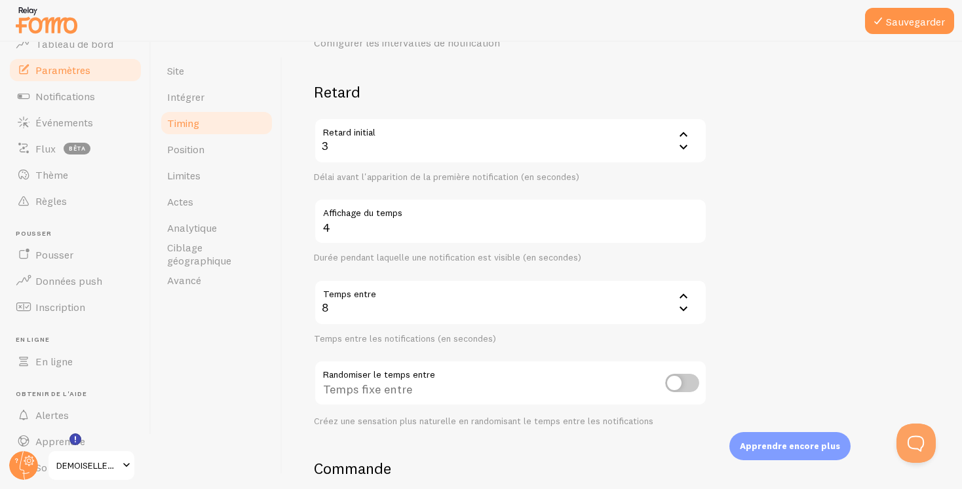
click at [490, 310] on div "8" at bounding box center [510, 303] width 393 height 46
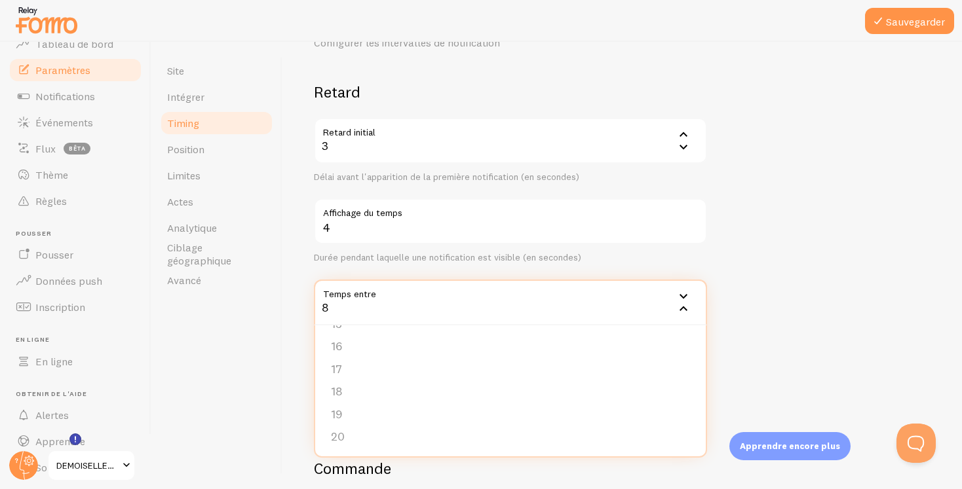
click at [490, 310] on div "8" at bounding box center [510, 303] width 393 height 46
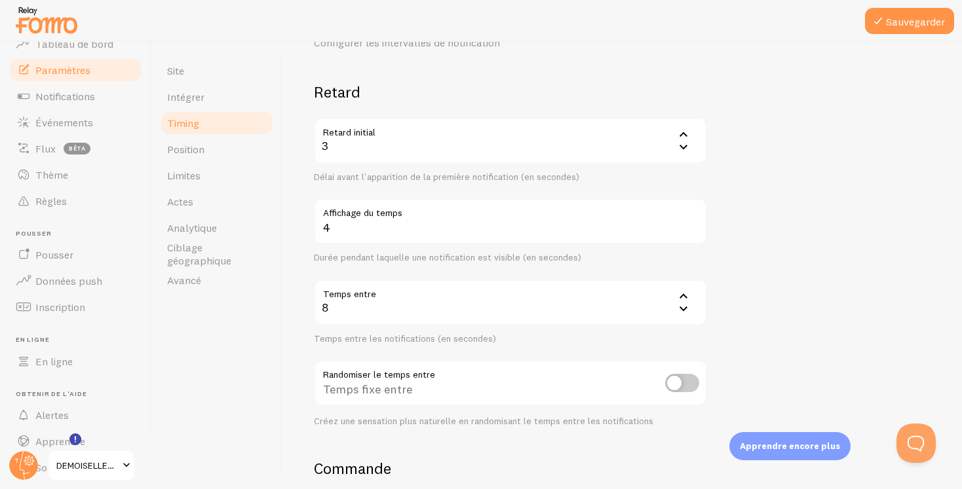
click at [487, 311] on div "8" at bounding box center [510, 303] width 393 height 46
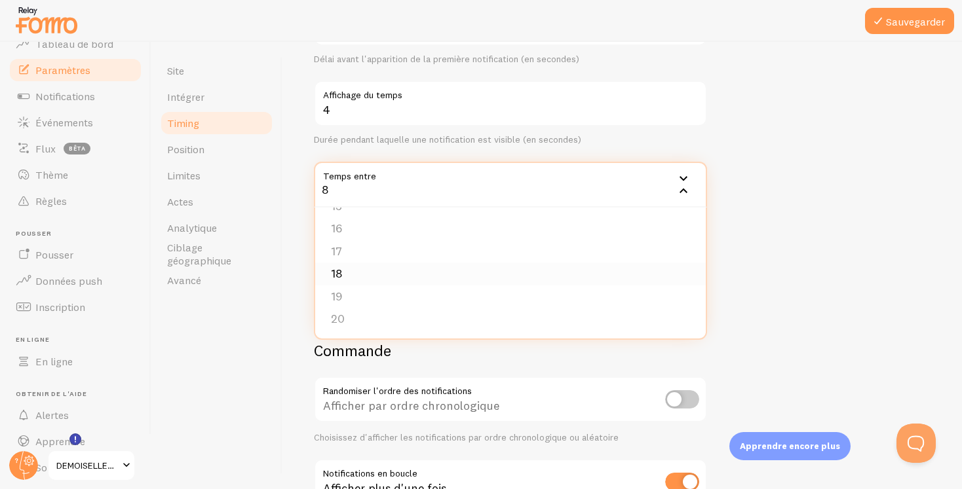
scroll to position [196, 0]
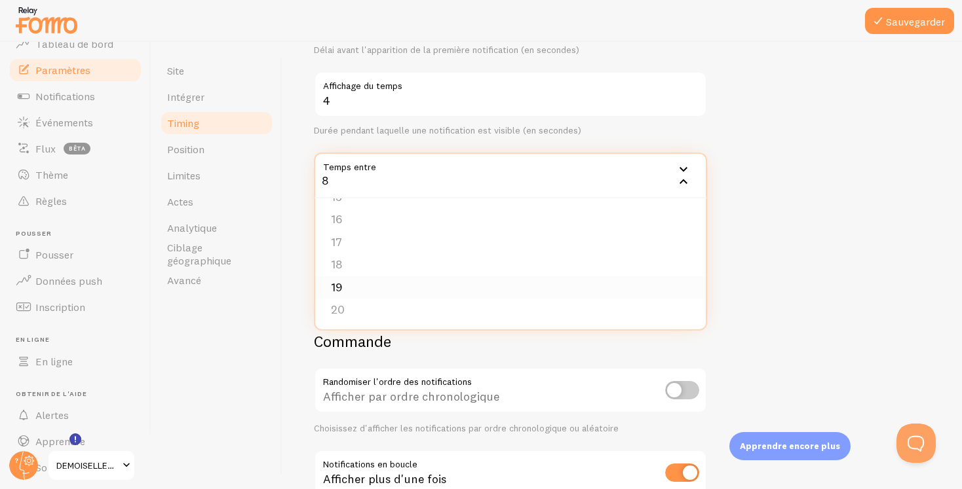
click at [383, 290] on li "19" at bounding box center [510, 288] width 391 height 23
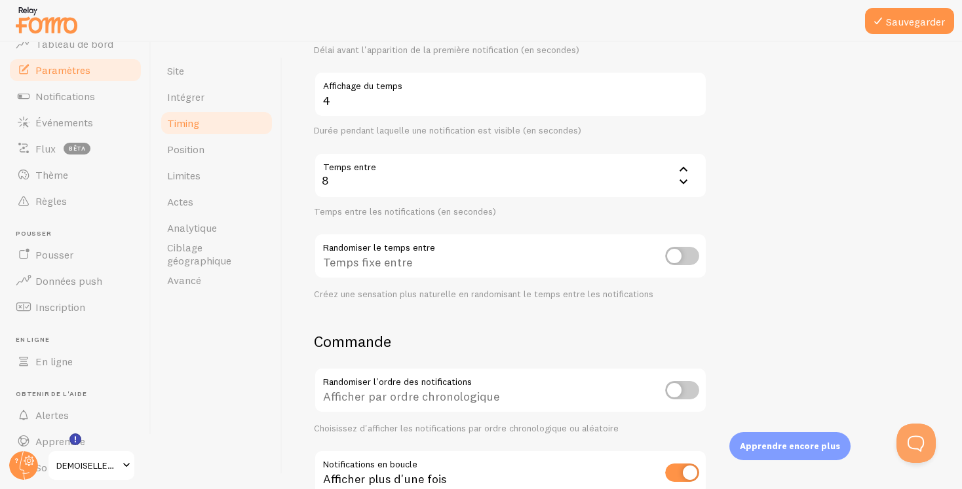
click at [394, 181] on div "8" at bounding box center [510, 176] width 393 height 46
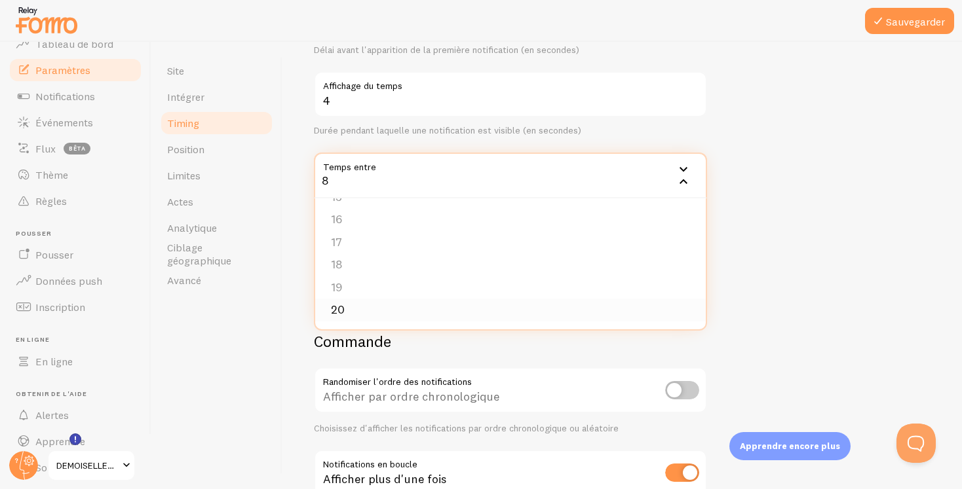
click at [347, 315] on li "20" at bounding box center [510, 310] width 391 height 23
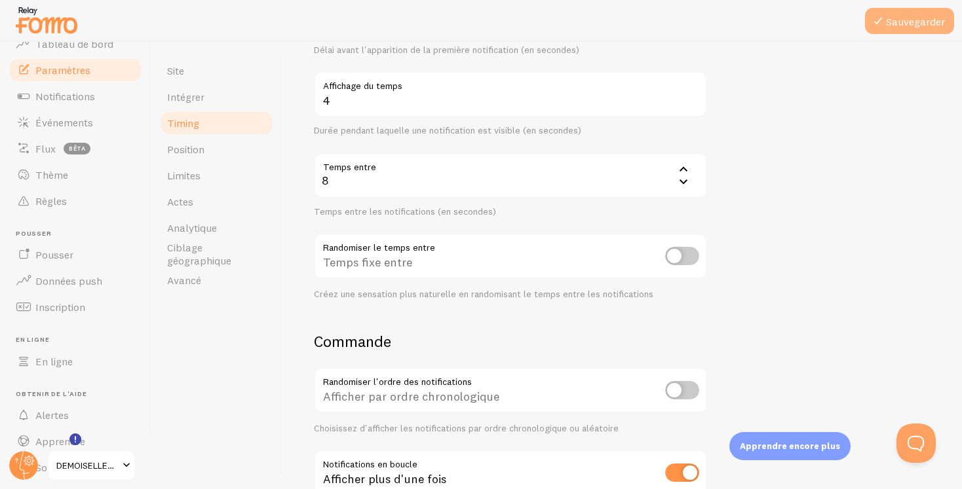
click at [919, 21] on font "Sauvegarder" at bounding box center [915, 21] width 59 height 13
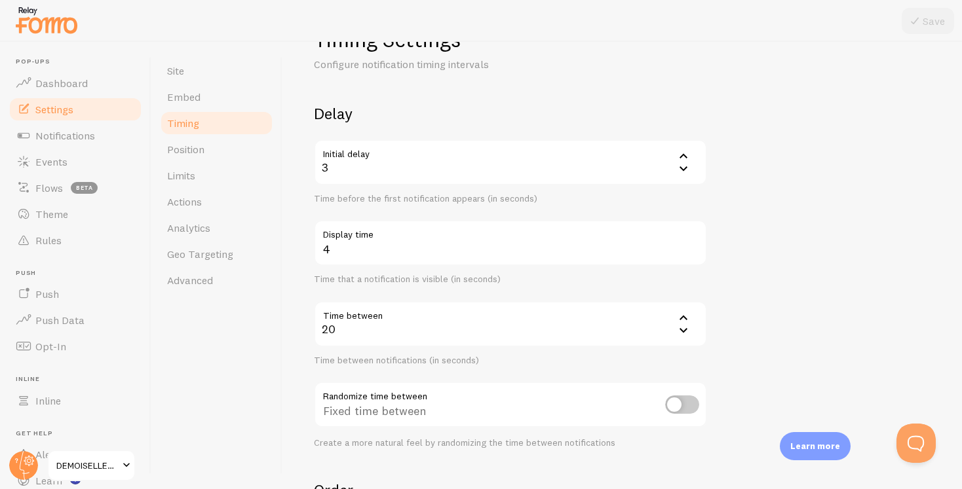
scroll to position [54, 0]
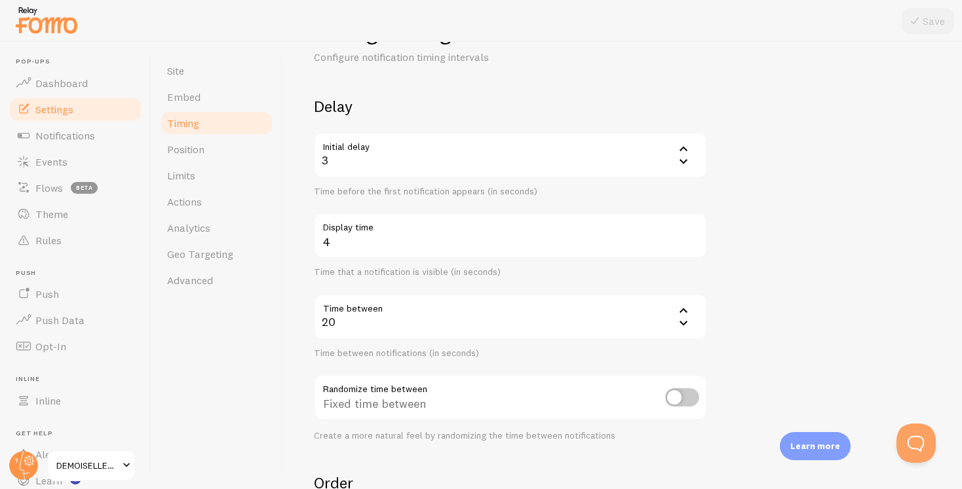
click at [677, 390] on input "checkbox" at bounding box center [682, 398] width 34 height 18
checkbox input "true"
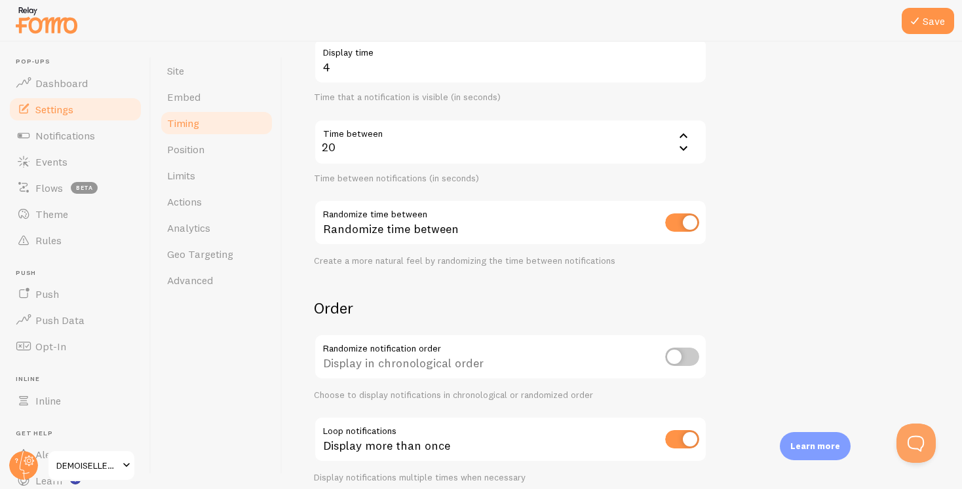
scroll to position [286, 0]
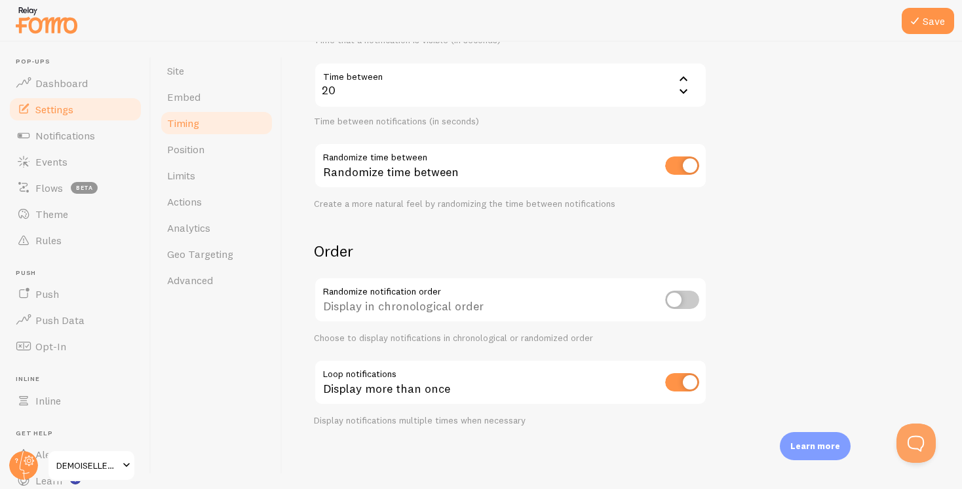
click at [687, 392] on div "Display more than once" at bounding box center [510, 384] width 393 height 48
click at [681, 379] on input "checkbox" at bounding box center [682, 382] width 34 height 18
checkbox input "false"
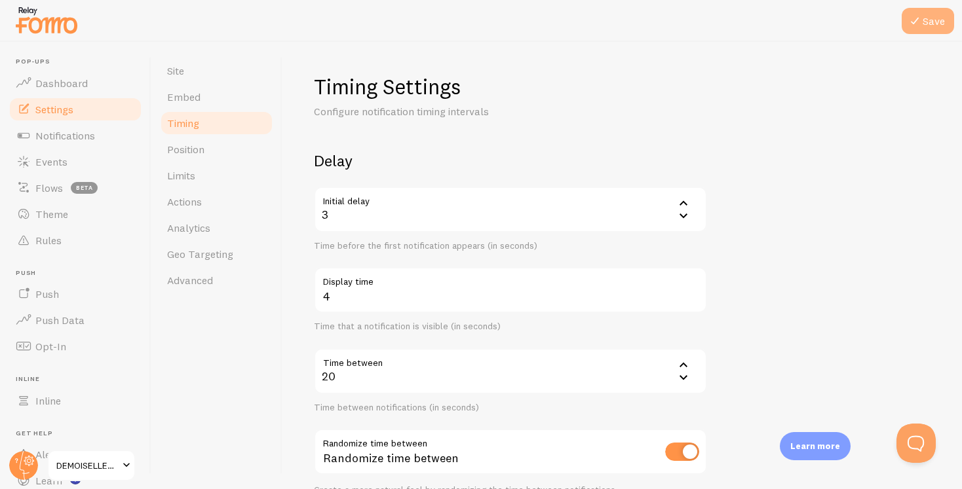
click at [930, 20] on button "Save" at bounding box center [928, 21] width 52 height 26
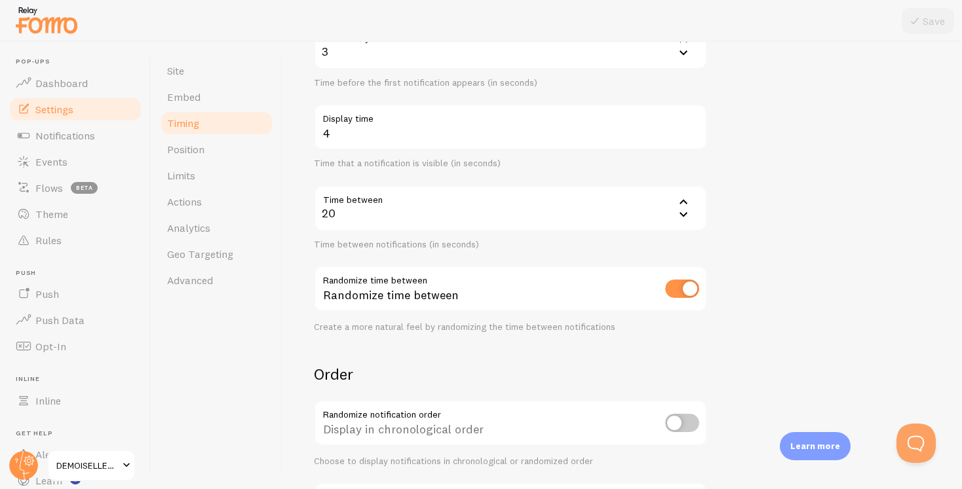
scroll to position [286, 0]
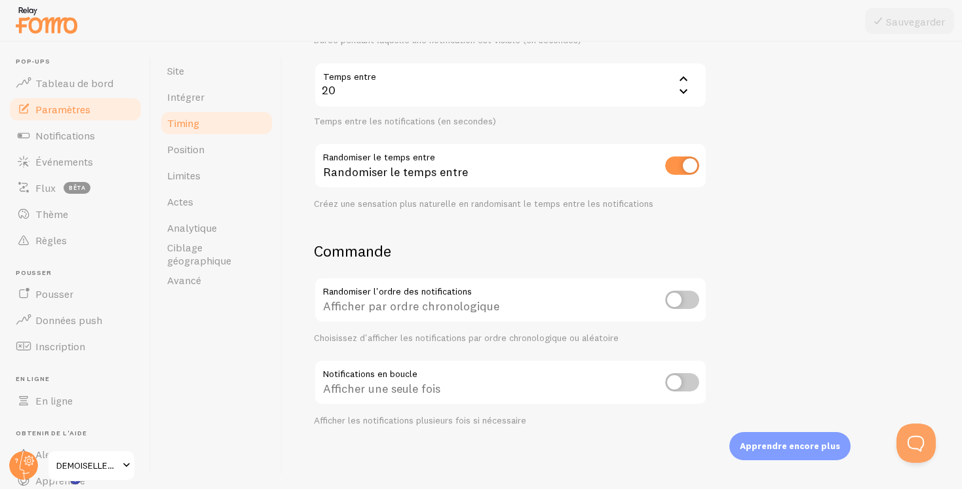
click at [677, 300] on input "checkbox" at bounding box center [682, 300] width 34 height 18
click at [683, 301] on input "checkbox" at bounding box center [682, 300] width 34 height 18
checkbox input "false"
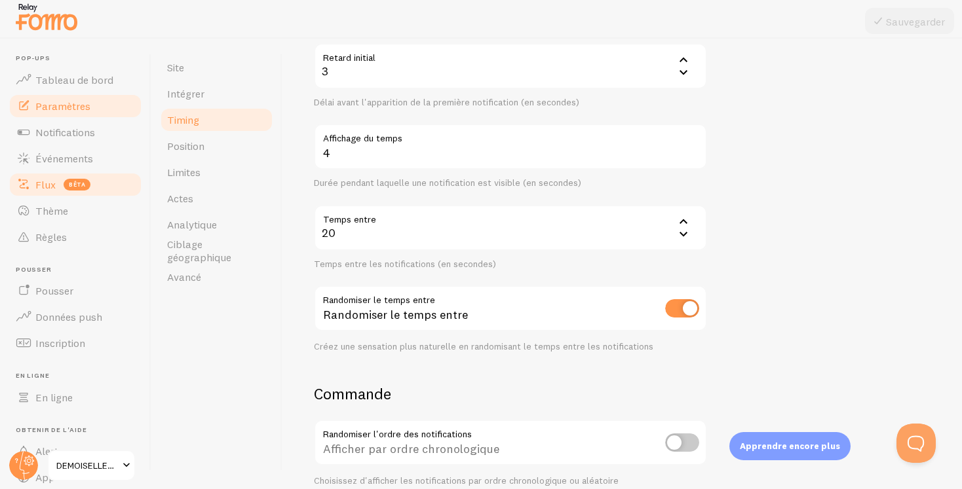
scroll to position [106, 0]
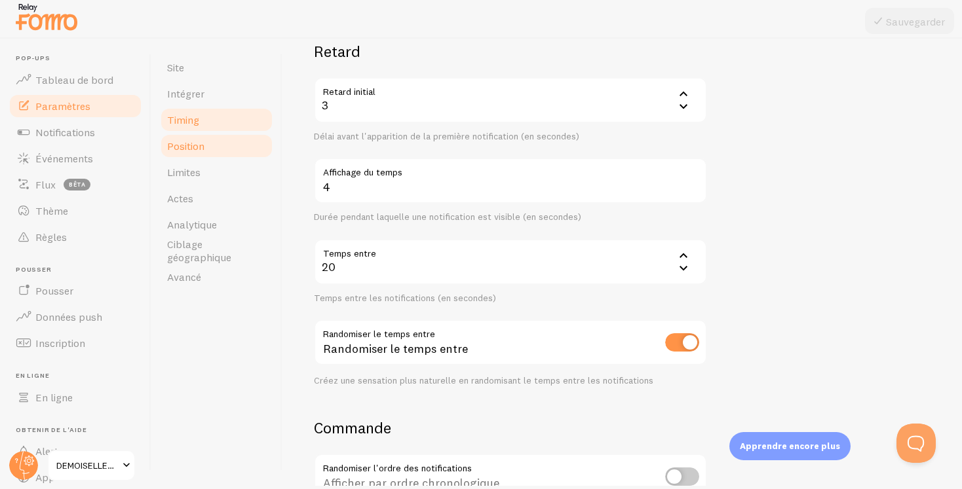
click at [193, 150] on font "Position" at bounding box center [185, 146] width 37 height 13
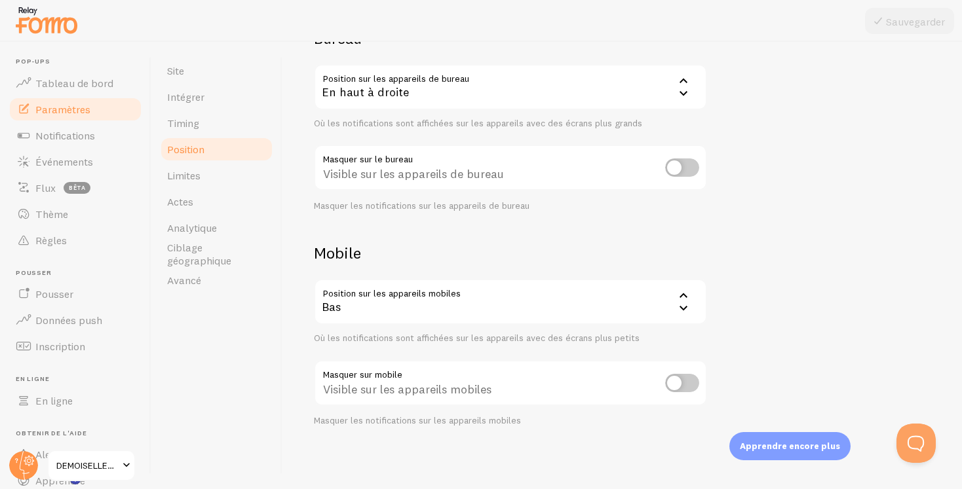
scroll to position [3, 0]
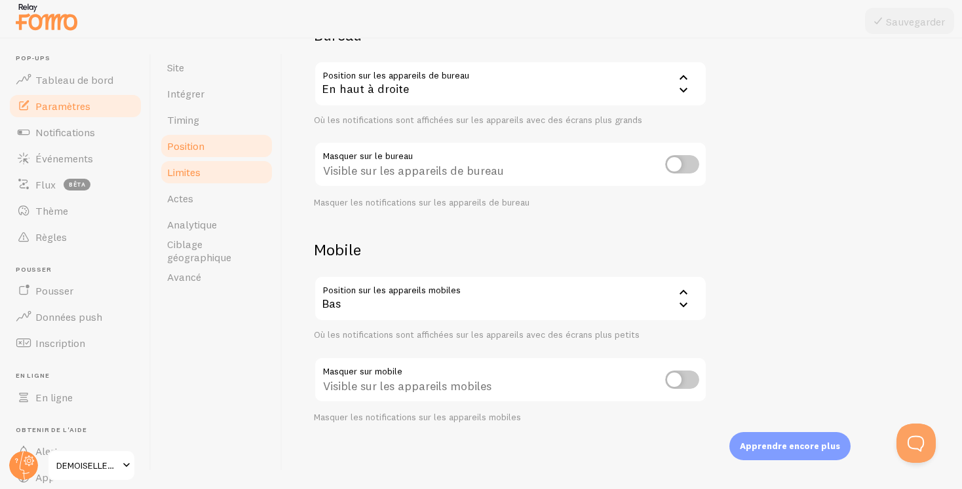
click at [234, 161] on link "Limites" at bounding box center [216, 172] width 115 height 26
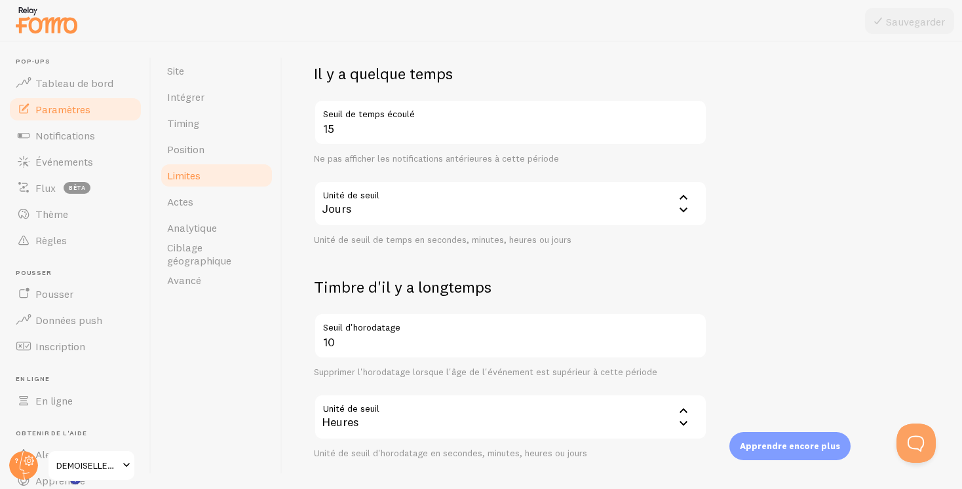
scroll to position [360, 0]
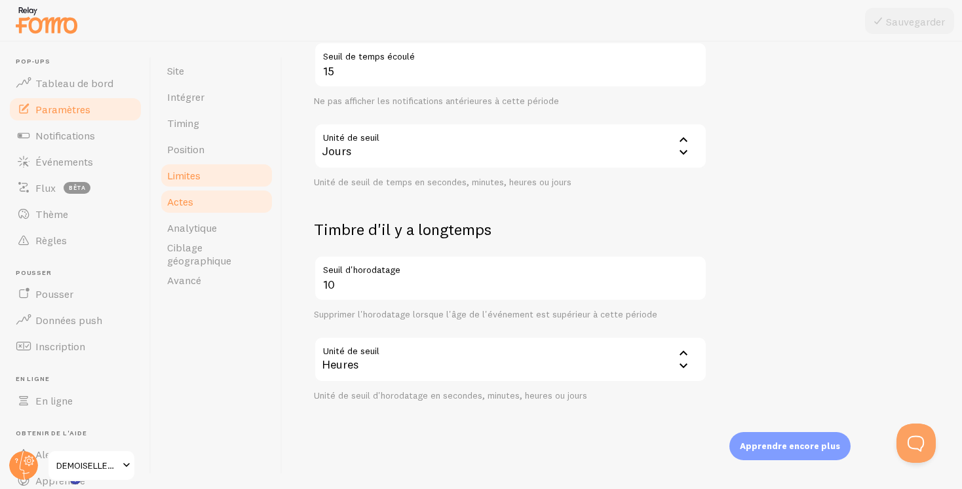
click at [200, 202] on link "Actes" at bounding box center [216, 202] width 115 height 26
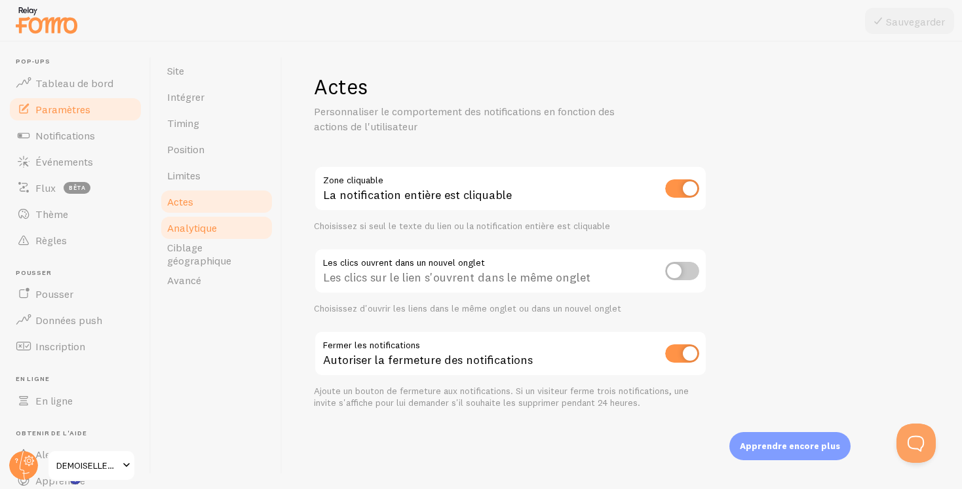
click at [202, 221] on font "Analytique" at bounding box center [192, 227] width 50 height 13
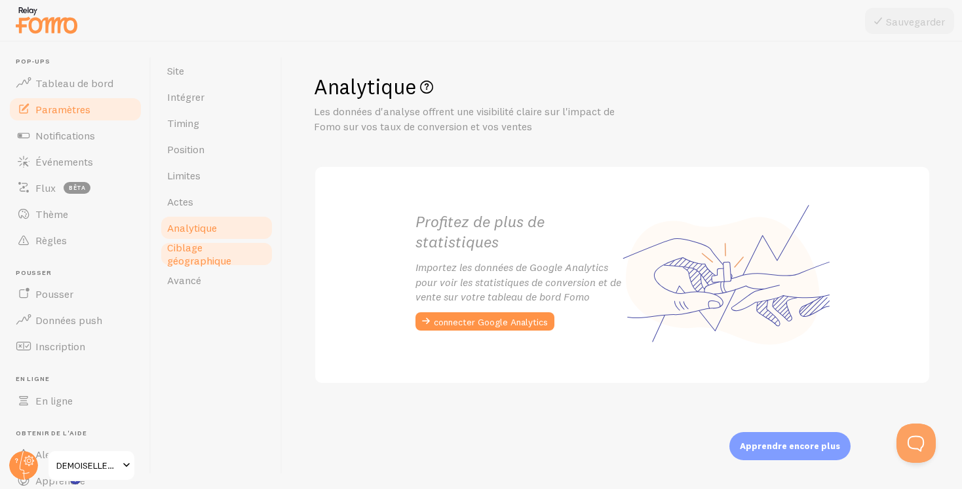
click at [199, 254] on font "Ciblage géographique" at bounding box center [199, 254] width 64 height 26
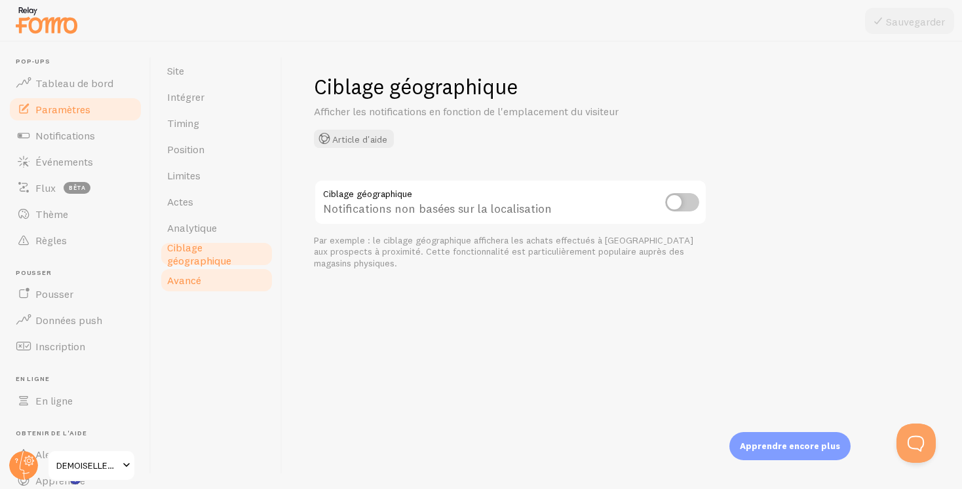
click at [195, 282] on font "Avancé" at bounding box center [184, 280] width 34 height 13
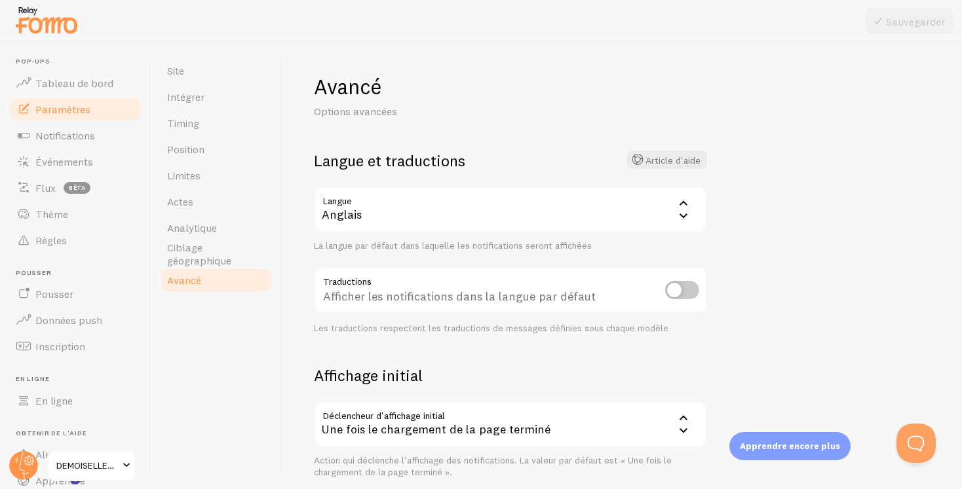
click at [444, 223] on div "Anglais" at bounding box center [510, 210] width 393 height 46
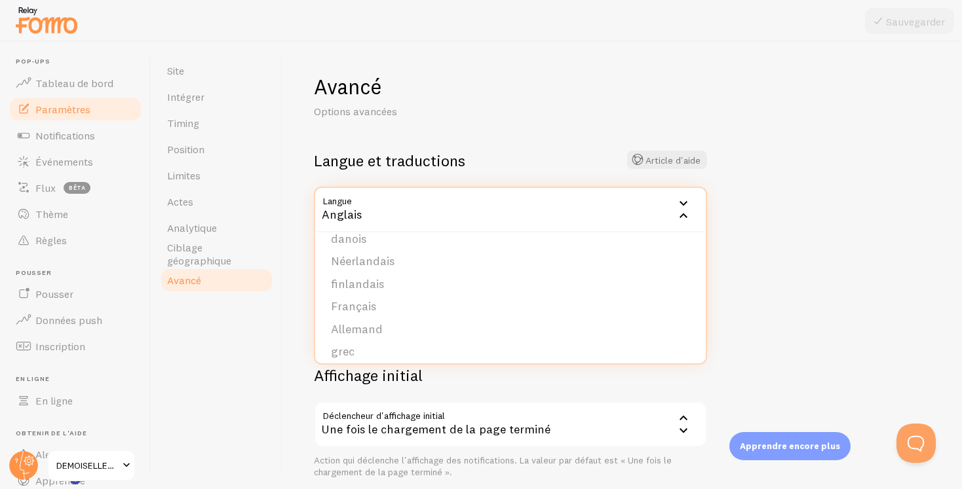
scroll to position [140, 0]
click at [381, 322] on li "Français" at bounding box center [510, 315] width 391 height 23
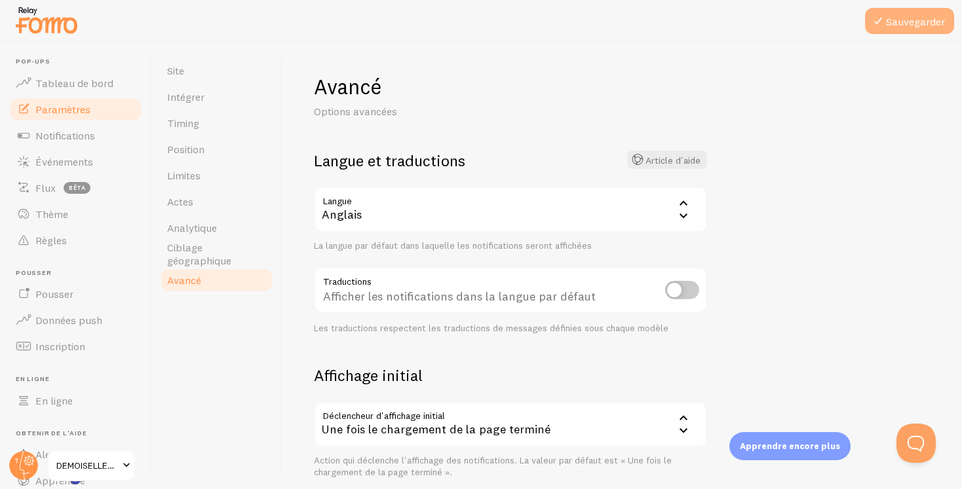
click at [930, 28] on button "Sauvegarder" at bounding box center [909, 21] width 89 height 26
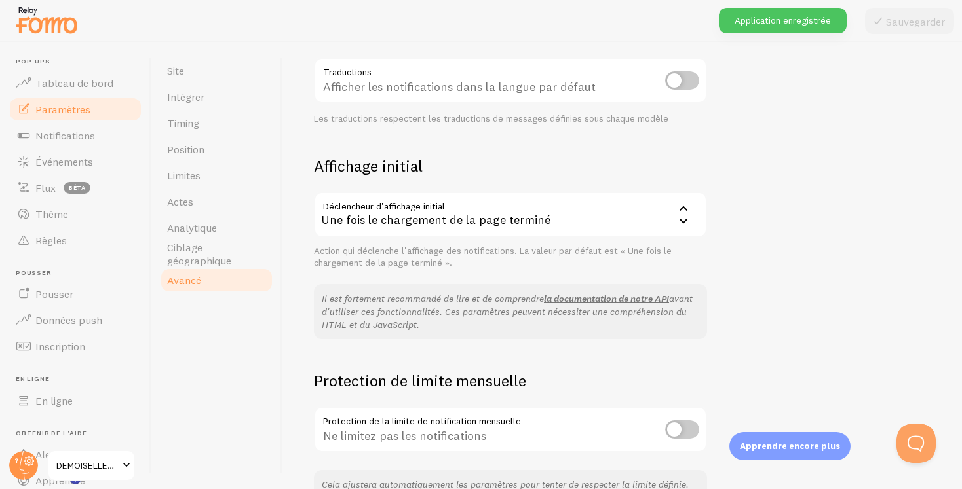
scroll to position [295, 0]
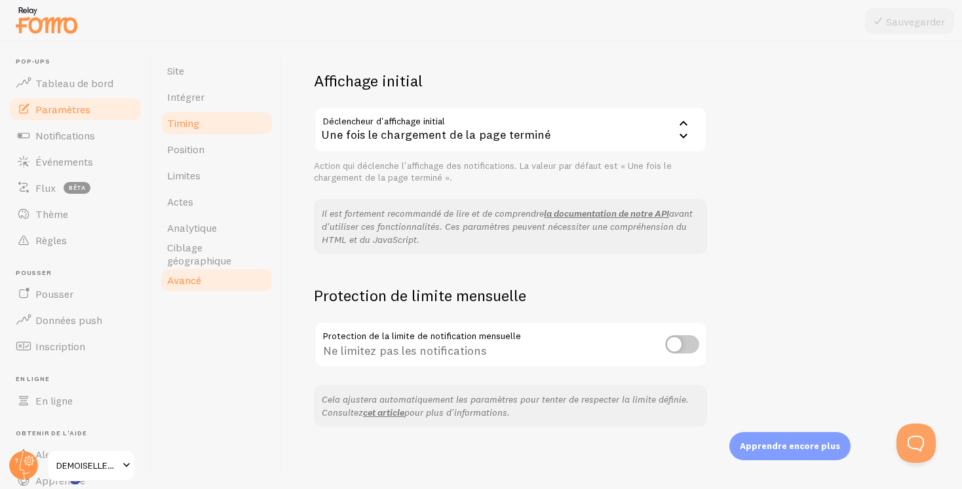
click at [207, 116] on link "Timing" at bounding box center [216, 123] width 115 height 26
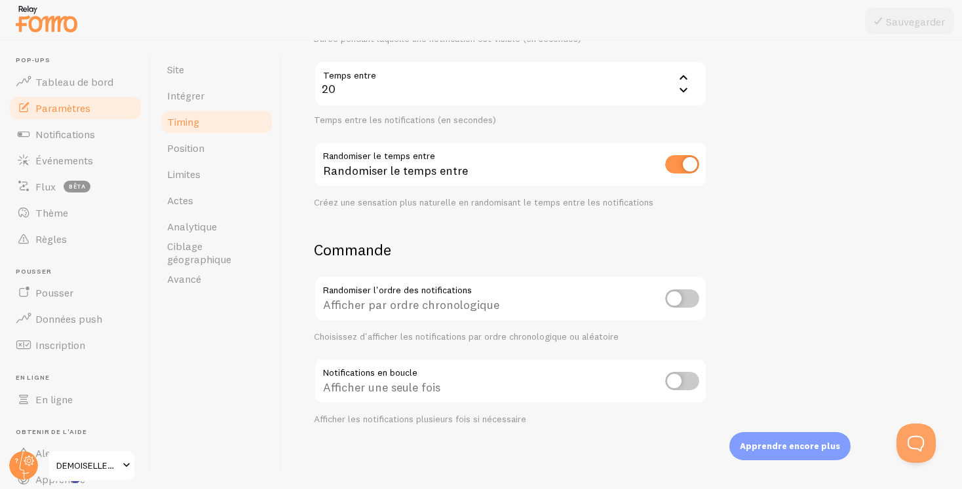
scroll to position [3, 0]
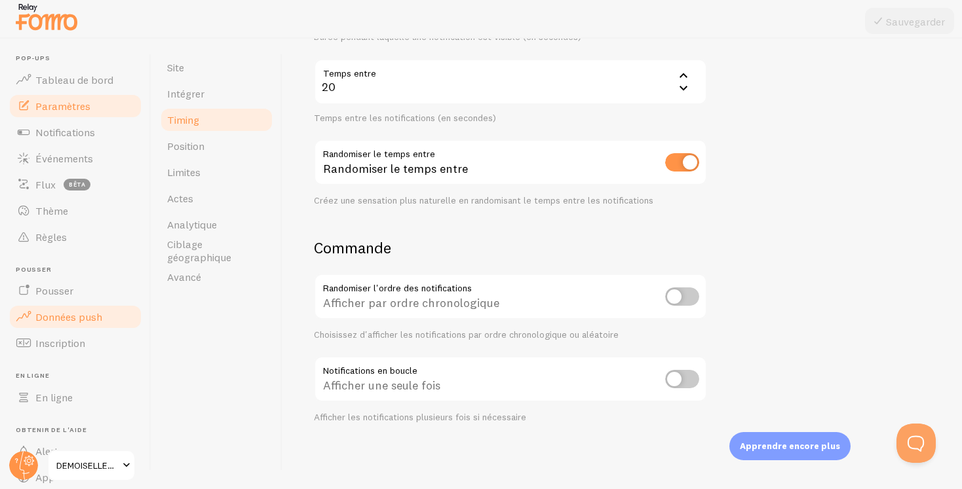
click at [75, 315] on font "Données push" at bounding box center [68, 317] width 67 height 13
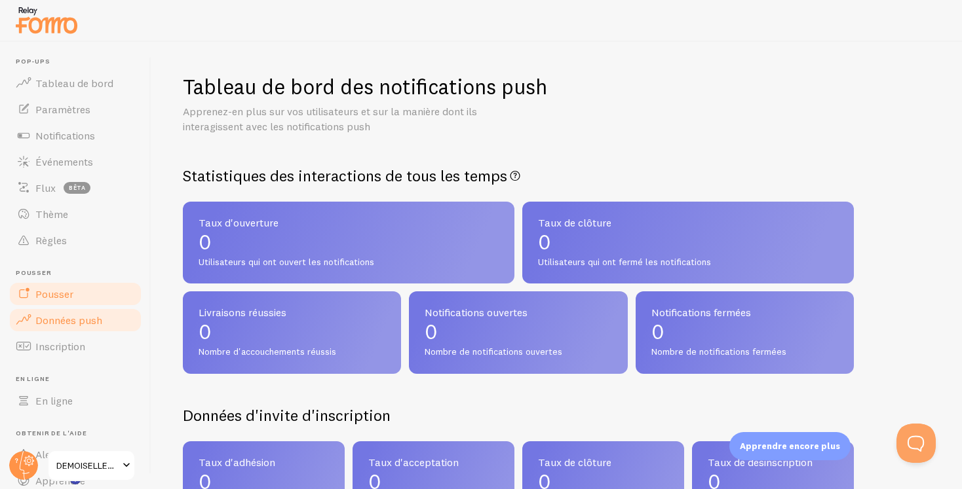
click at [86, 303] on link "Pousser" at bounding box center [75, 294] width 135 height 26
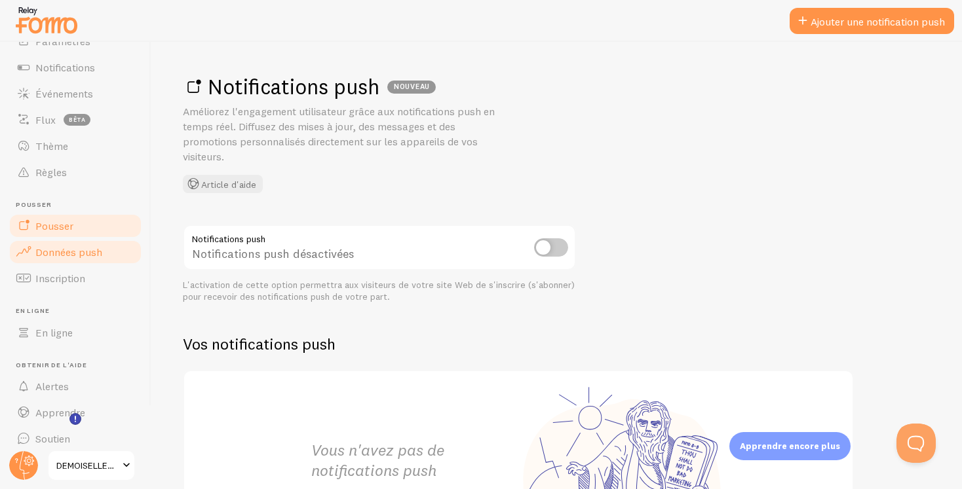
scroll to position [78, 0]
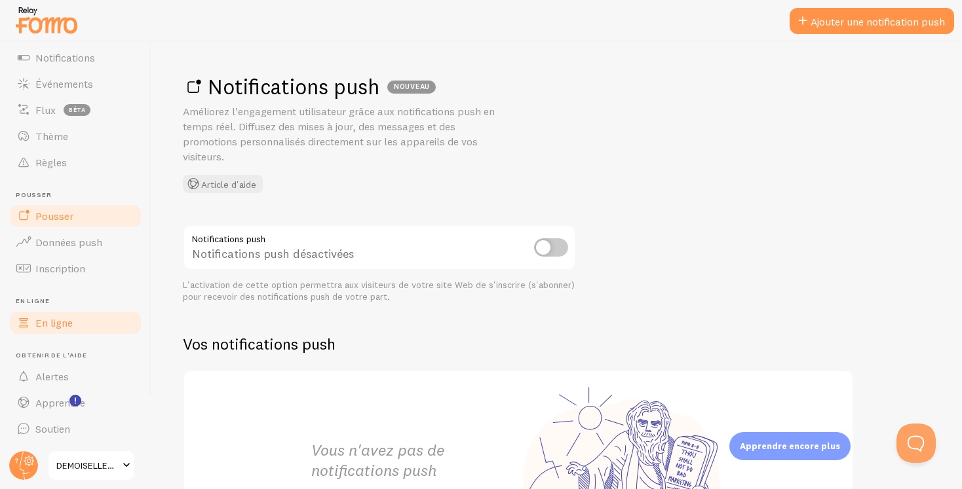
click at [74, 321] on link "En ligne" at bounding box center [75, 323] width 135 height 26
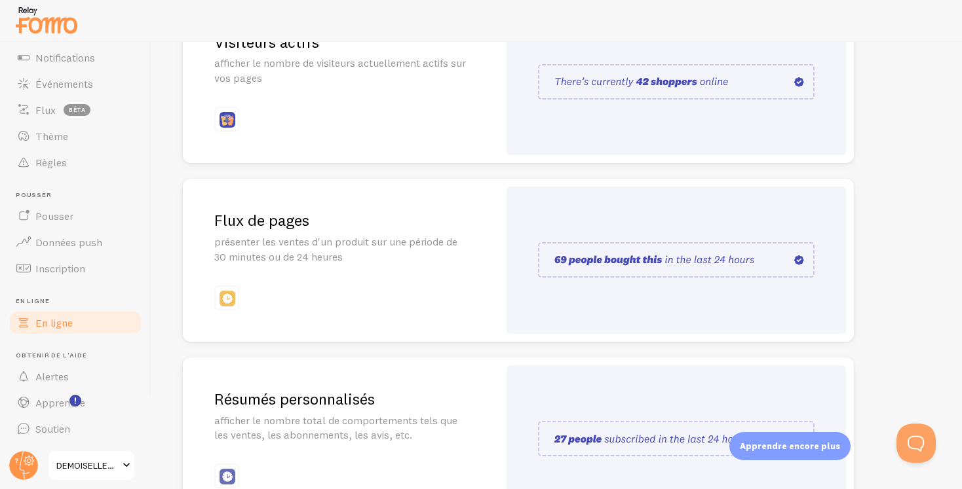
scroll to position [318, 0]
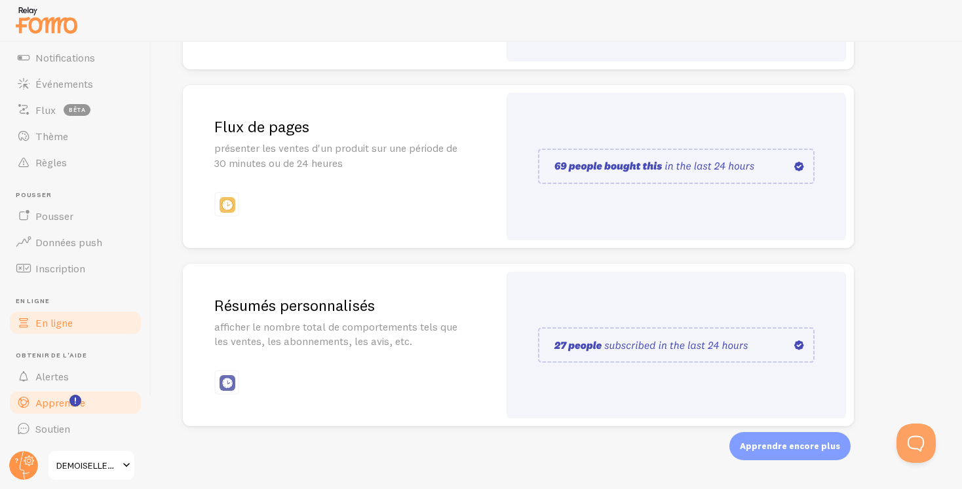
click at [98, 408] on link "Apprendre" at bounding box center [75, 403] width 135 height 26
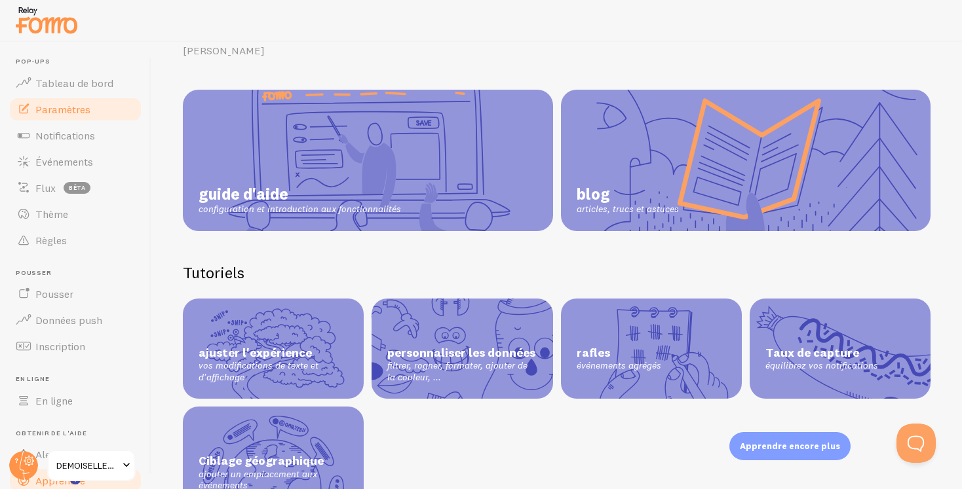
click at [90, 102] on link "Paramètres" at bounding box center [75, 109] width 135 height 26
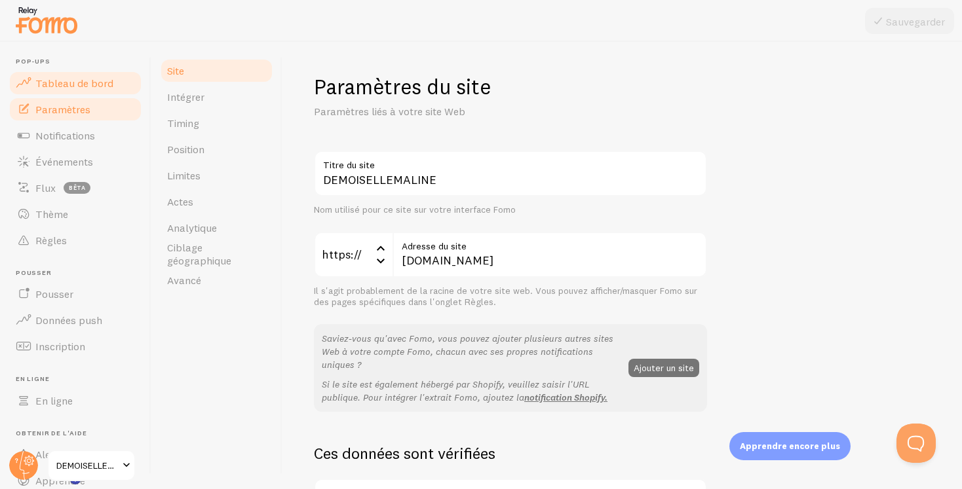
click at [90, 92] on link "Tableau de bord" at bounding box center [75, 83] width 135 height 26
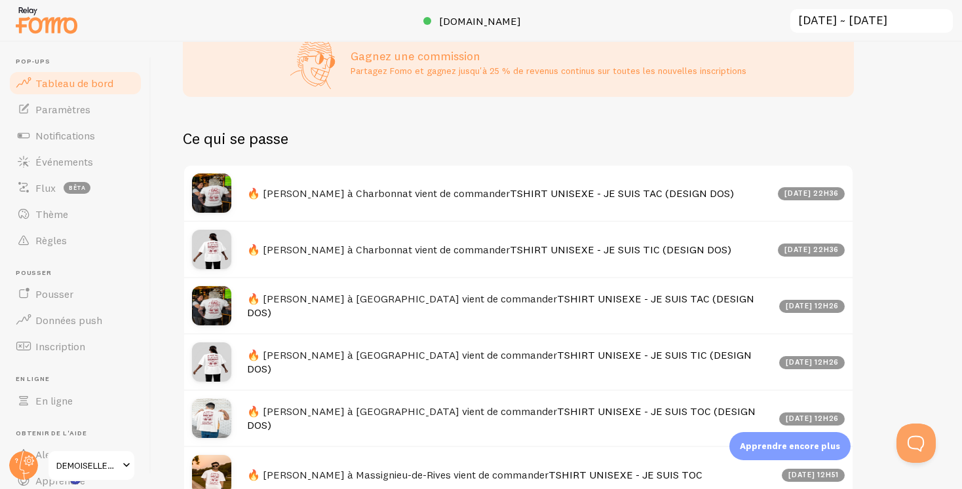
scroll to position [662, 0]
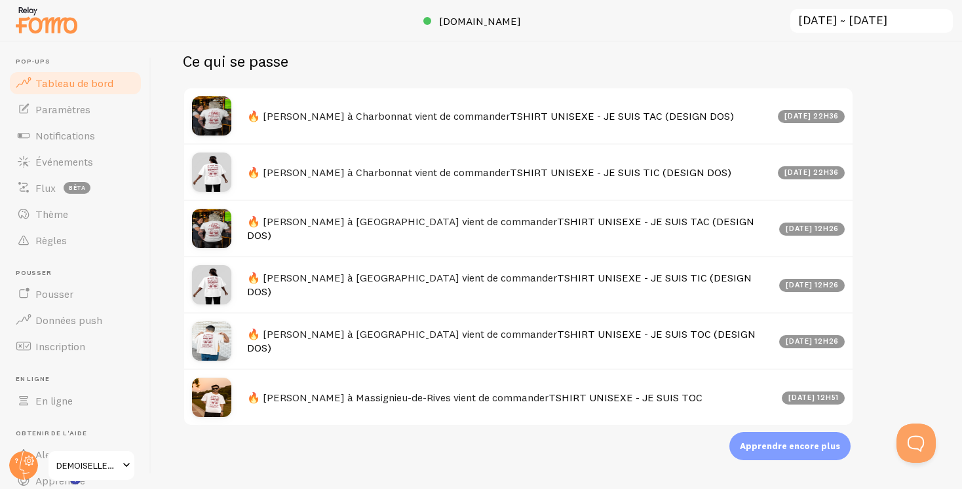
click at [788, 450] on font "Apprendre encore plus" at bounding box center [790, 446] width 100 height 10
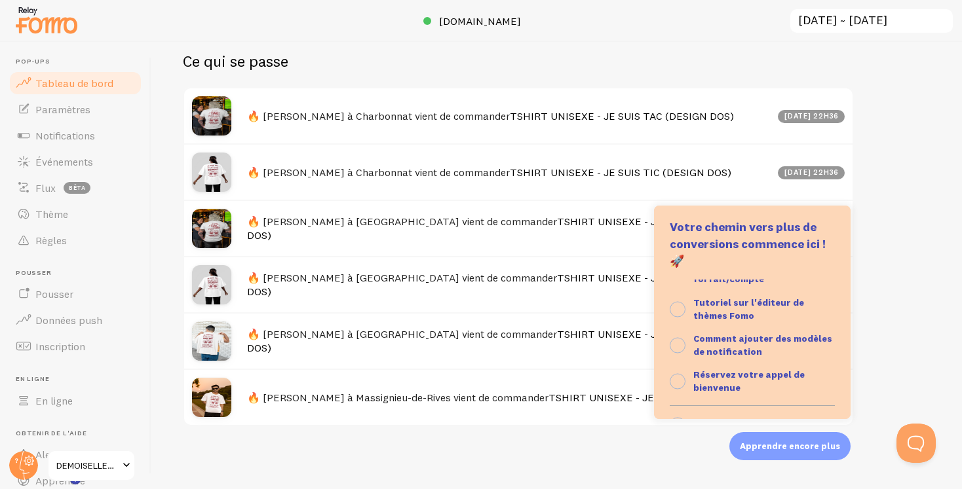
scroll to position [149, 0]
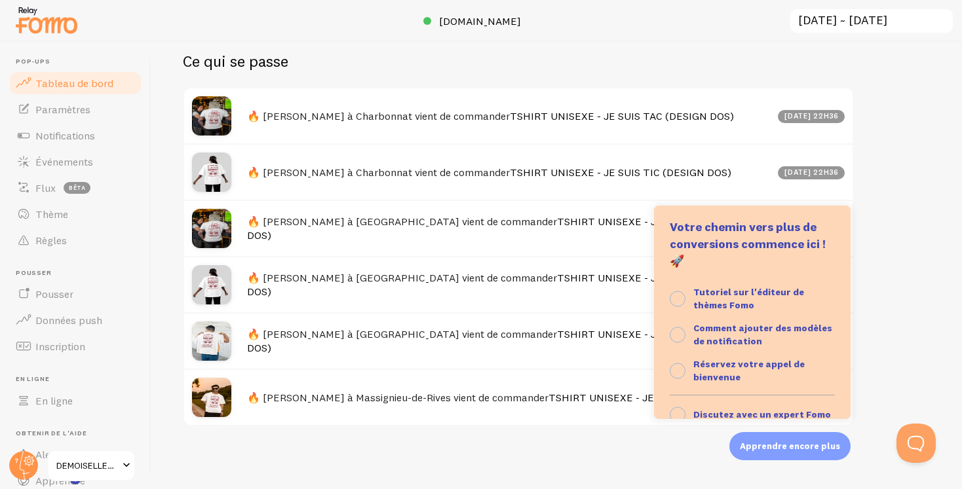
click at [941, 273] on div "Impressions 0 Quantité de notifications affichées Clics 0 Trafic provenant des …" at bounding box center [556, 266] width 811 height 448
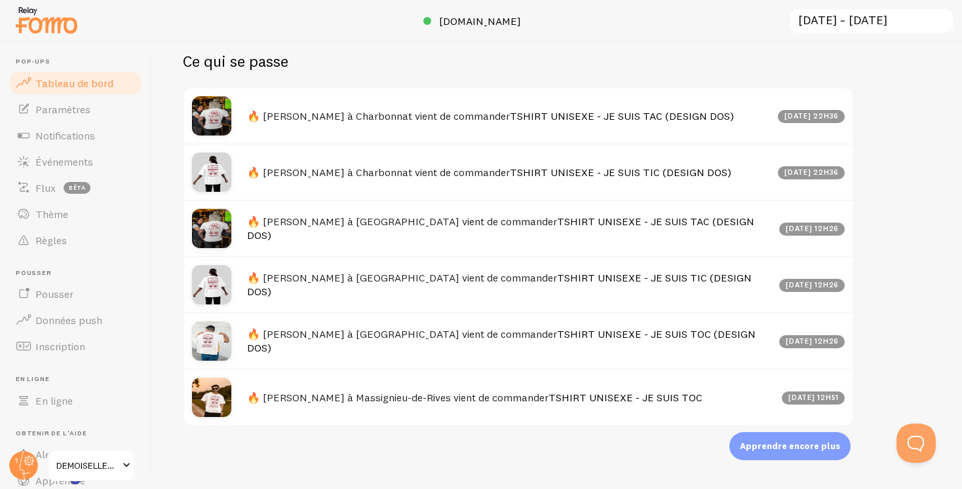
scroll to position [0, 0]
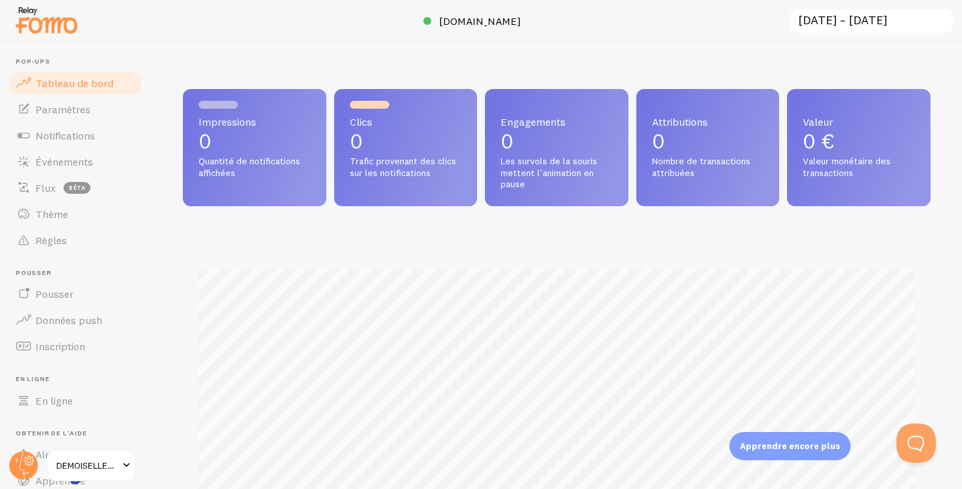
click at [828, 20] on input "[DATE] ~ [DATE]" at bounding box center [871, 21] width 165 height 27
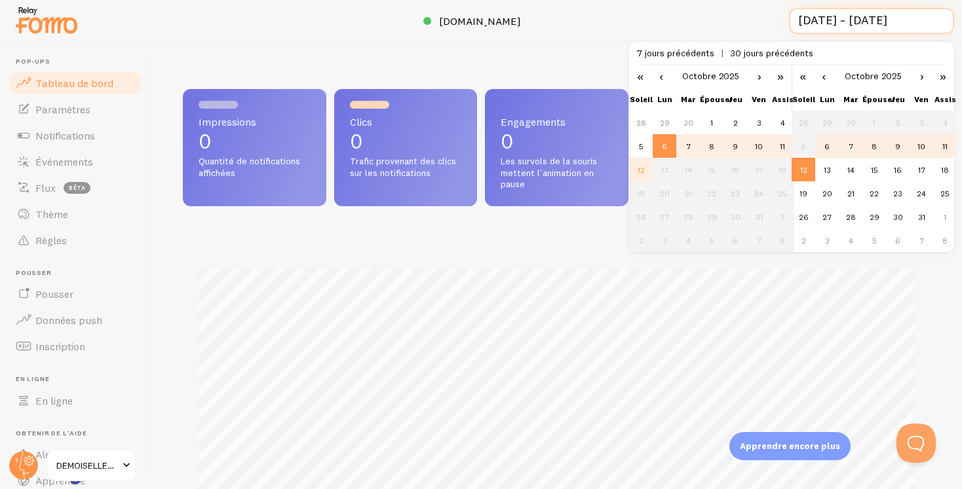
click at [828, 20] on input "[DATE] ~ [DATE]" at bounding box center [871, 21] width 165 height 27
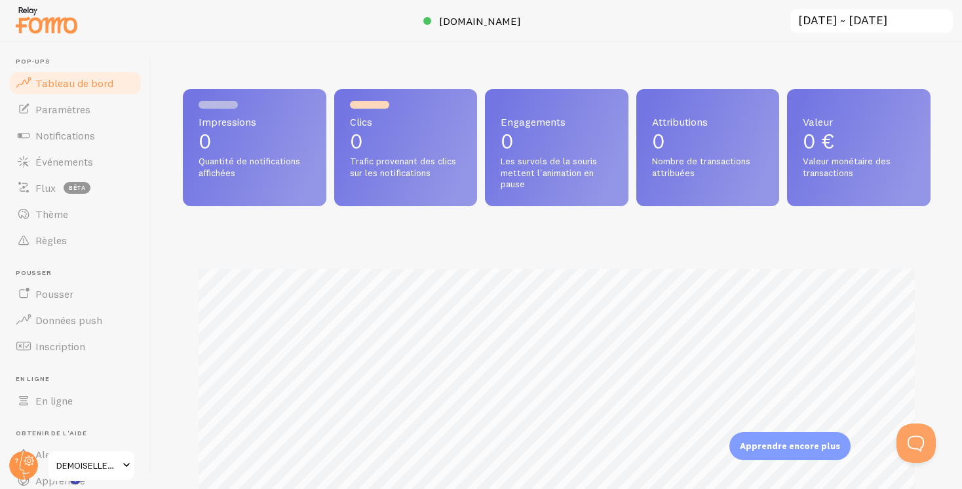
click at [828, 20] on input "[DATE] ~ [DATE]" at bounding box center [871, 21] width 165 height 27
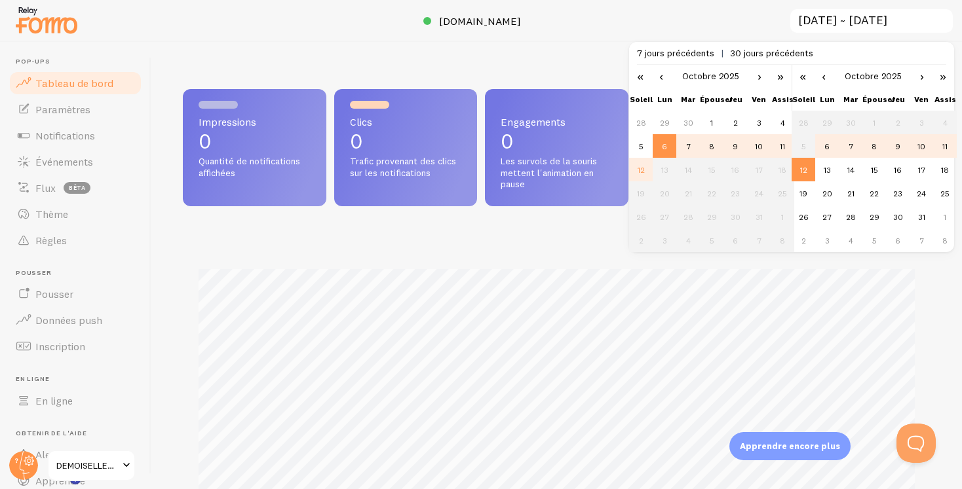
click at [764, 43] on div "7 jours précédents 30 jours précédents" at bounding box center [791, 53] width 309 height 23
click at [767, 60] on div "7 jours précédents 30 jours précédents" at bounding box center [791, 53] width 309 height 23
click at [769, 53] on font "30 jours précédents" at bounding box center [771, 53] width 83 height 12
type input "[DATE] ~ [DATE]"
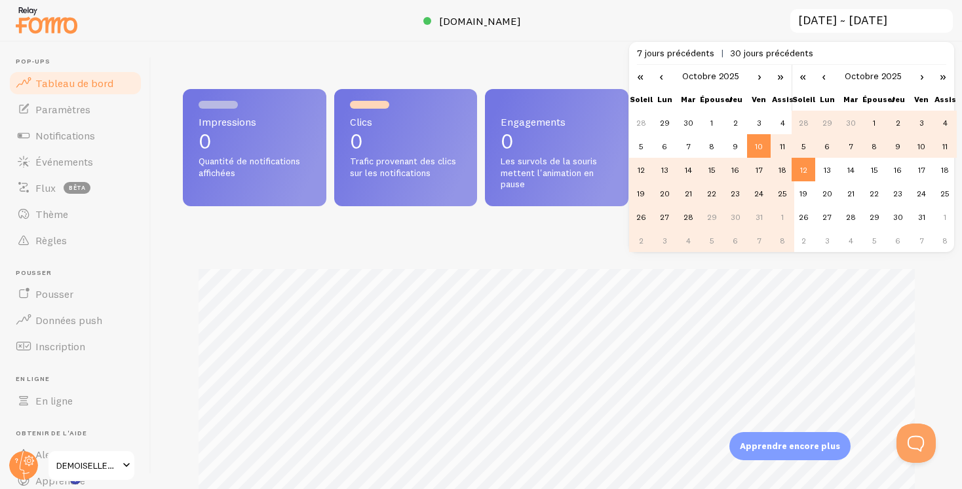
scroll to position [344, 748]
click at [780, 18] on div at bounding box center [481, 21] width 962 height 42
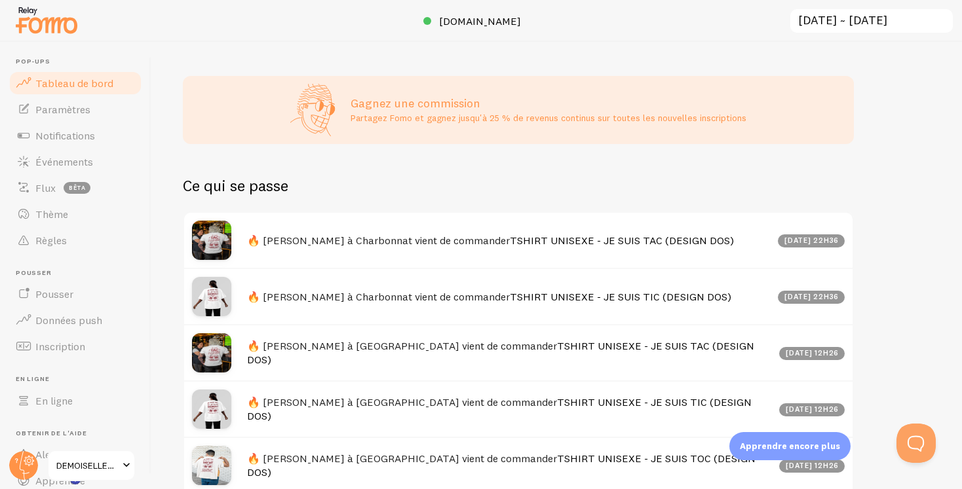
scroll to position [537, 0]
click at [93, 108] on link "Paramètres" at bounding box center [75, 109] width 135 height 26
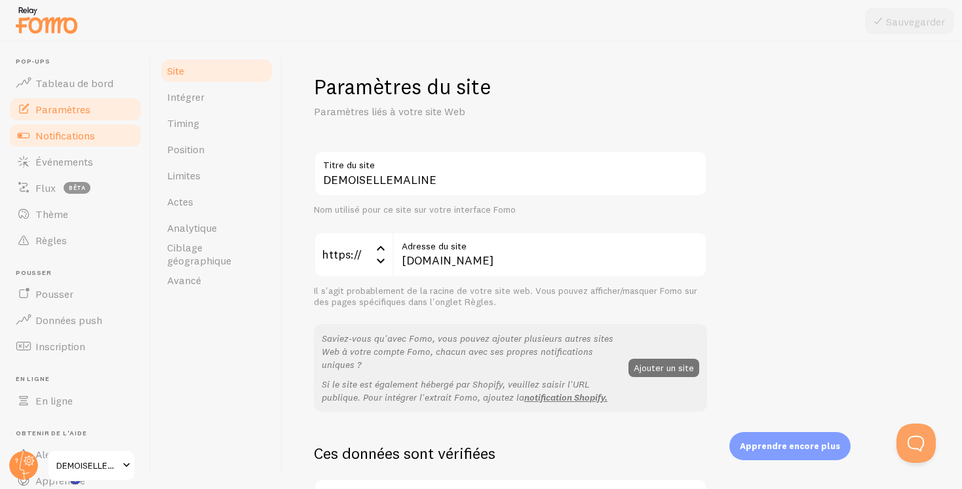
click at [85, 146] on link "Notifications" at bounding box center [75, 136] width 135 height 26
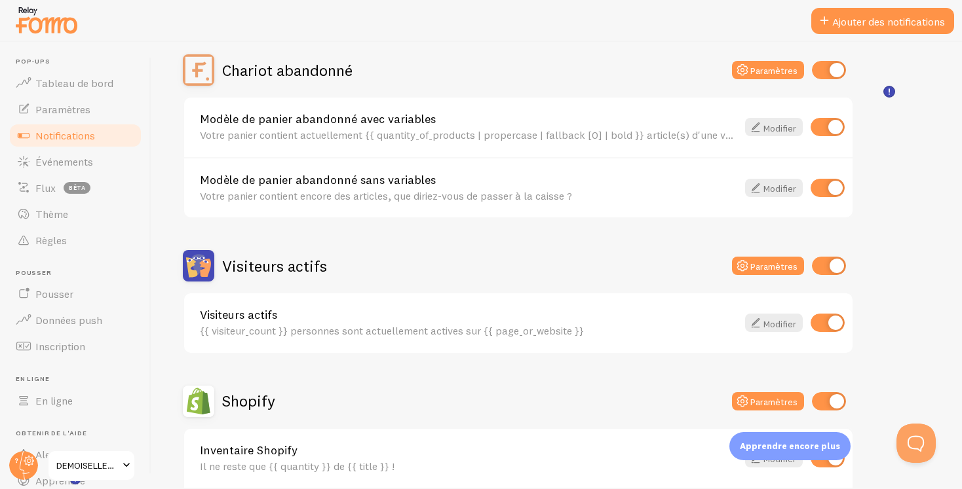
scroll to position [99, 0]
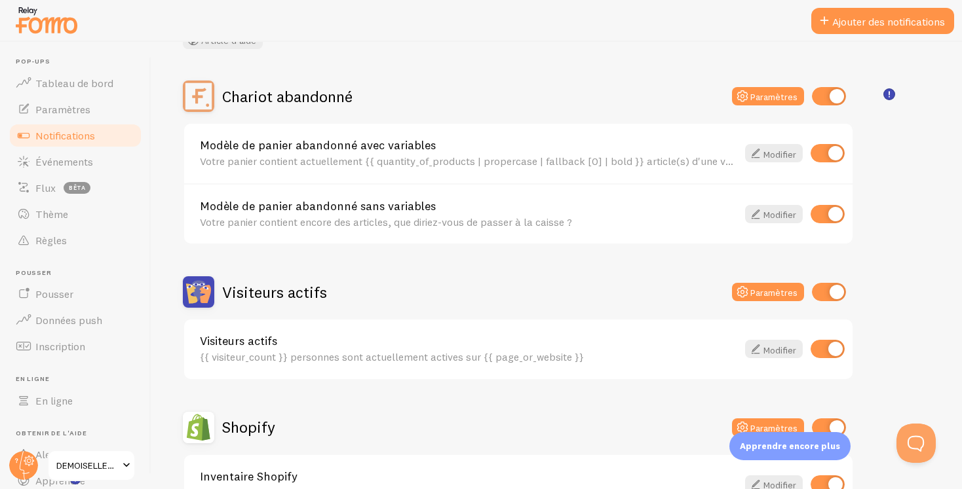
click at [541, 145] on link "Modèle de panier abandonné avec variables" at bounding box center [468, 146] width 537 height 12
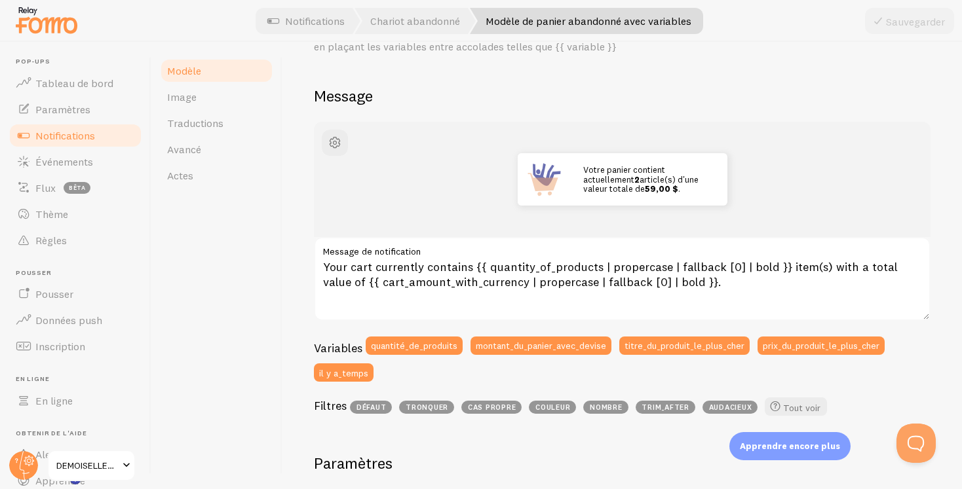
scroll to position [85, 0]
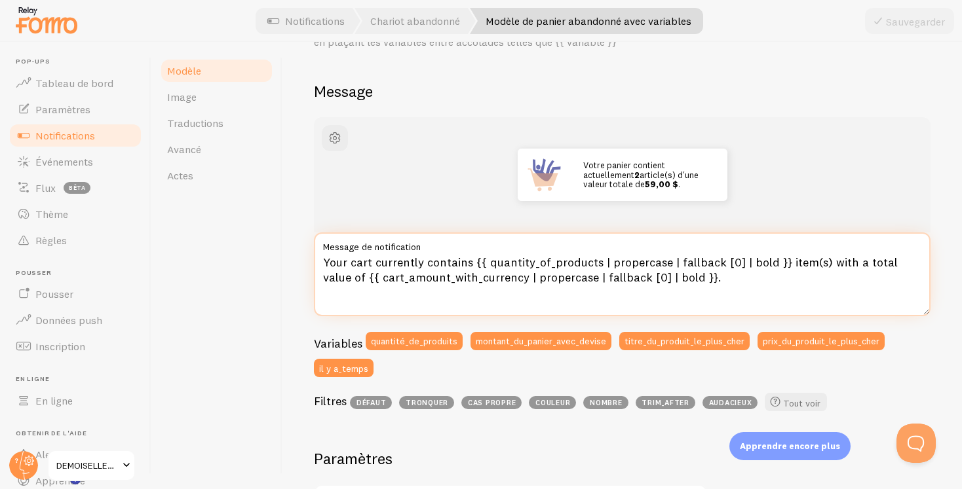
click at [719, 280] on textarea "Your cart currently contains {{ quantity_of_products | propercase | fallback [0…" at bounding box center [622, 275] width 617 height 84
paste textarea "🛒 Votre panier contient actuellement {{ quantity_of_products | fallback[0] }} a…"
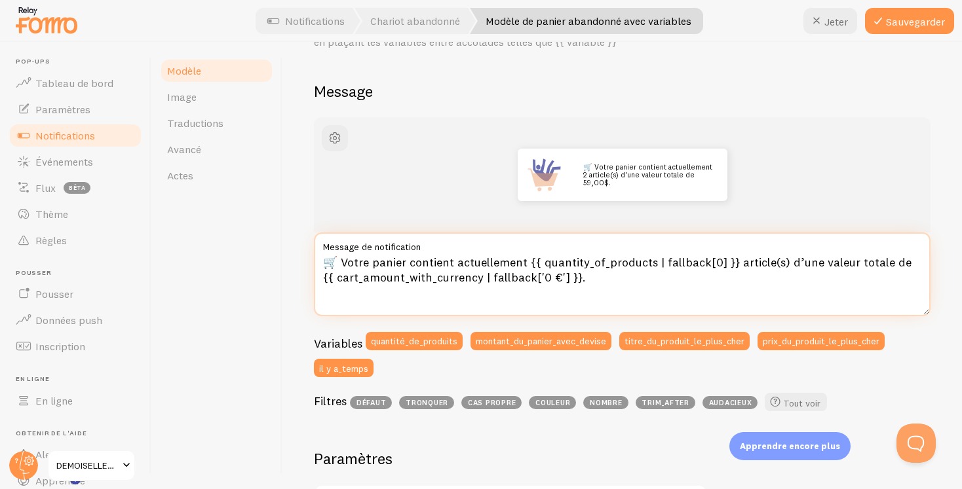
type textarea "🛒 Votre panier contient actuellement {{ quantity_of_products | fallback[0] }} a…"
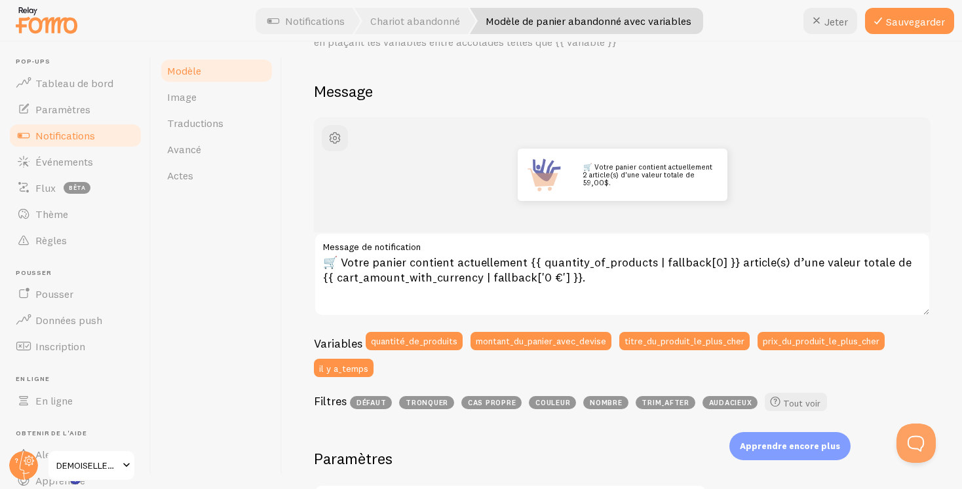
click at [792, 187] on div "🛒 Votre panier contient actuellement 2 article(s) d'une valeur totale de 59,00$." at bounding box center [622, 175] width 554 height 52
click at [923, 18] on font "Sauvegarder" at bounding box center [915, 21] width 59 height 13
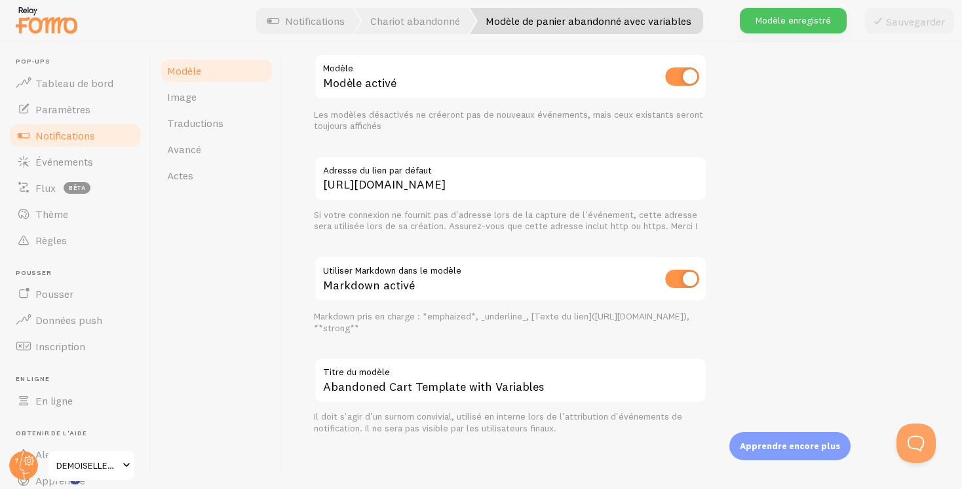
scroll to position [484, 0]
click at [186, 68] on font "Modèle" at bounding box center [184, 70] width 34 height 13
click at [311, 19] on font "Notifications" at bounding box center [315, 20] width 60 height 13
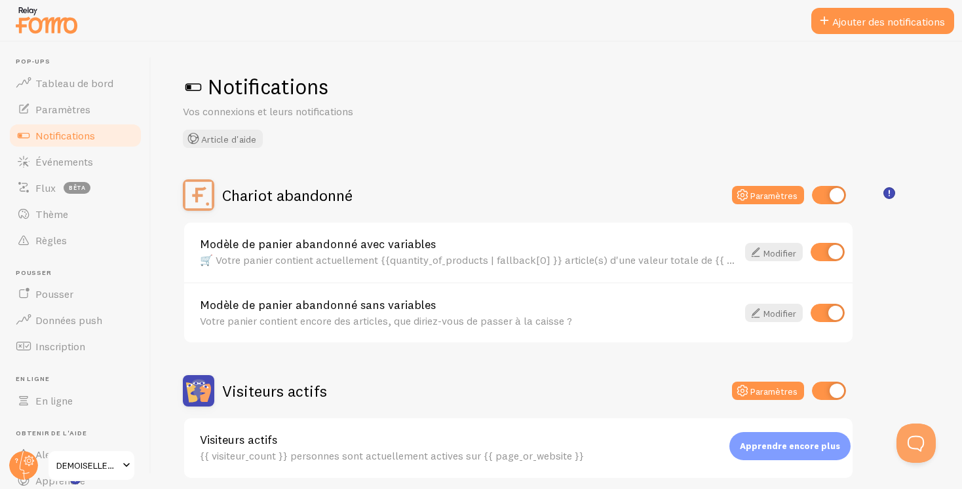
scroll to position [80, 0]
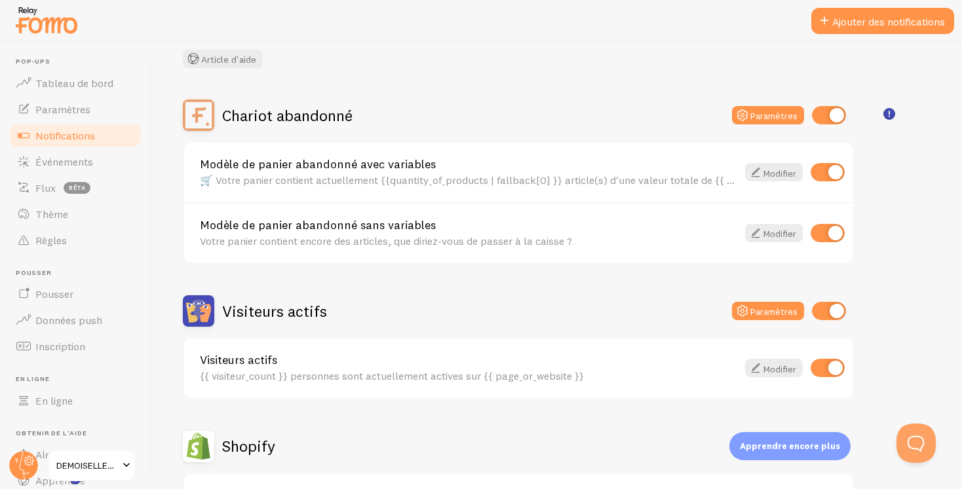
click at [598, 227] on link "Modèle de panier abandonné sans variables" at bounding box center [468, 225] width 537 height 12
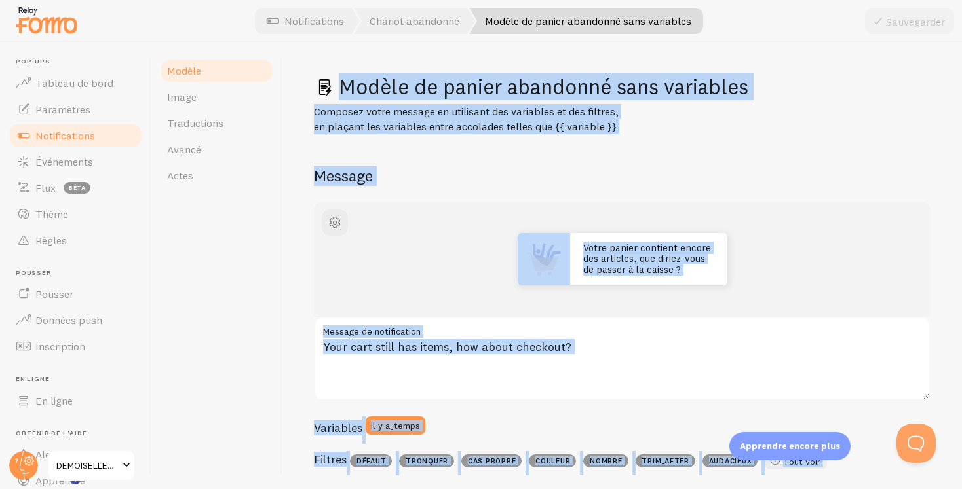
click at [632, 167] on h2 "Message" at bounding box center [622, 176] width 617 height 20
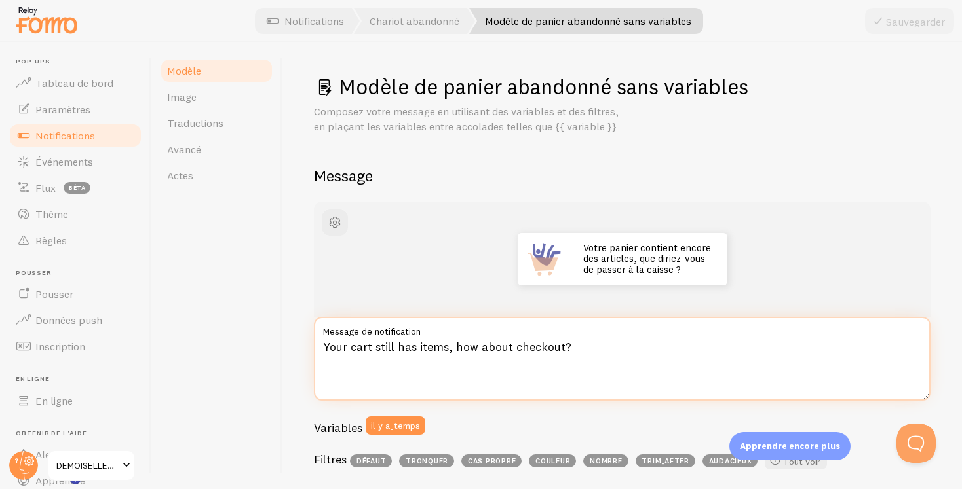
click at [579, 350] on textarea "Your cart still has items, how about checkout?" at bounding box center [622, 359] width 617 height 84
paste textarea "🛒 Votre panier contient encore des articles... pourquoi ne pas finaliser votre …"
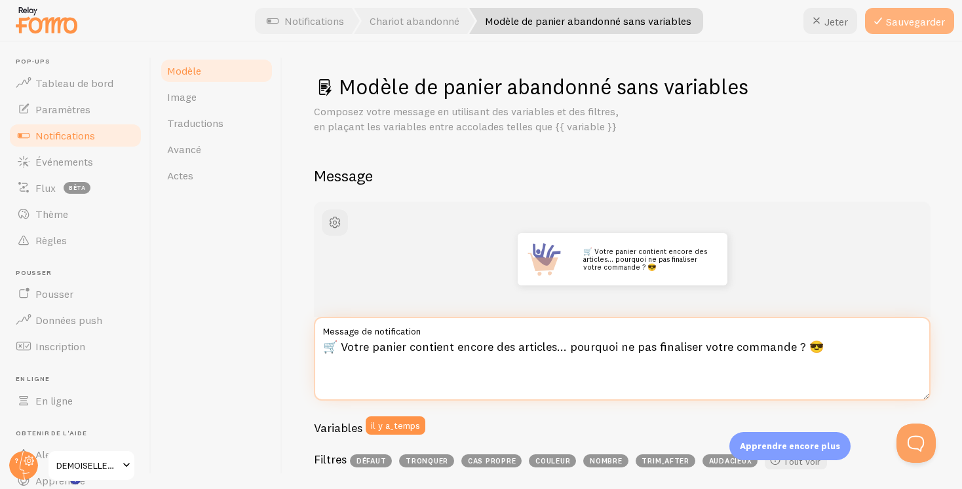
type textarea "🛒 Votre panier contient encore des articles... pourquoi ne pas finaliser votre …"
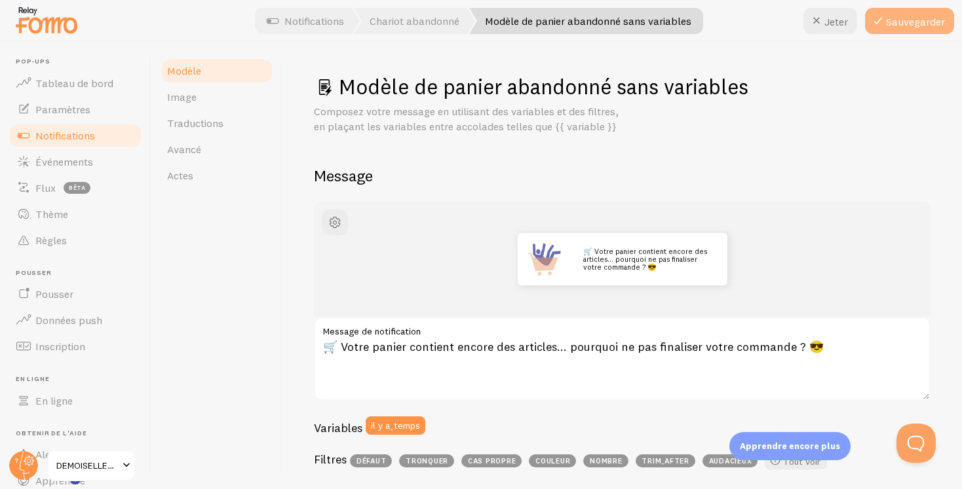
click at [898, 20] on font "Sauvegarder" at bounding box center [915, 21] width 59 height 13
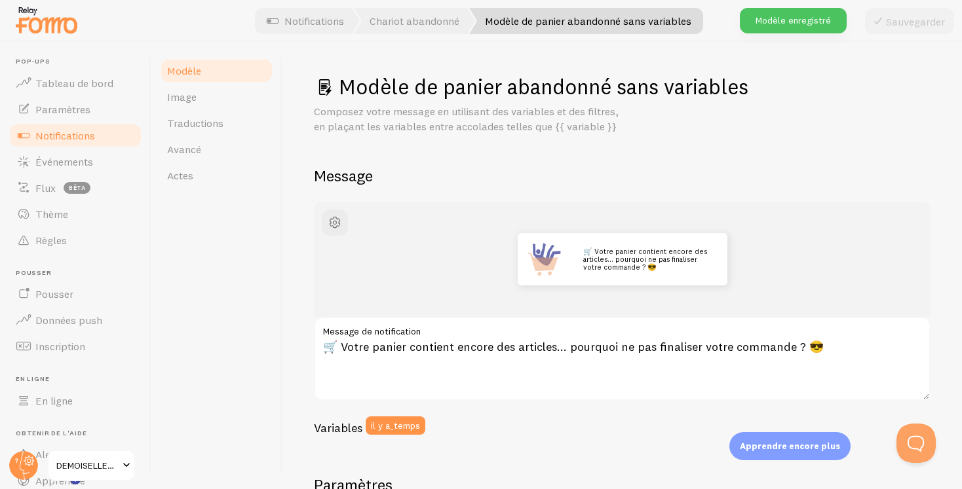
click at [231, 66] on link "Modèle" at bounding box center [216, 71] width 115 height 26
click at [313, 25] on font "Notifications" at bounding box center [314, 20] width 60 height 13
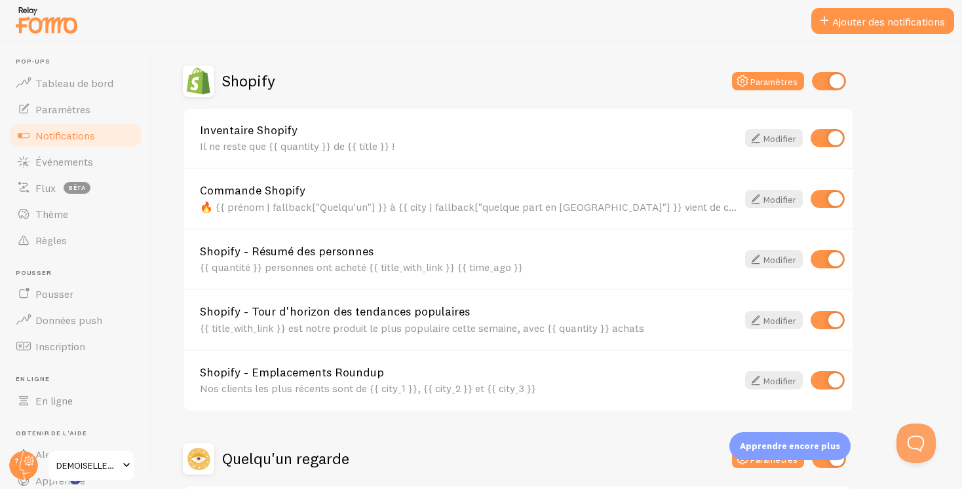
scroll to position [447, 0]
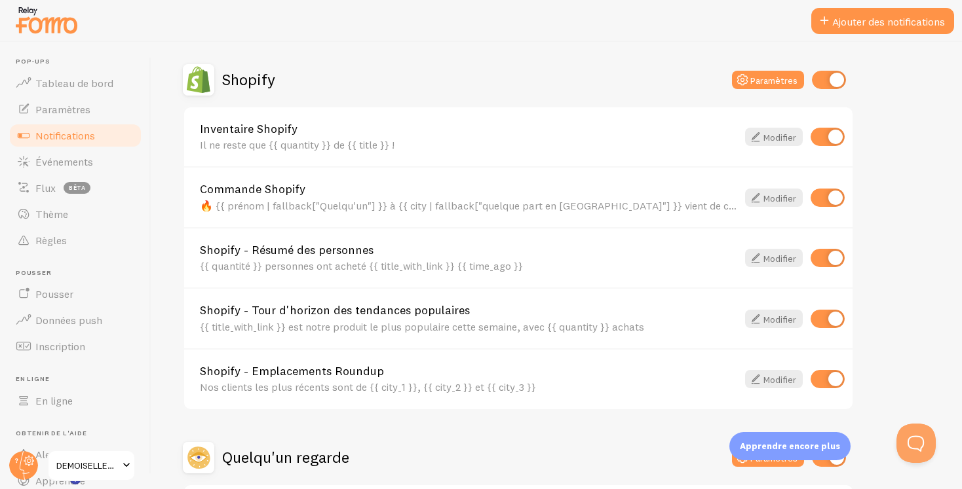
click at [832, 138] on input "checkbox" at bounding box center [828, 137] width 34 height 18
checkbox input "false"
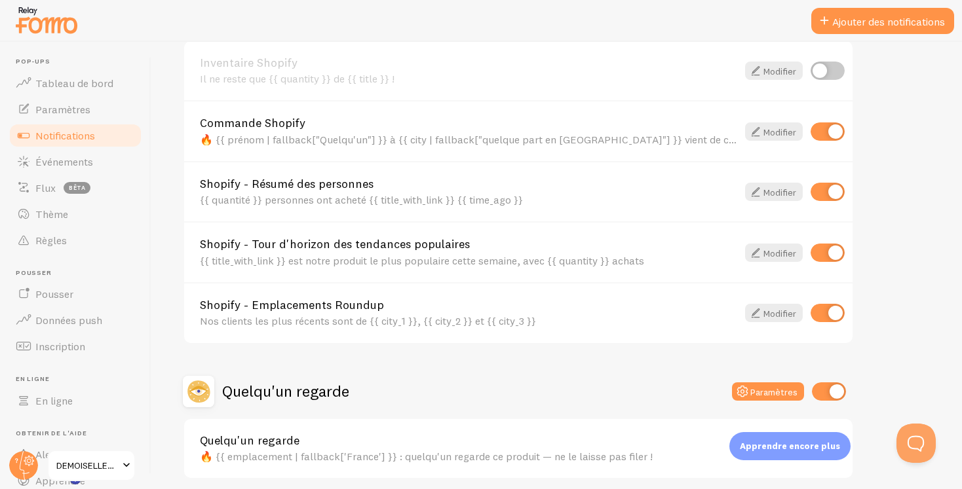
scroll to position [515, 0]
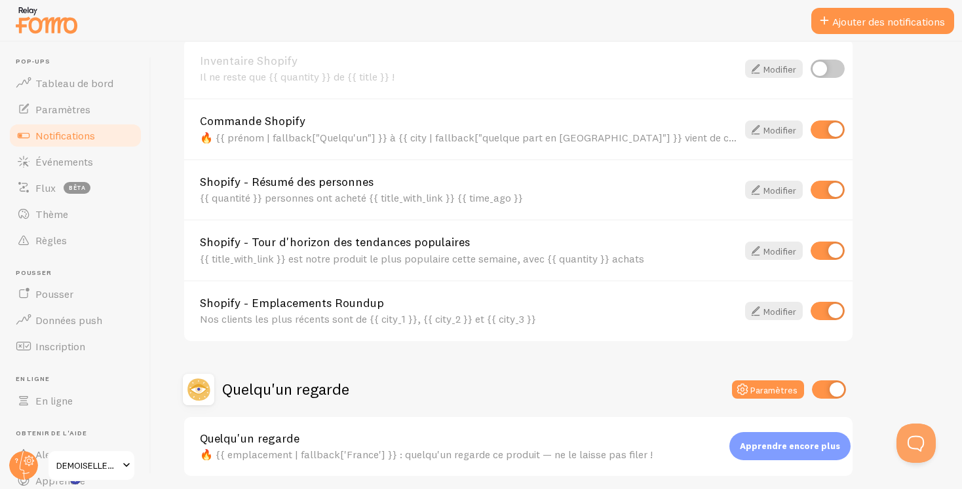
click at [832, 249] on input "checkbox" at bounding box center [828, 251] width 34 height 18
checkbox input "false"
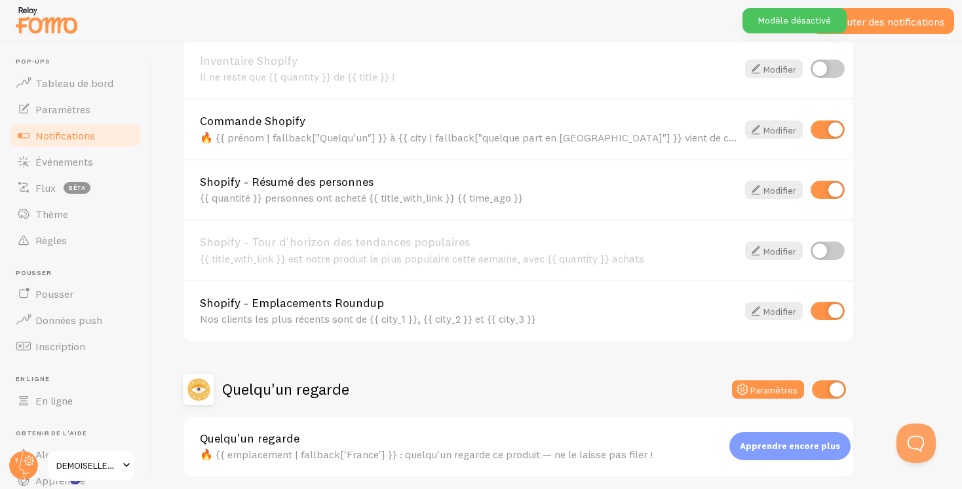
click at [832, 309] on input "checkbox" at bounding box center [828, 311] width 34 height 18
checkbox input "false"
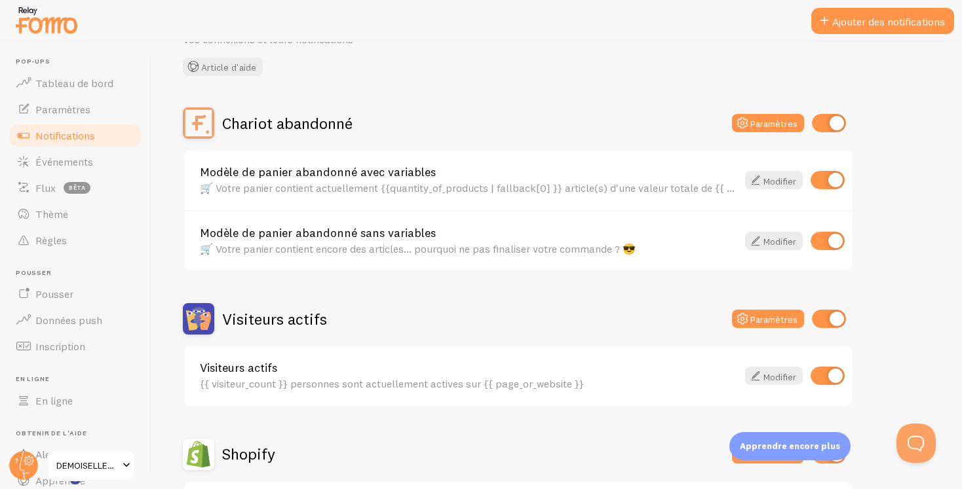
scroll to position [0, 0]
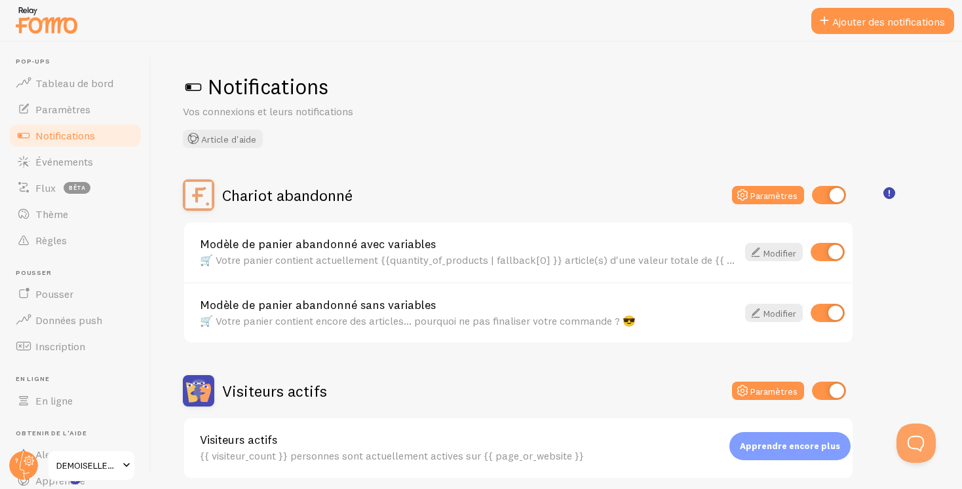
click at [107, 134] on link "Notifications" at bounding box center [75, 136] width 135 height 26
click at [85, 105] on font "Paramètres" at bounding box center [62, 109] width 55 height 13
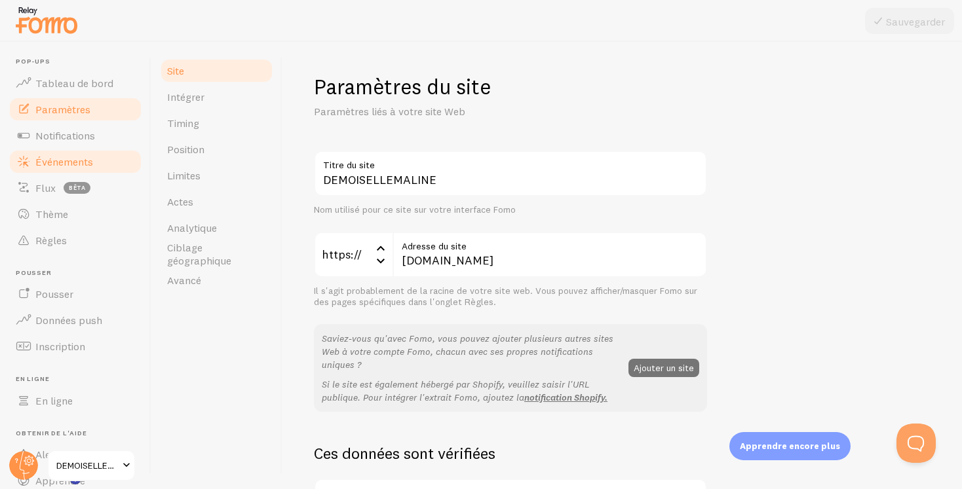
click at [48, 164] on font "Événements" at bounding box center [64, 161] width 58 height 13
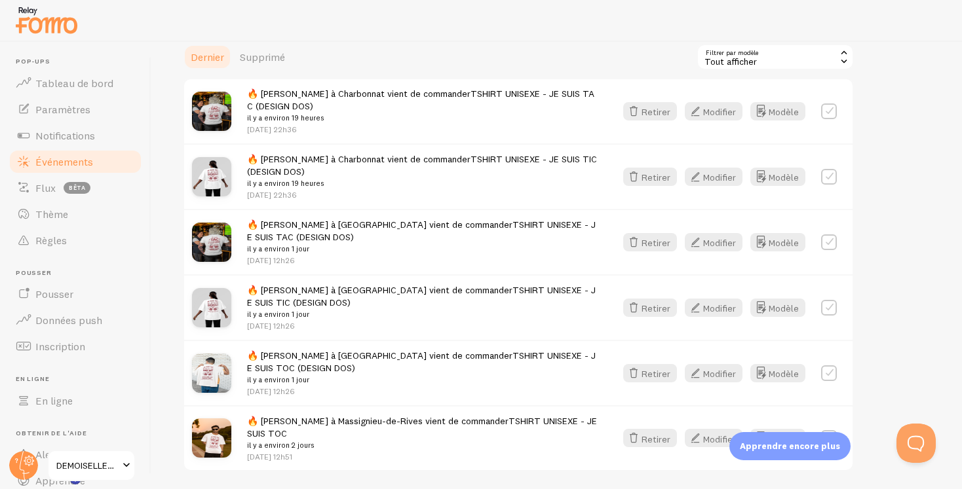
scroll to position [313, 0]
click at [790, 52] on div "Tout afficher" at bounding box center [774, 56] width 157 height 26
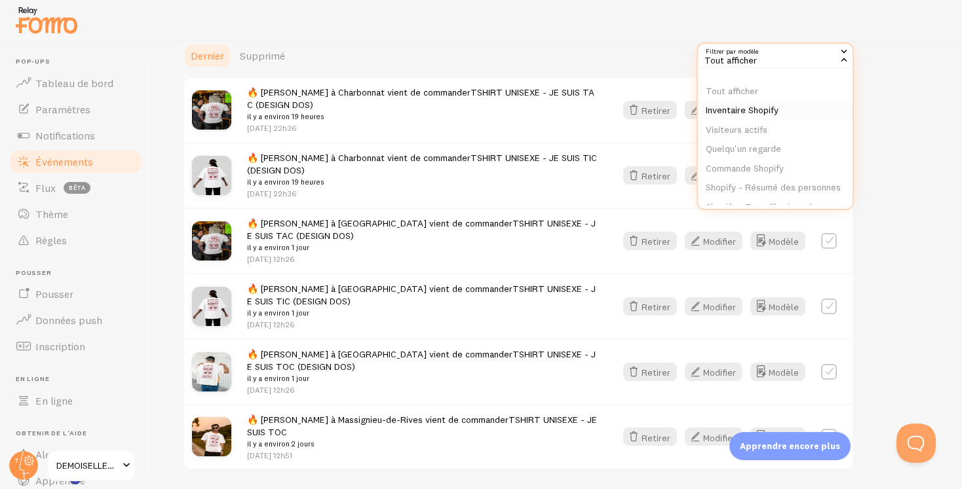
click at [770, 105] on font "Inventaire Shopify" at bounding box center [742, 110] width 73 height 12
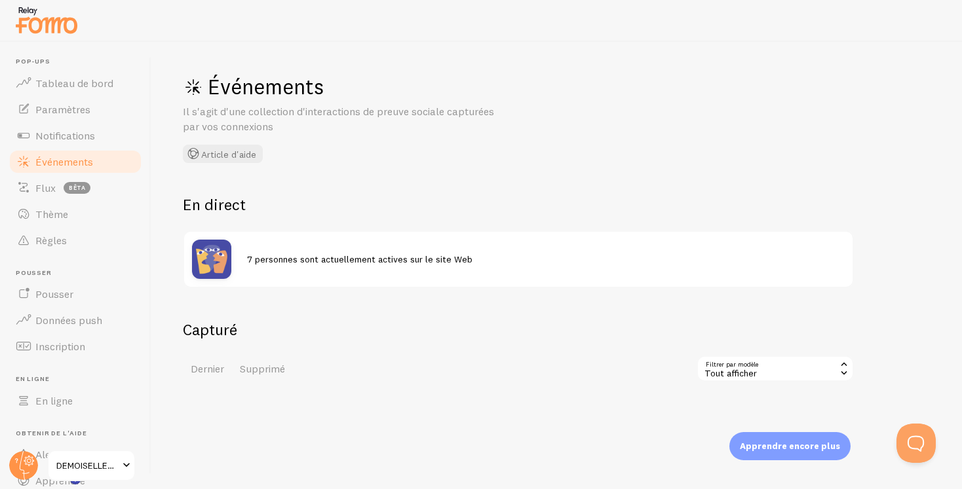
scroll to position [33, 0]
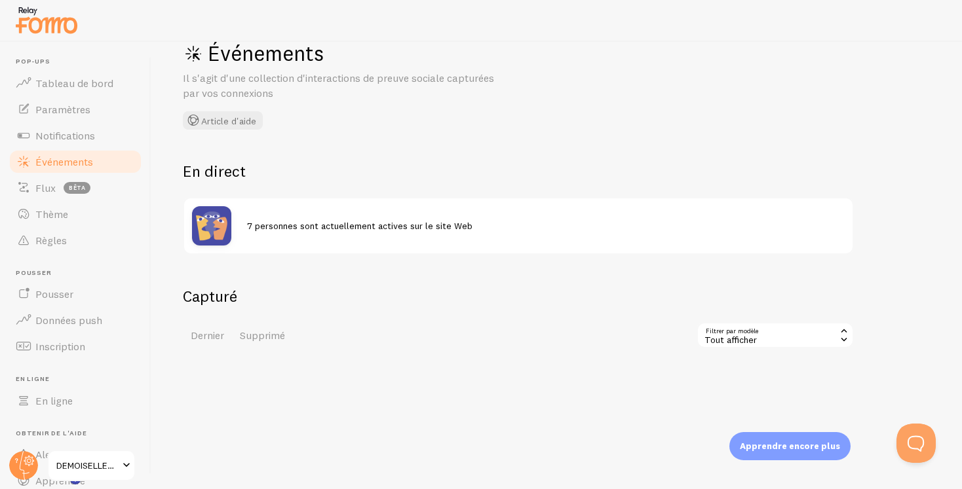
click at [734, 335] on font "Tout afficher" at bounding box center [730, 340] width 52 height 12
click at [738, 372] on font "Tout afficher" at bounding box center [732, 371] width 52 height 12
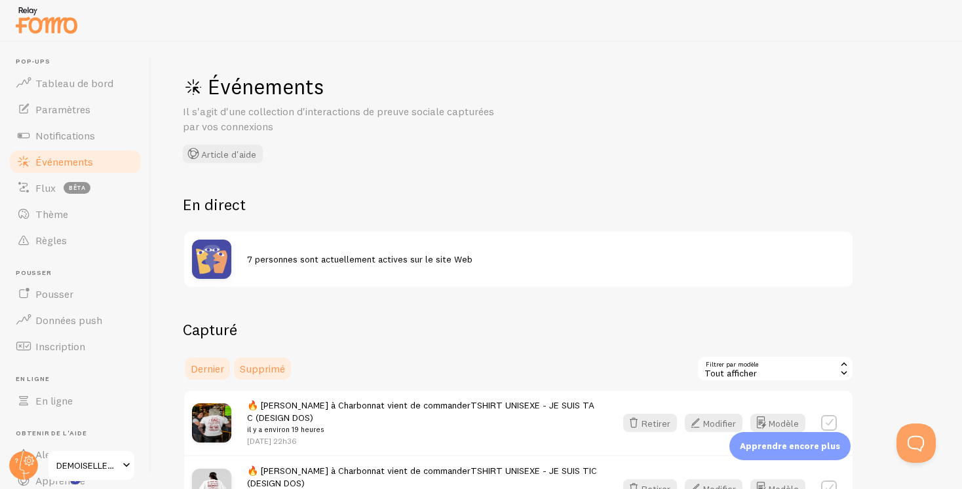
click at [256, 370] on font "Supprimé" at bounding box center [262, 368] width 45 height 13
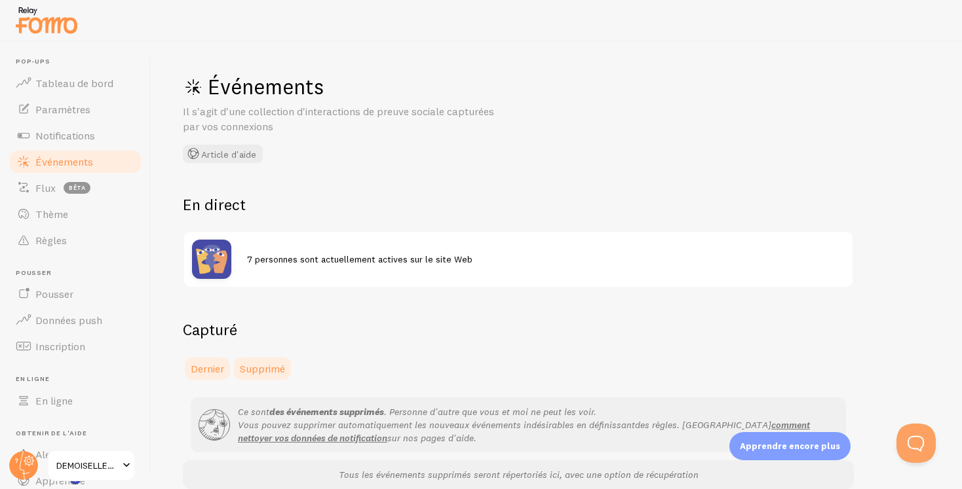
click at [207, 367] on font "Dernier" at bounding box center [207, 368] width 33 height 13
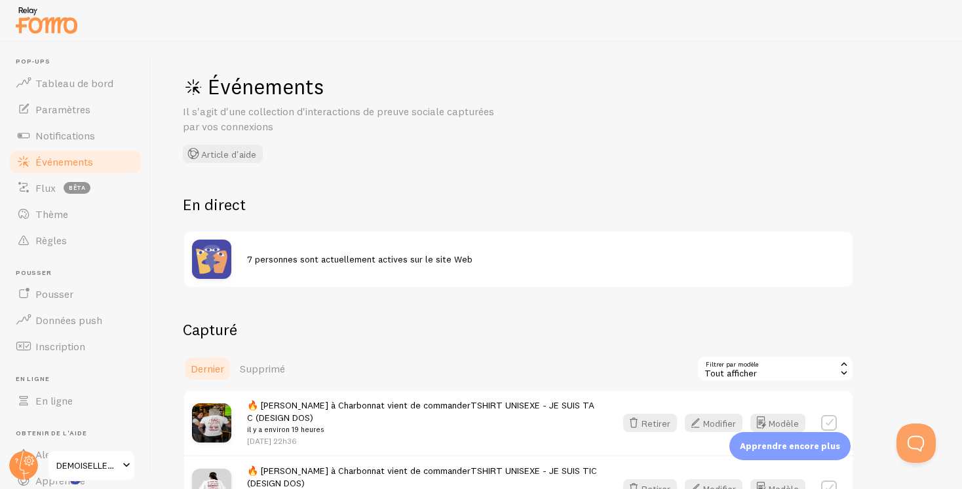
click at [75, 158] on font "Événements" at bounding box center [64, 161] width 58 height 13
click at [95, 106] on link "Paramètres" at bounding box center [75, 109] width 135 height 26
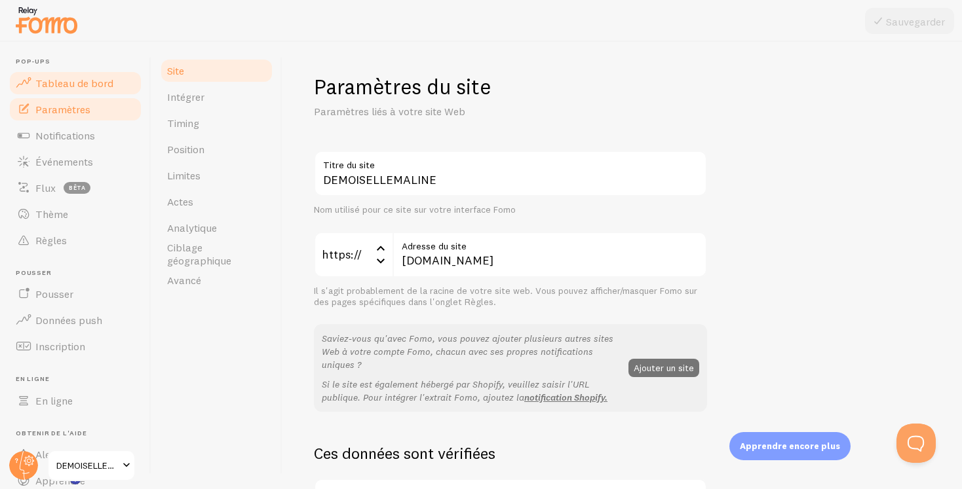
click at [105, 72] on link "Tableau de bord" at bounding box center [75, 83] width 135 height 26
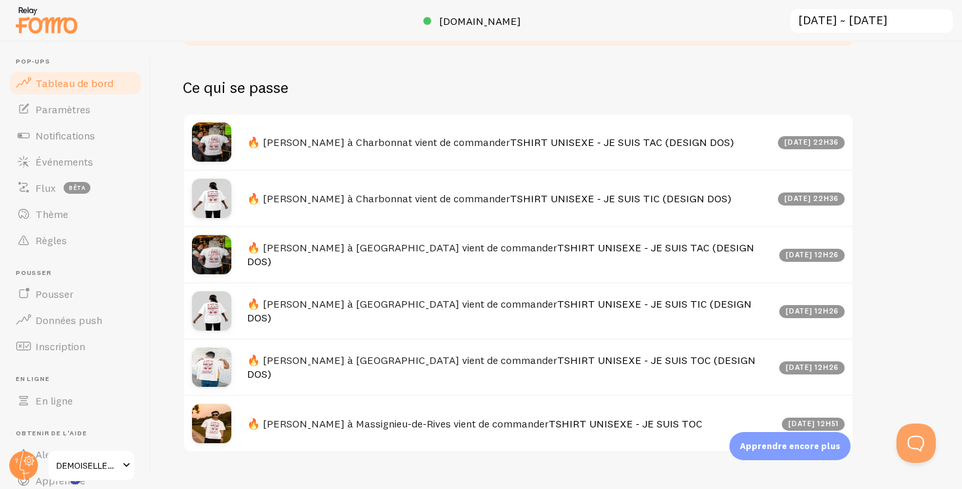
scroll to position [662, 0]
